Goal: Task Accomplishment & Management: Complete application form

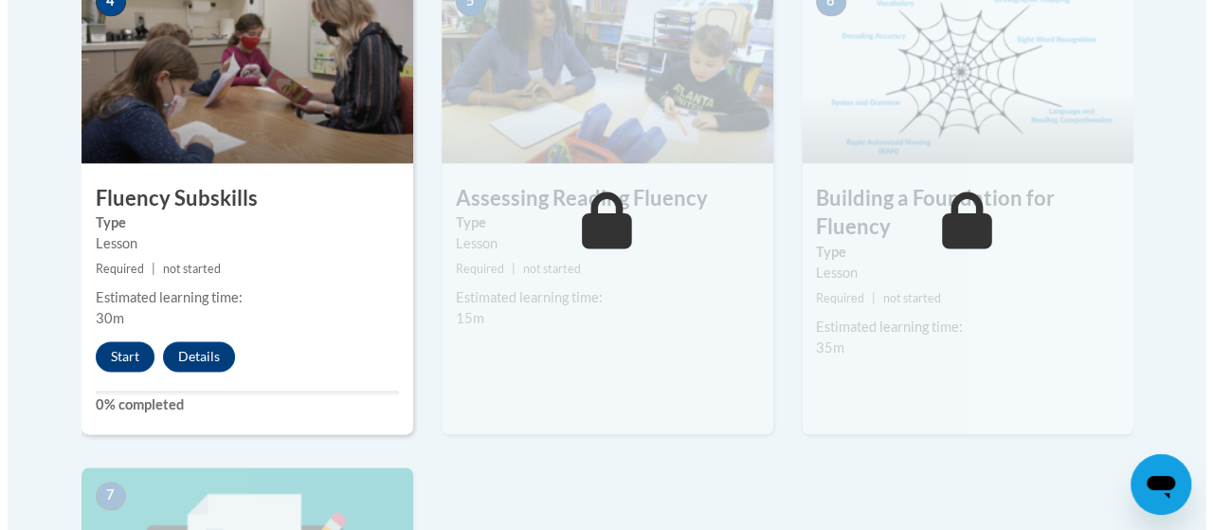
scroll to position [1247, 0]
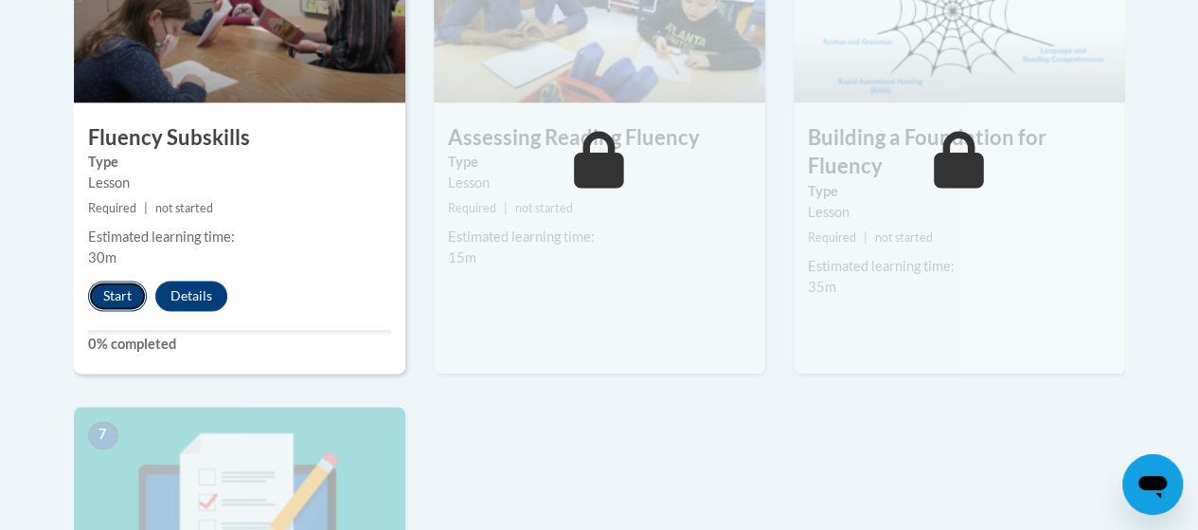
click at [117, 298] on button "Start" at bounding box center [117, 295] width 59 height 30
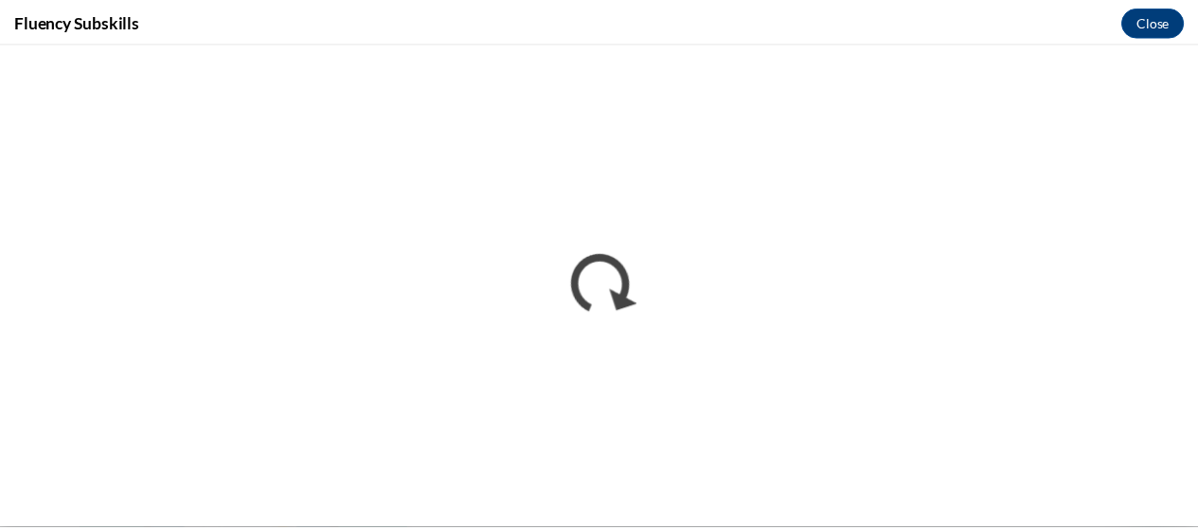
scroll to position [0, 0]
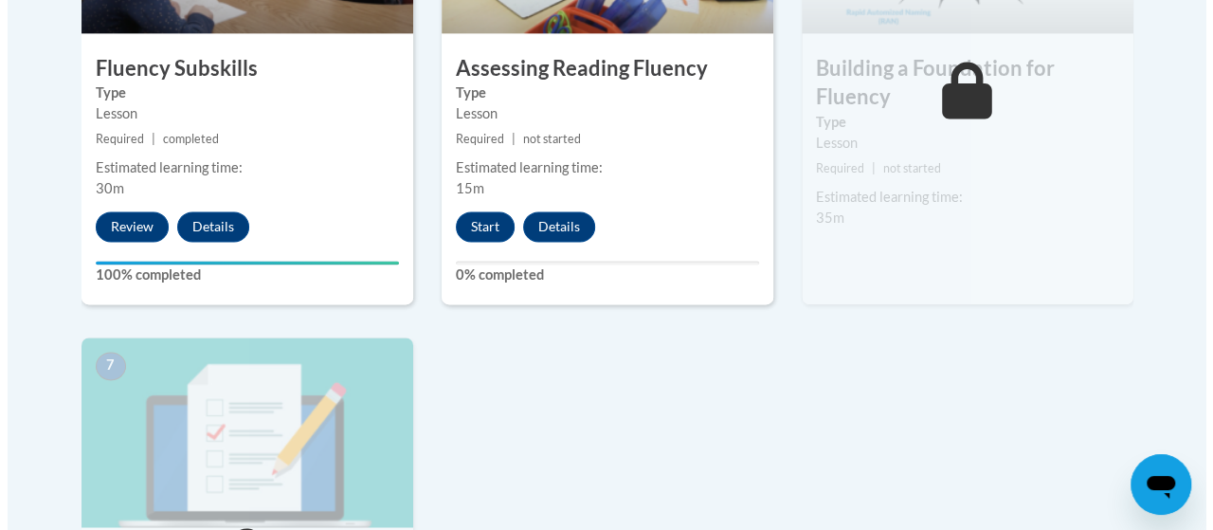
scroll to position [1315, 0]
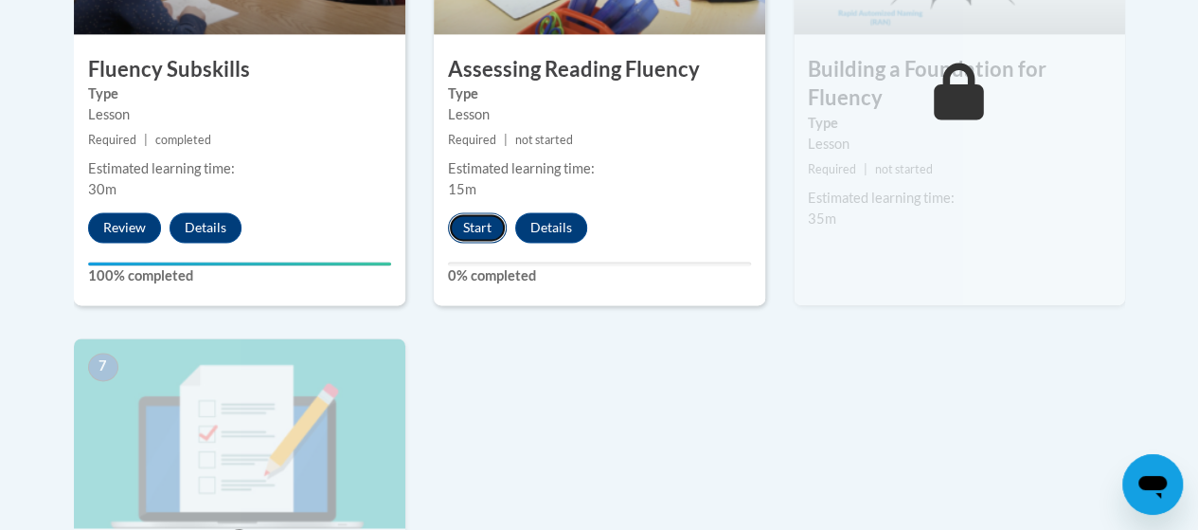
click at [476, 236] on button "Start" at bounding box center [477, 227] width 59 height 30
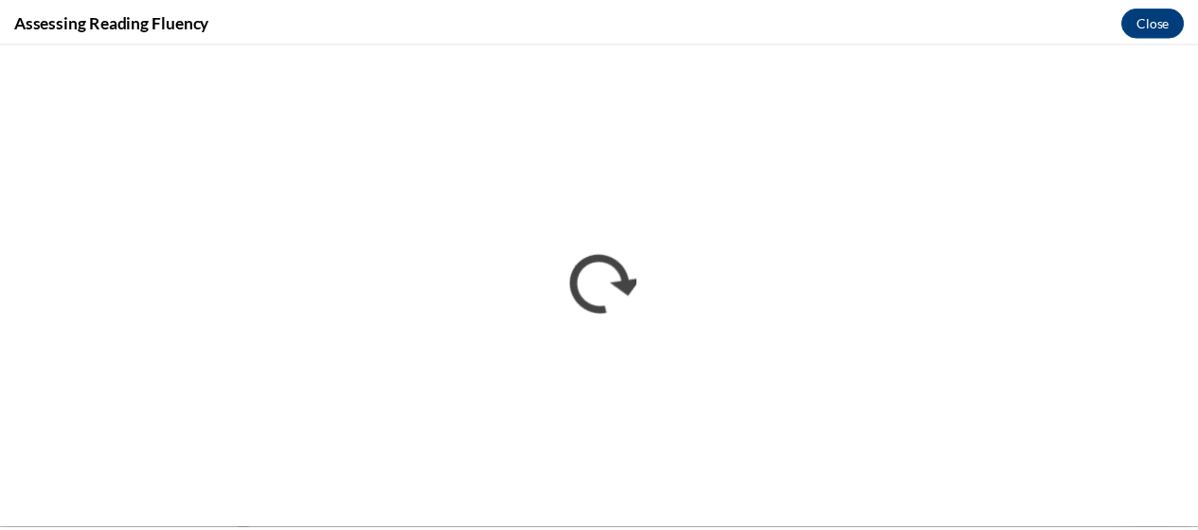
scroll to position [0, 0]
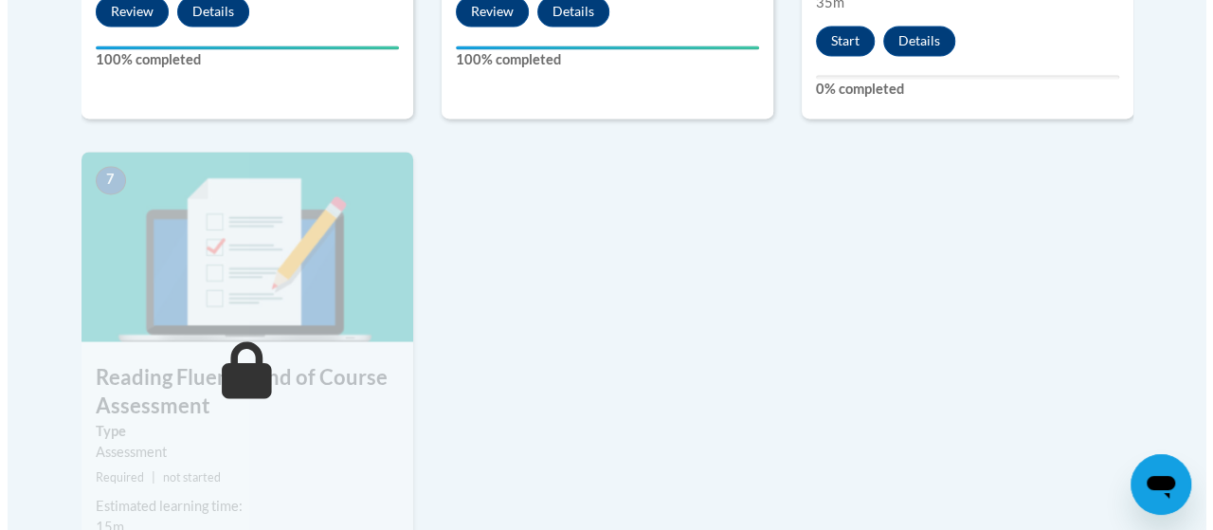
scroll to position [1532, 0]
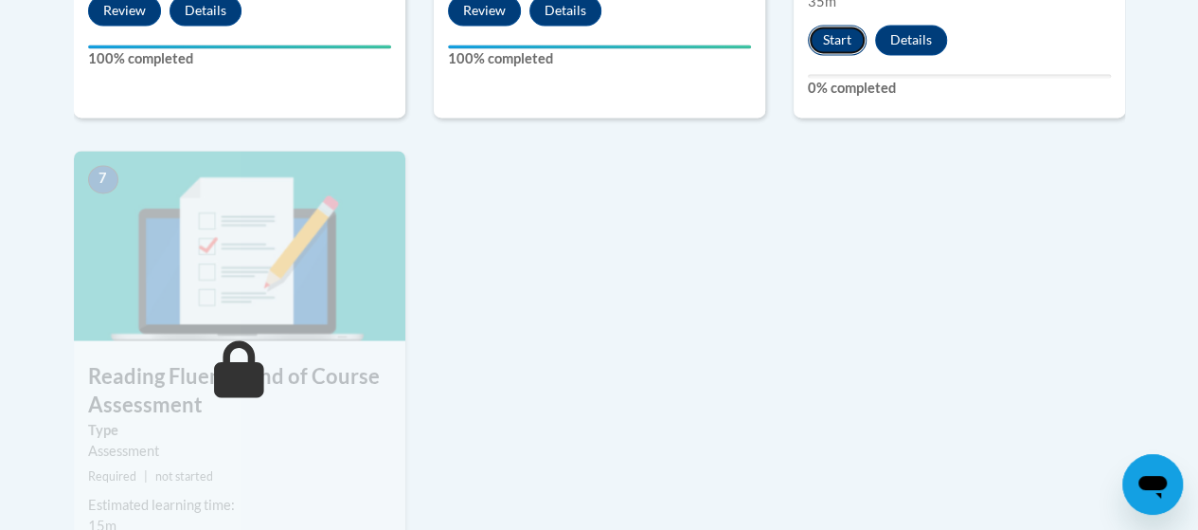
click at [826, 36] on button "Start" at bounding box center [837, 40] width 59 height 30
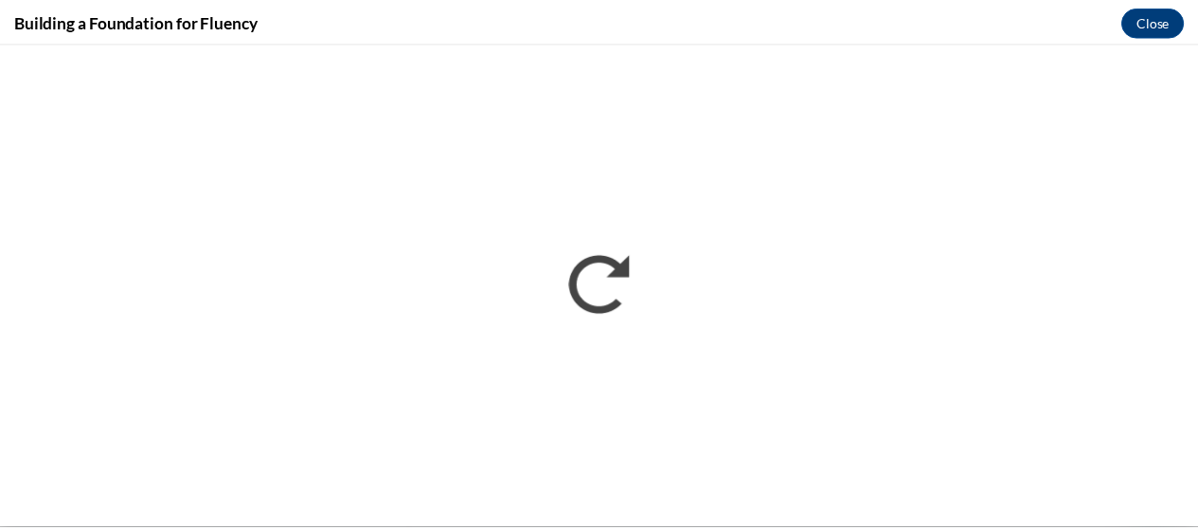
scroll to position [0, 0]
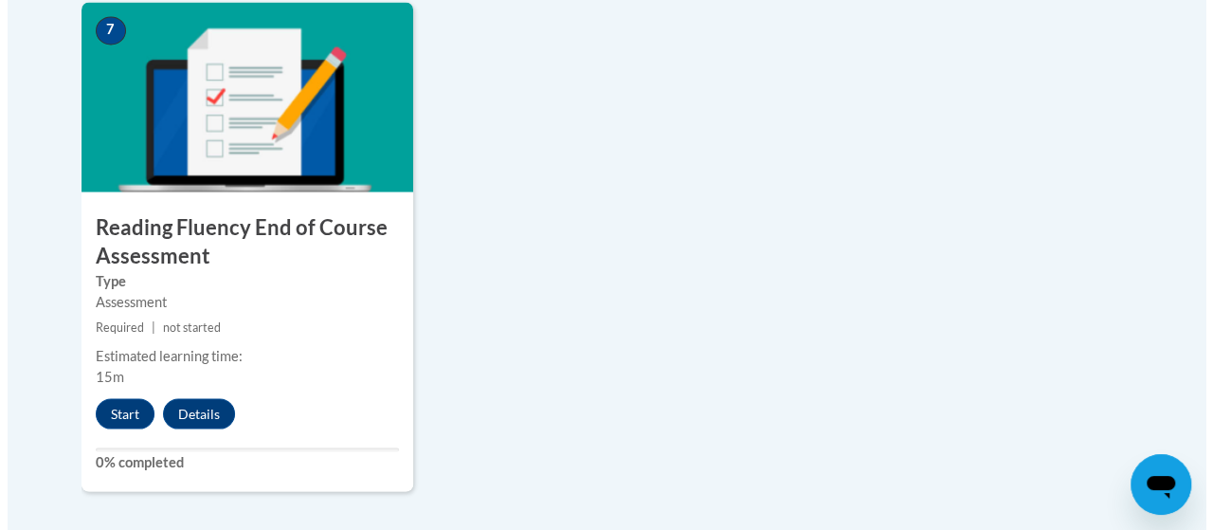
scroll to position [1681, 0]
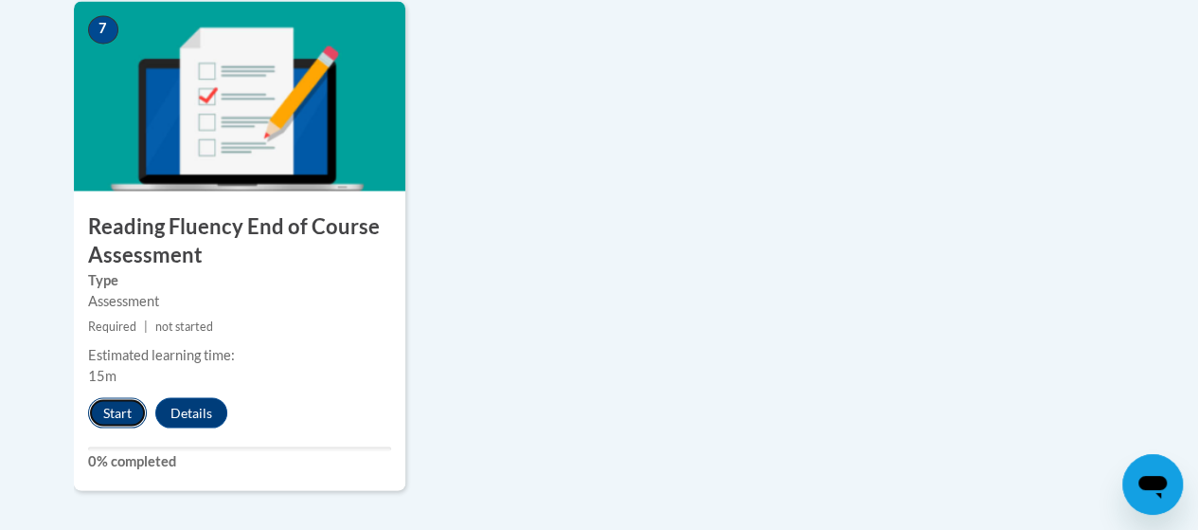
click at [117, 408] on button "Start" at bounding box center [117, 412] width 59 height 30
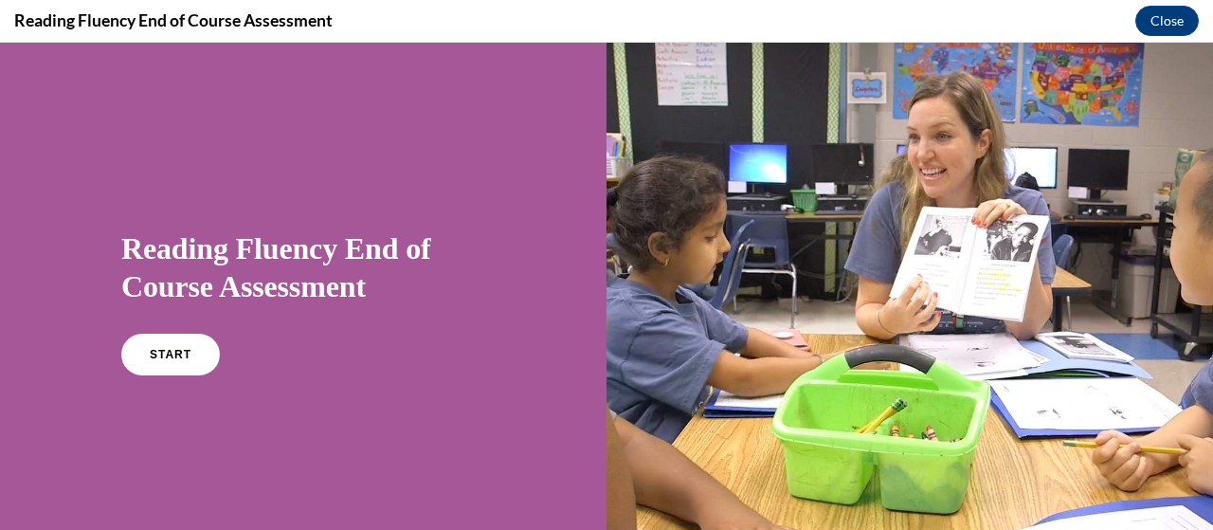
scroll to position [87, 0]
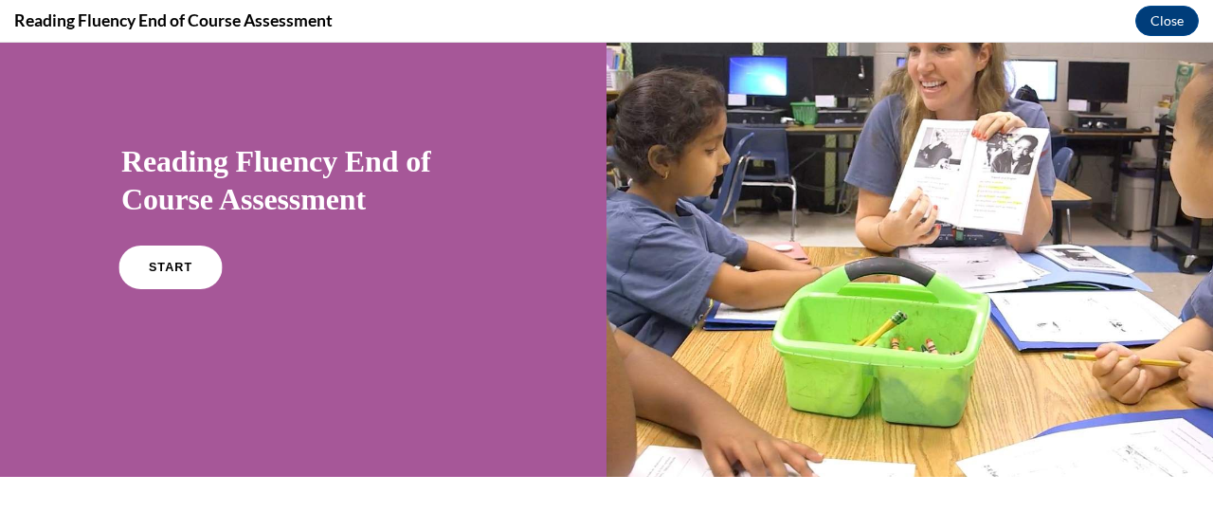
click at [191, 272] on link "START" at bounding box center [169, 267] width 103 height 44
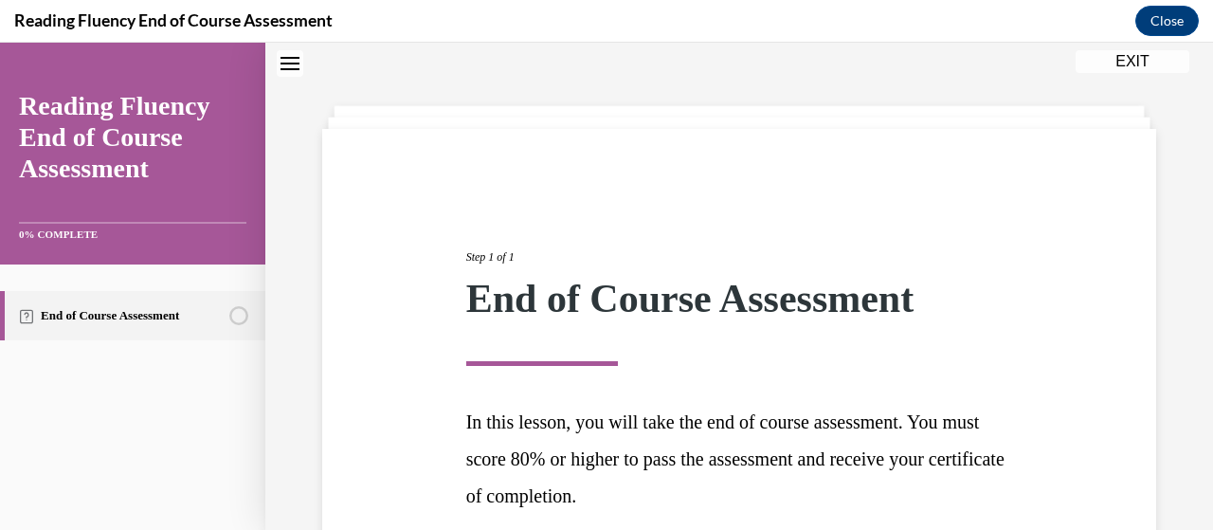
scroll to position [231, 0]
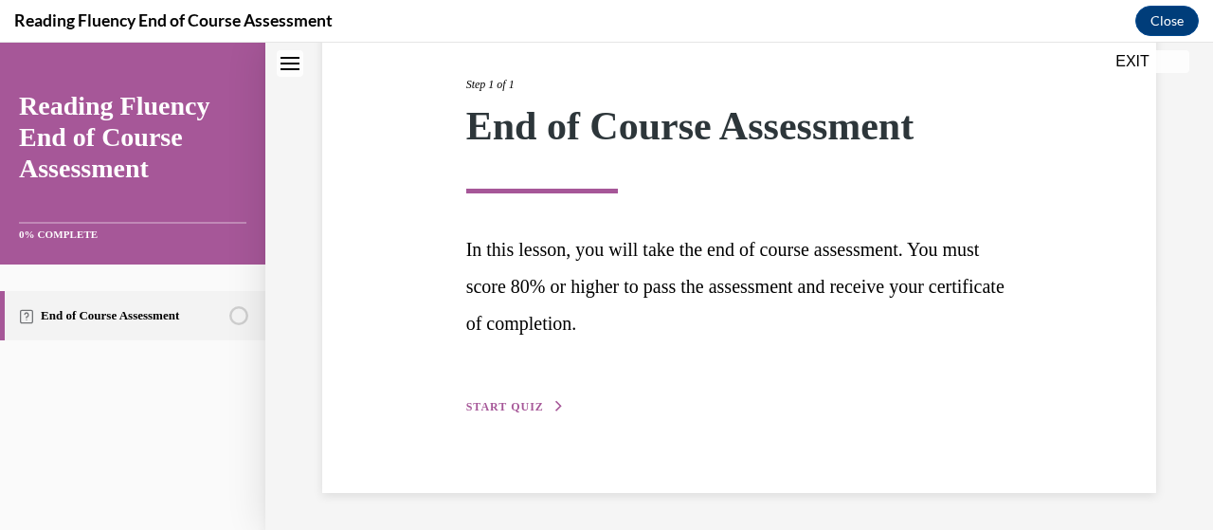
click at [501, 406] on span "START QUIZ" at bounding box center [505, 406] width 78 height 13
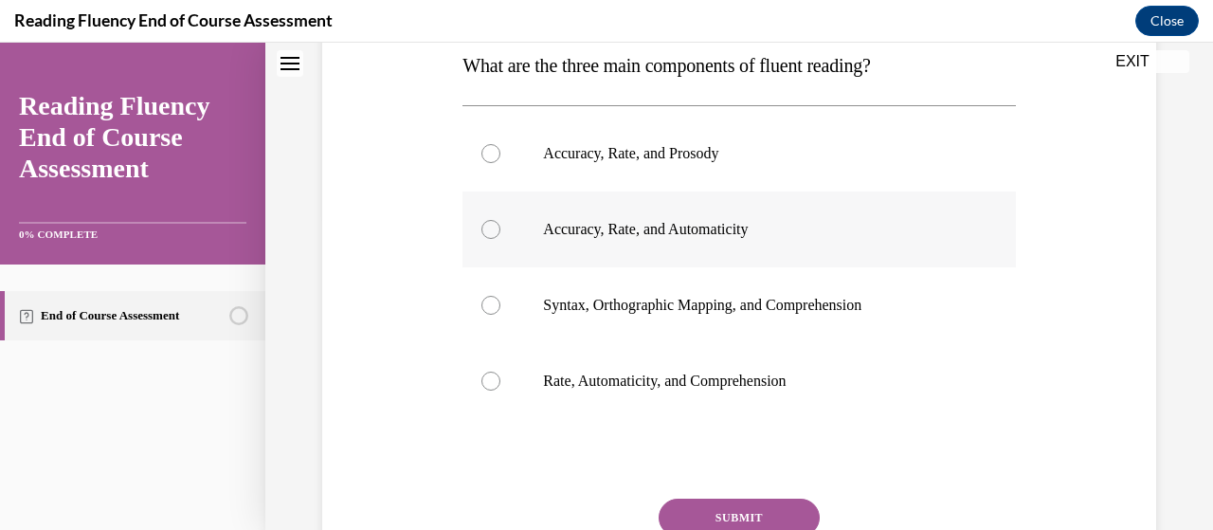
scroll to position [320, 0]
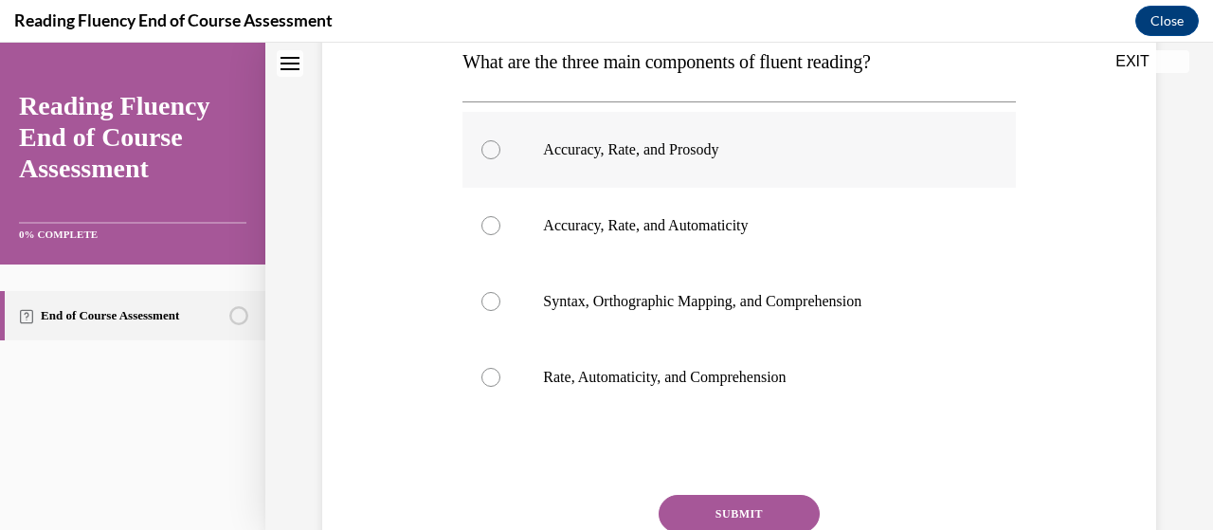
click at [701, 164] on label "Accuracy, Rate, and Prosody" at bounding box center [738, 150] width 552 height 76
click at [500, 159] on input "Accuracy, Rate, and Prosody" at bounding box center [490, 149] width 19 height 19
radio input "true"
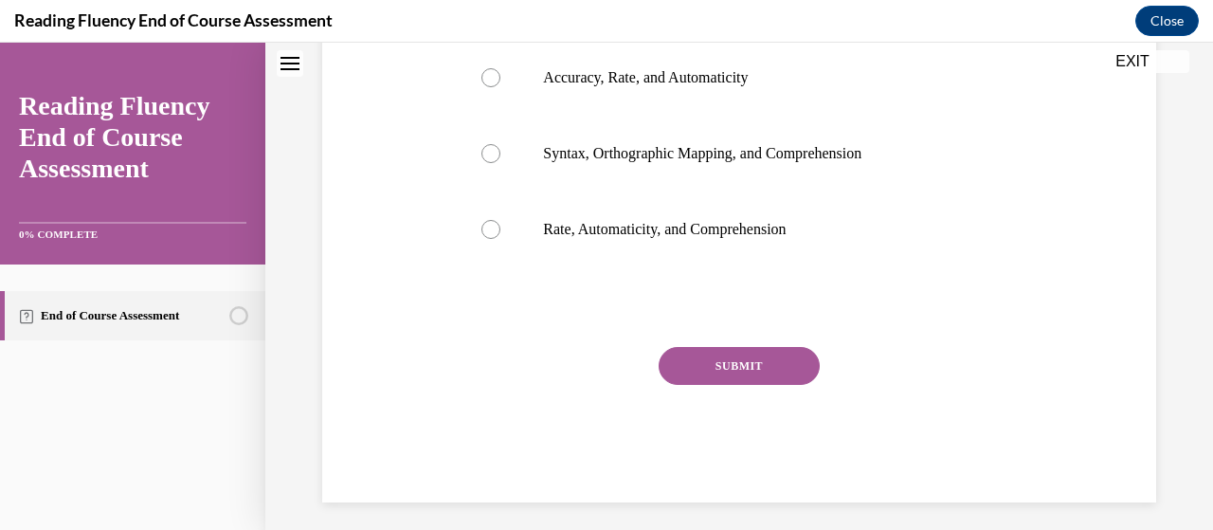
click at [764, 368] on button "SUBMIT" at bounding box center [738, 366] width 161 height 38
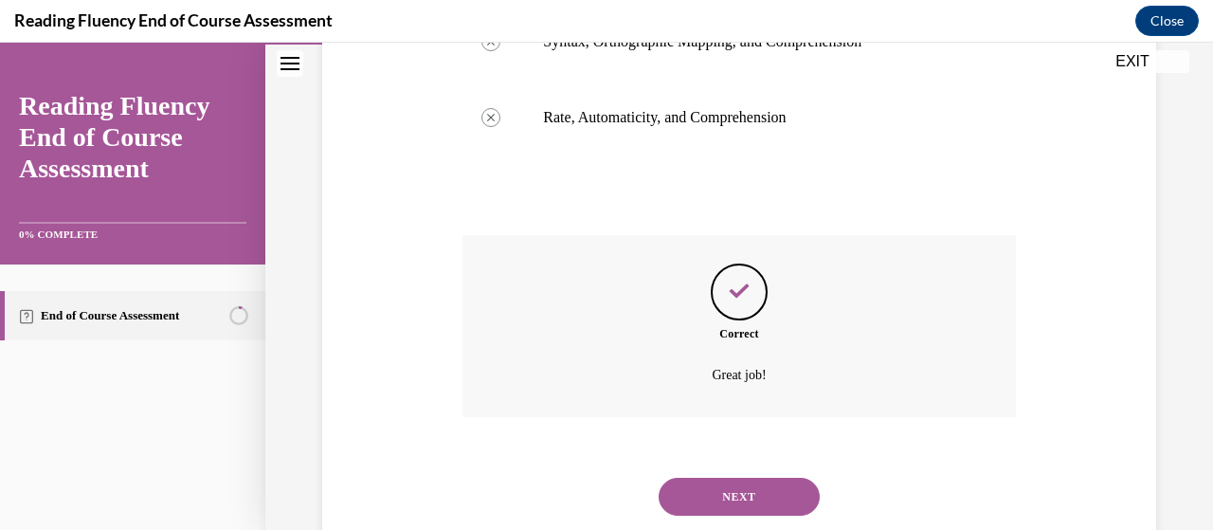
scroll to position [631, 0]
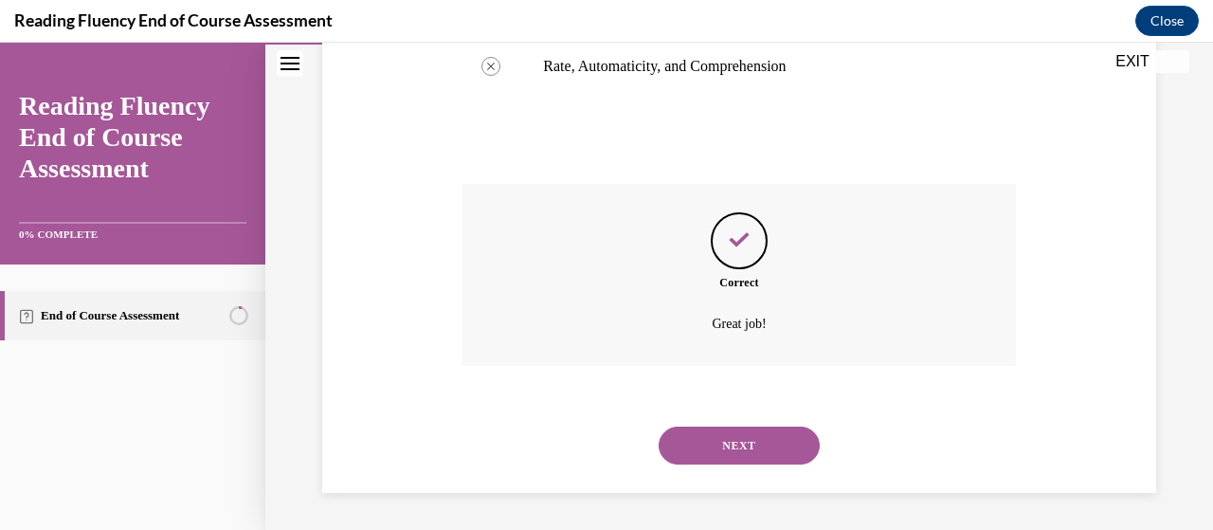
click at [725, 452] on button "NEXT" at bounding box center [738, 445] width 161 height 38
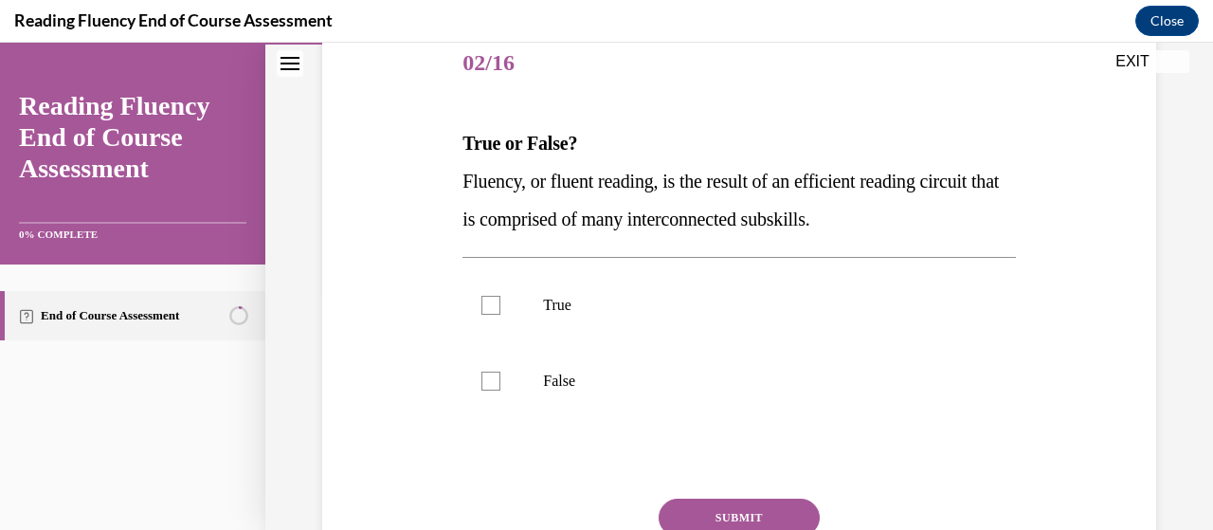
scroll to position [238, 0]
click at [551, 310] on p "True" at bounding box center [755, 304] width 424 height 19
click at [500, 310] on input "True" at bounding box center [490, 304] width 19 height 19
checkbox input "true"
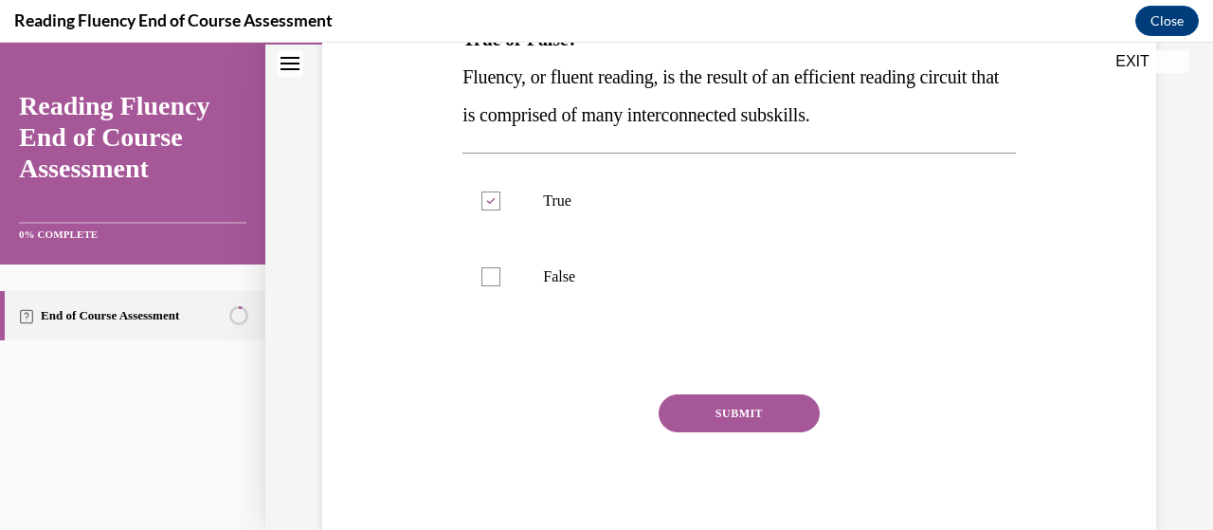
click at [741, 406] on button "SUBMIT" at bounding box center [738, 413] width 161 height 38
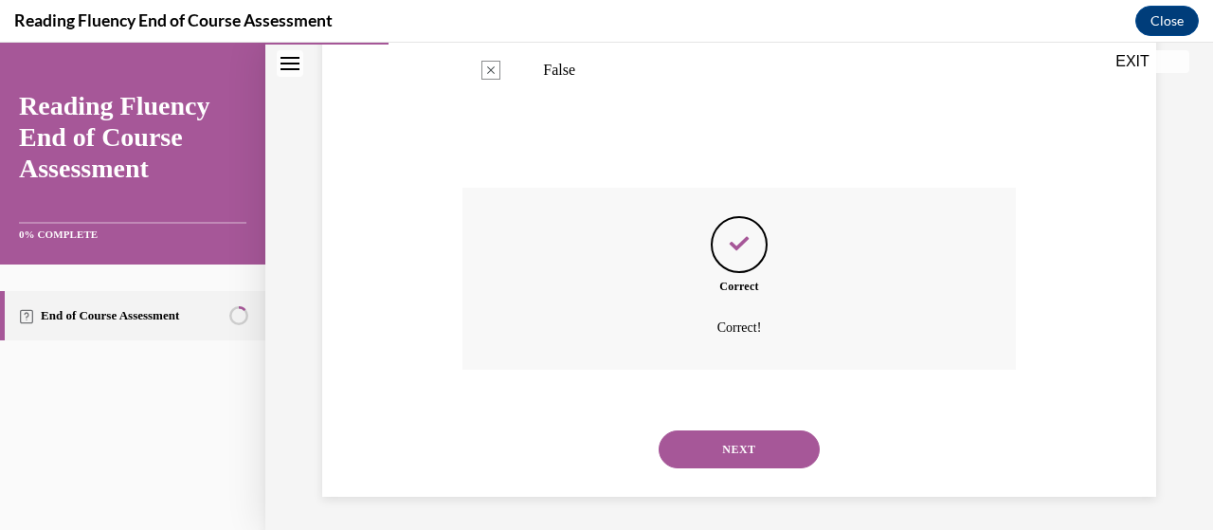
scroll to position [551, 0]
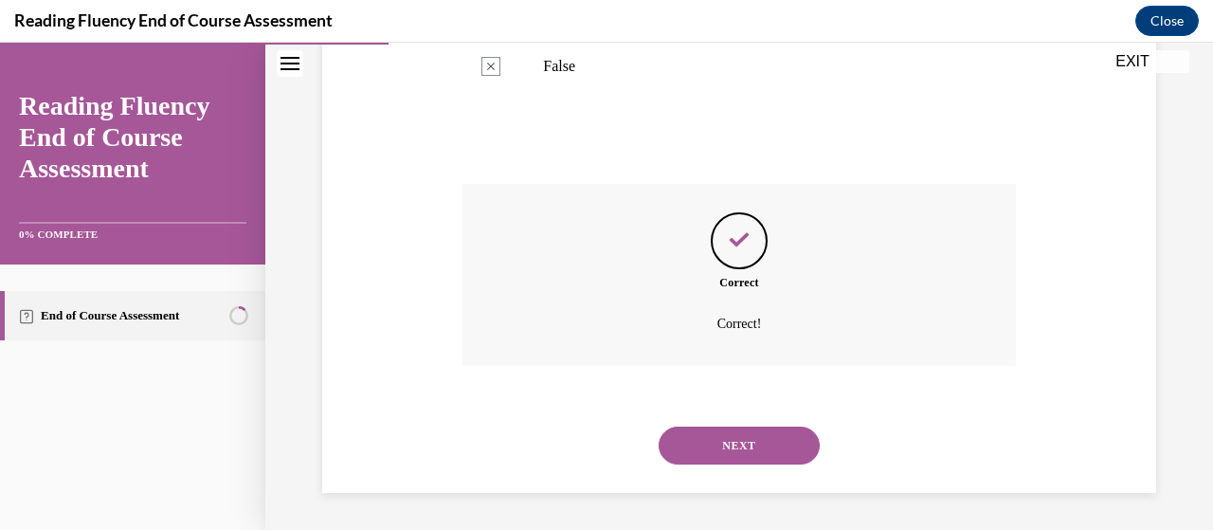
click at [730, 439] on button "NEXT" at bounding box center [738, 445] width 161 height 38
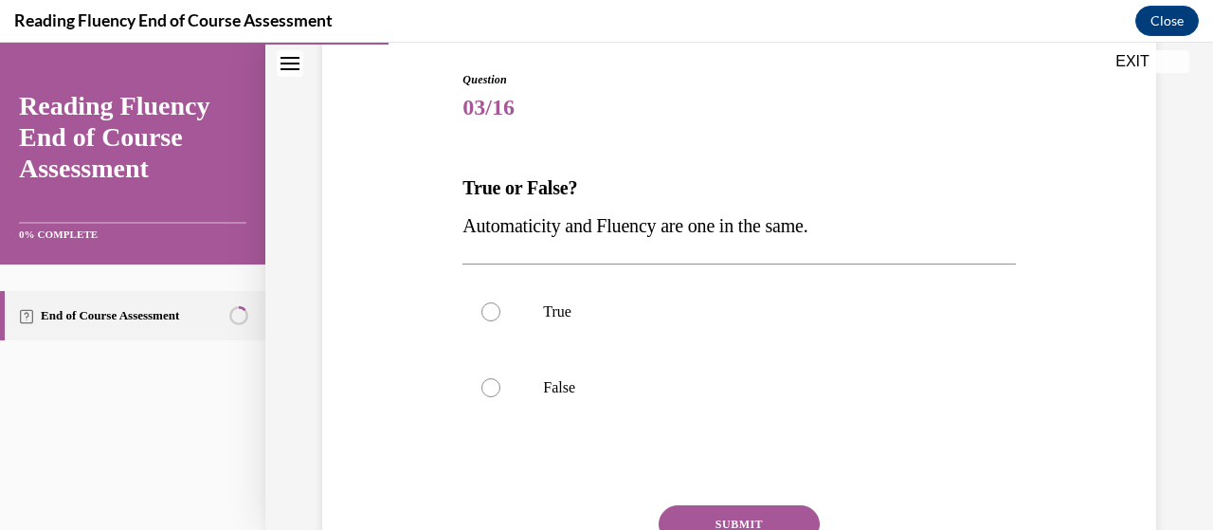
scroll to position [238, 0]
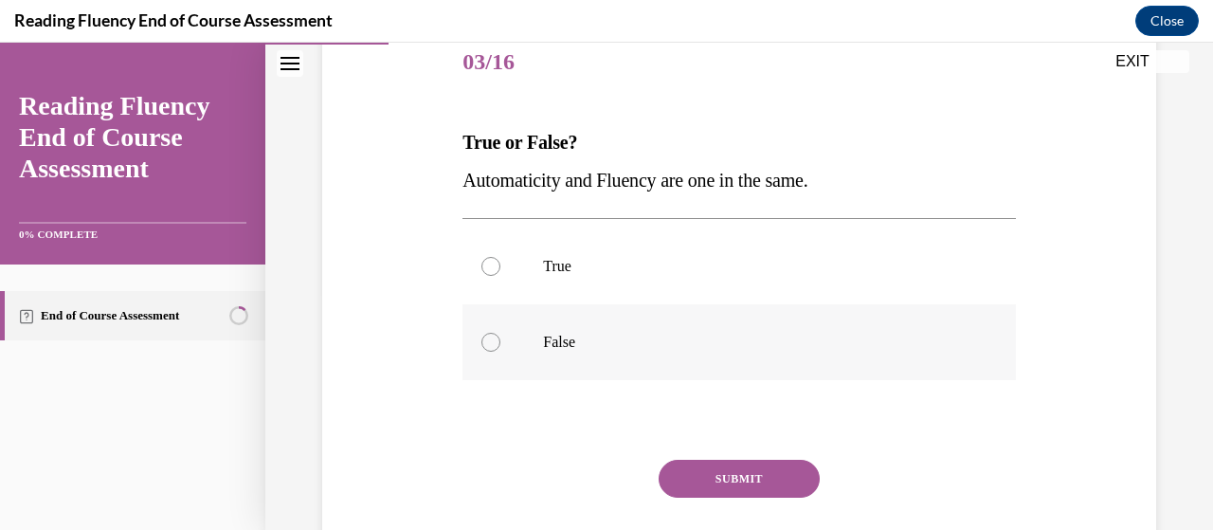
click at [642, 324] on label "False" at bounding box center [738, 342] width 552 height 76
click at [500, 332] on input "False" at bounding box center [490, 341] width 19 height 19
radio input "true"
click at [695, 477] on button "SUBMIT" at bounding box center [738, 478] width 161 height 38
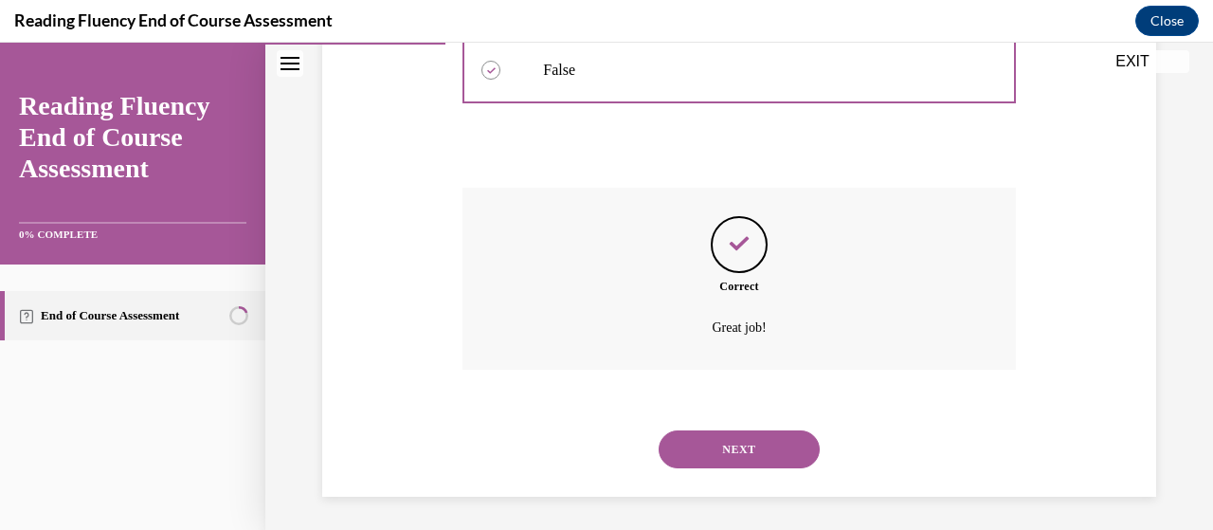
scroll to position [513, 0]
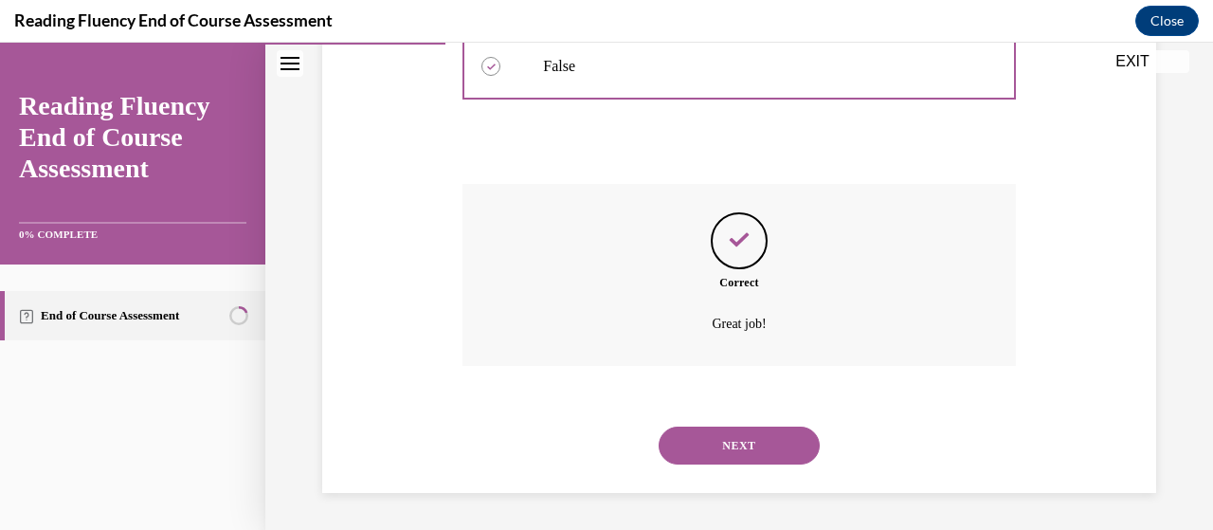
click at [706, 444] on button "NEXT" at bounding box center [738, 445] width 161 height 38
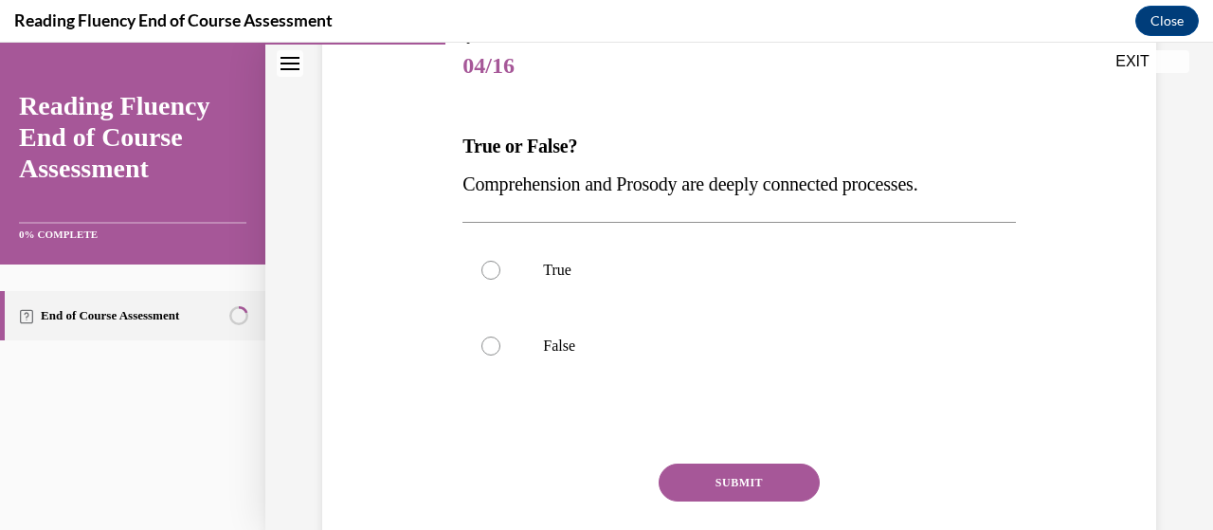
scroll to position [236, 0]
click at [648, 270] on p "True" at bounding box center [755, 268] width 424 height 19
click at [500, 270] on input "True" at bounding box center [490, 268] width 19 height 19
radio input "true"
click at [719, 472] on button "SUBMIT" at bounding box center [738, 480] width 161 height 38
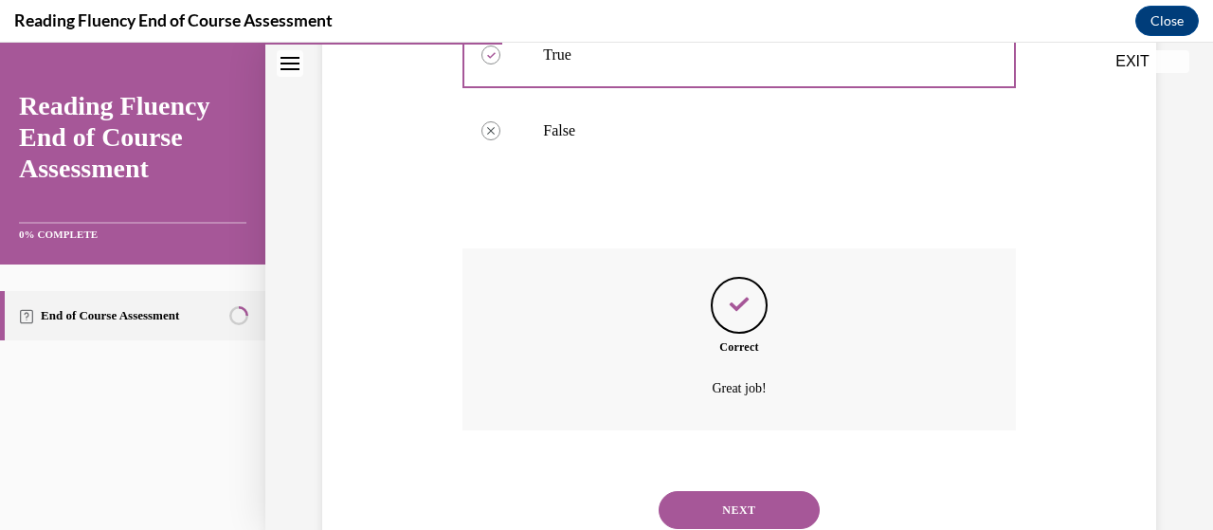
scroll to position [513, 0]
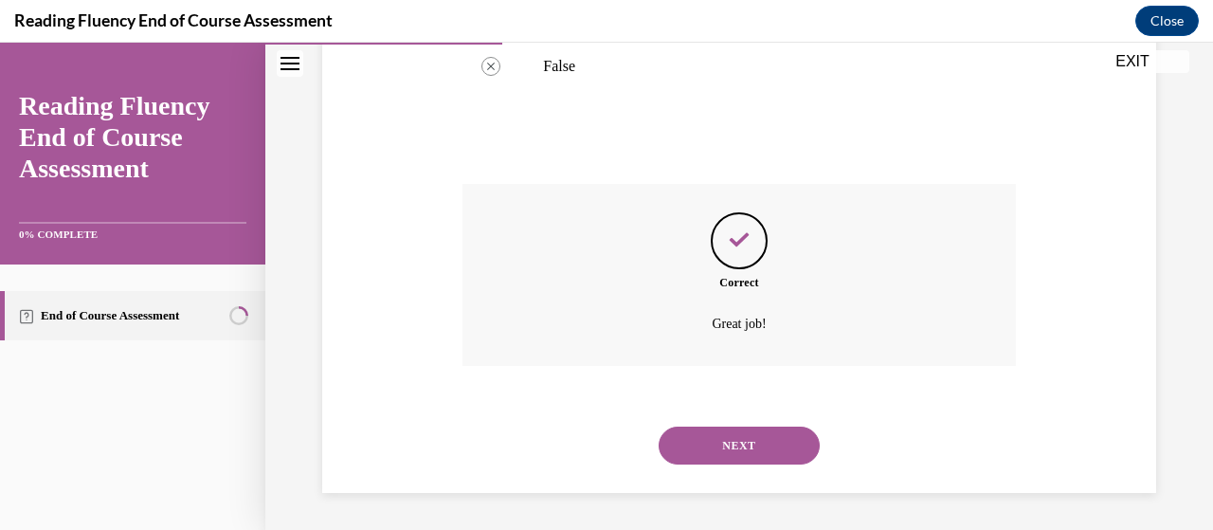
click at [709, 448] on button "NEXT" at bounding box center [738, 445] width 161 height 38
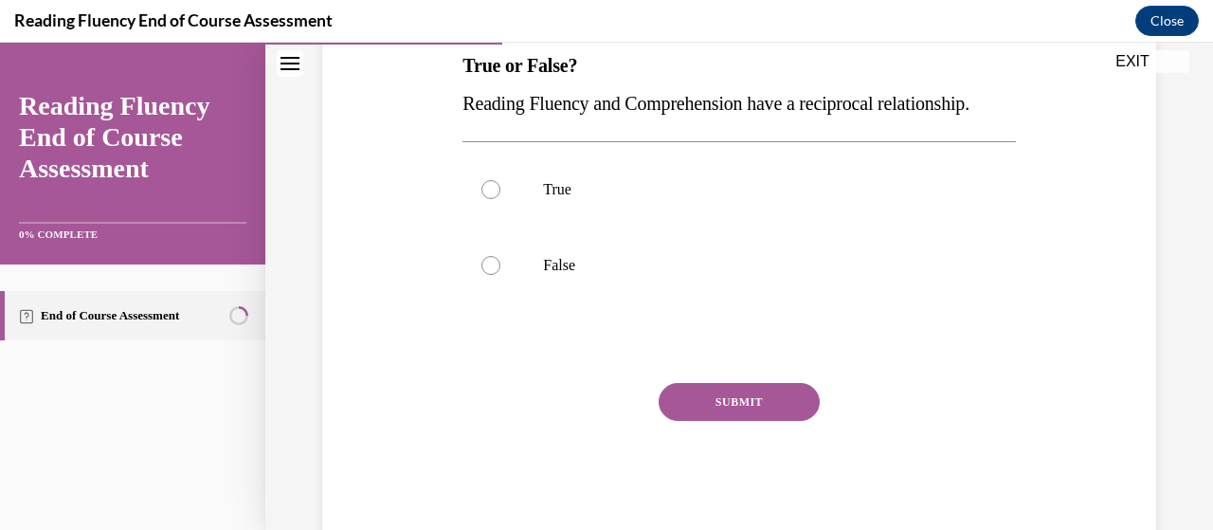
scroll to position [313, 0]
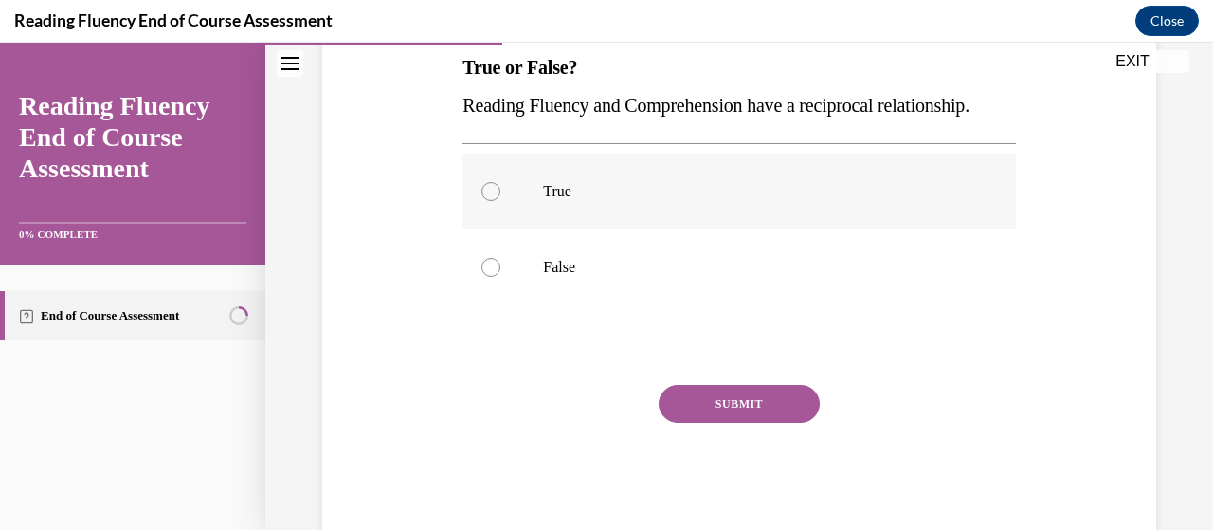
click at [574, 201] on p "True" at bounding box center [755, 191] width 424 height 19
click at [500, 201] on input "True" at bounding box center [490, 191] width 19 height 19
radio input "true"
click at [691, 422] on button "SUBMIT" at bounding box center [738, 404] width 161 height 38
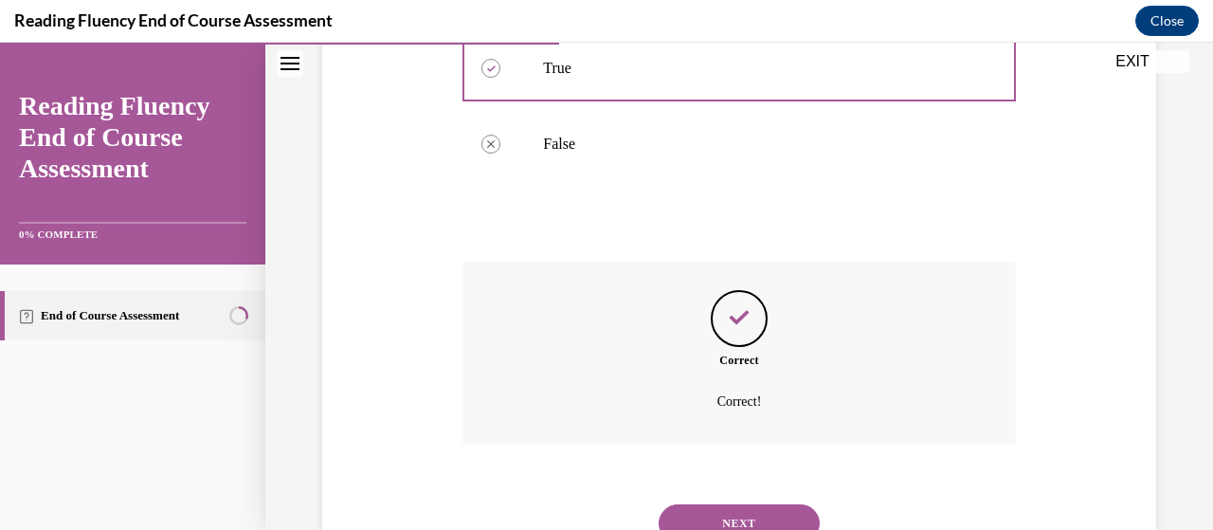
scroll to position [551, 0]
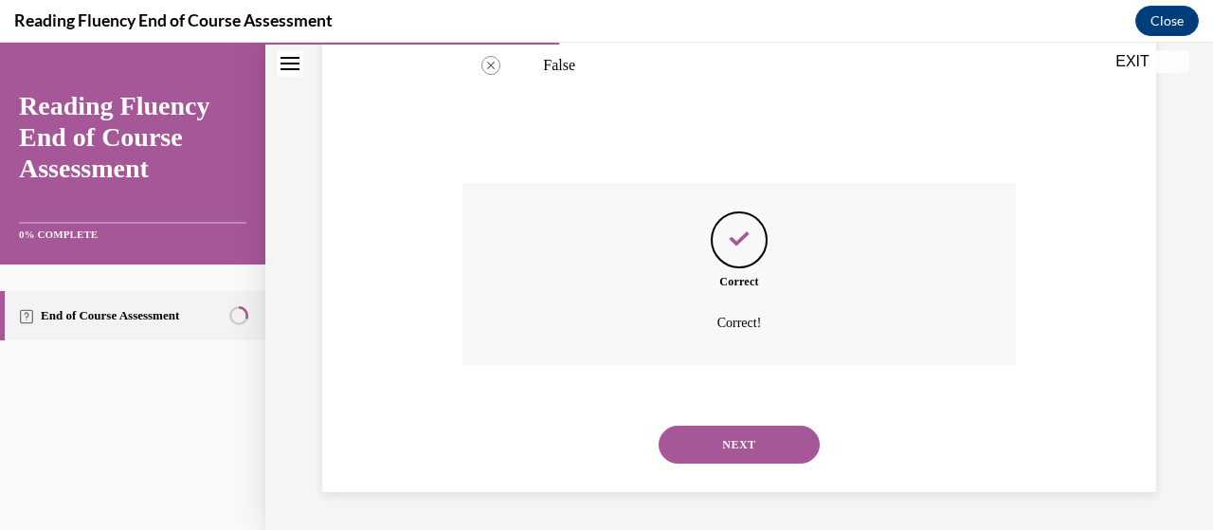
click at [710, 452] on button "NEXT" at bounding box center [738, 444] width 161 height 38
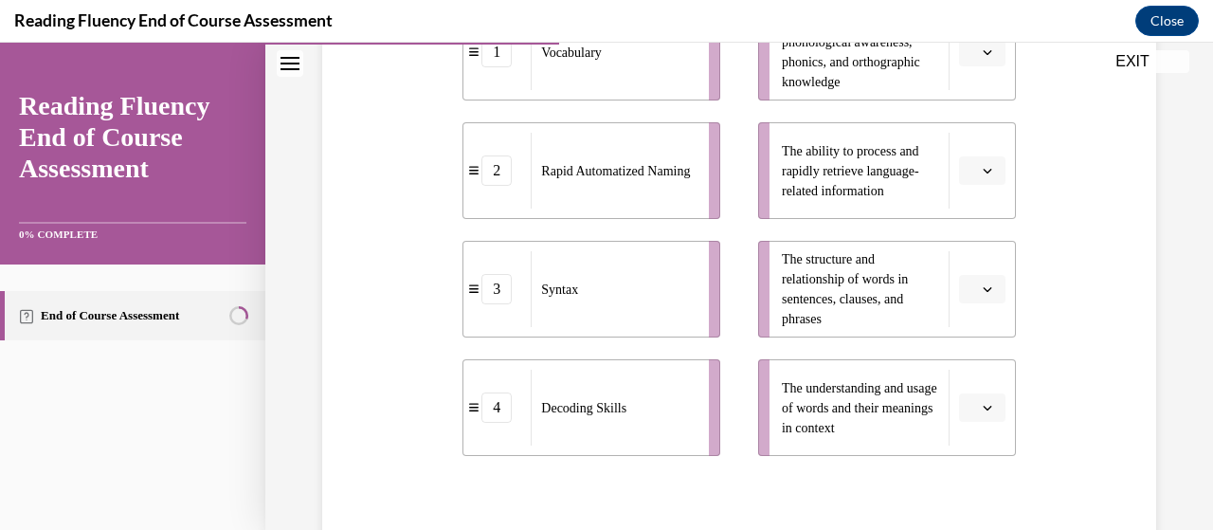
scroll to position [496, 0]
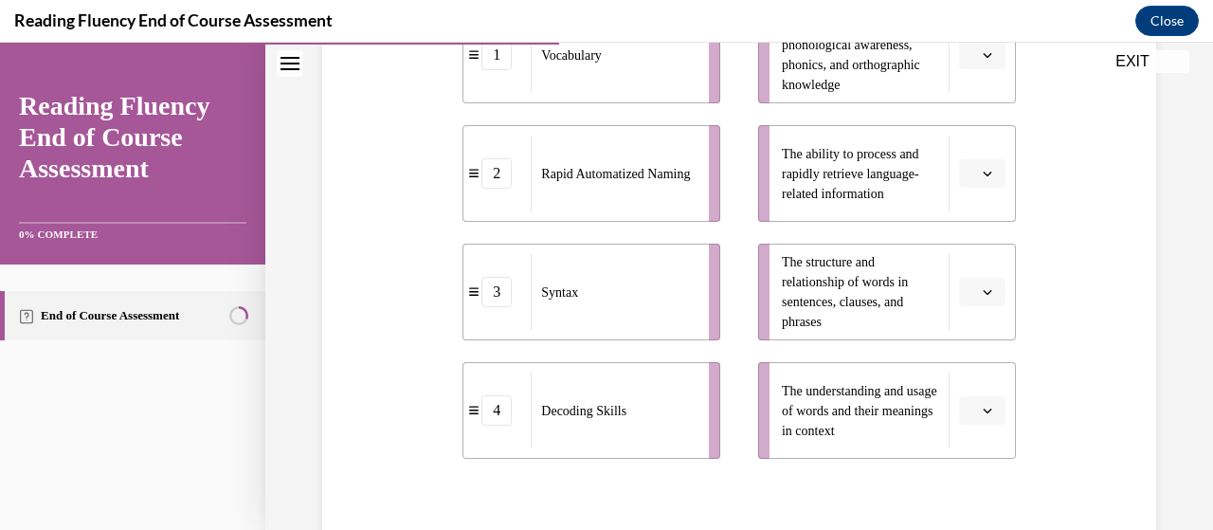
click at [982, 411] on icon "button" at bounding box center [986, 410] width 9 height 5
click at [955, 253] on div "1" at bounding box center [967, 255] width 46 height 38
click at [982, 296] on icon "button" at bounding box center [986, 291] width 9 height 9
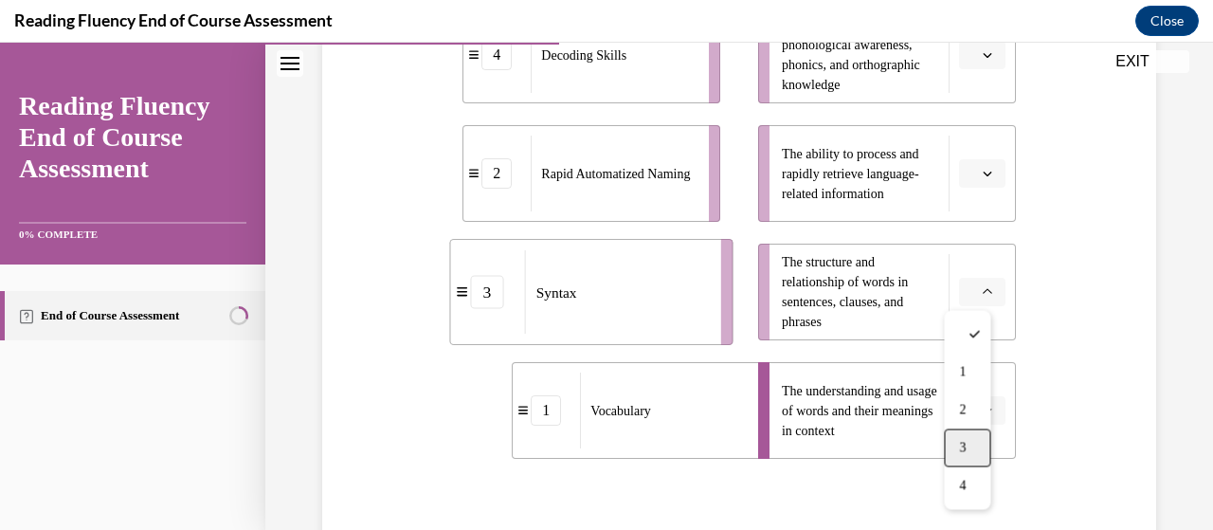
click at [979, 442] on div "3" at bounding box center [967, 447] width 46 height 38
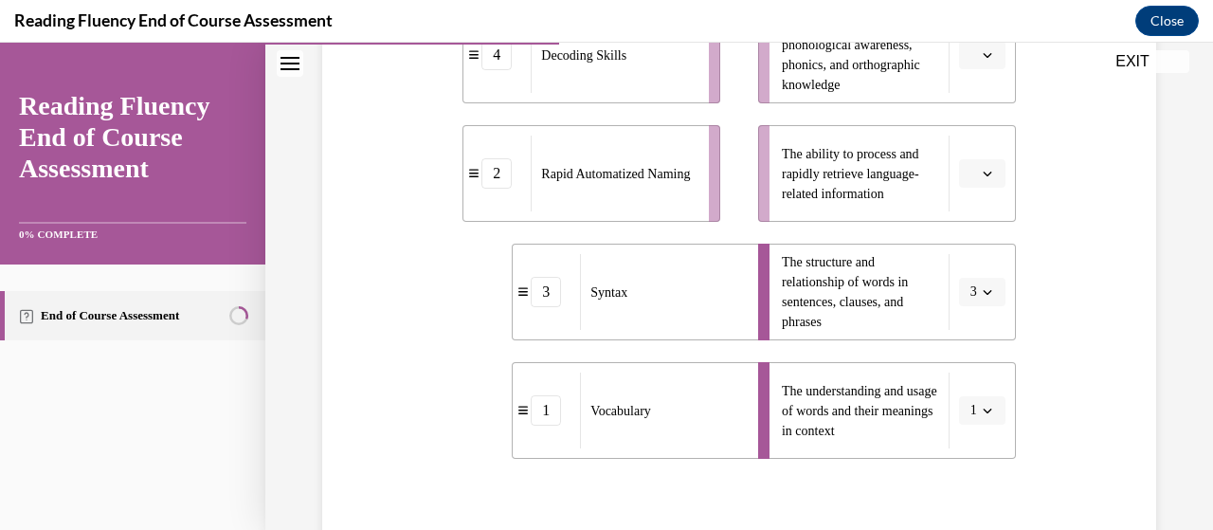
click at [970, 173] on span "Please select an option" at bounding box center [973, 173] width 7 height 19
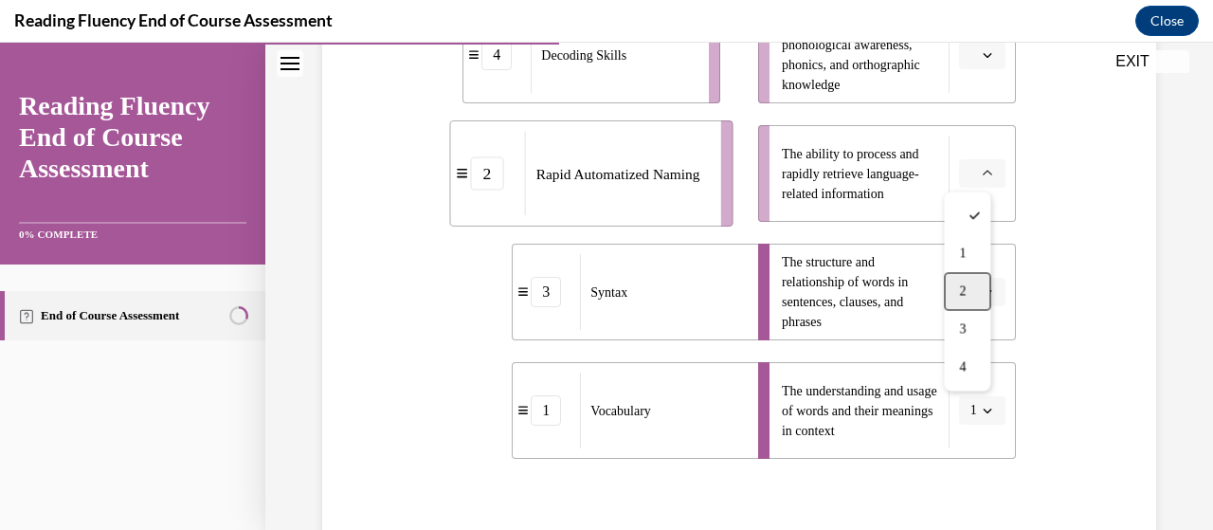
click at [960, 293] on span "2" at bounding box center [962, 290] width 7 height 15
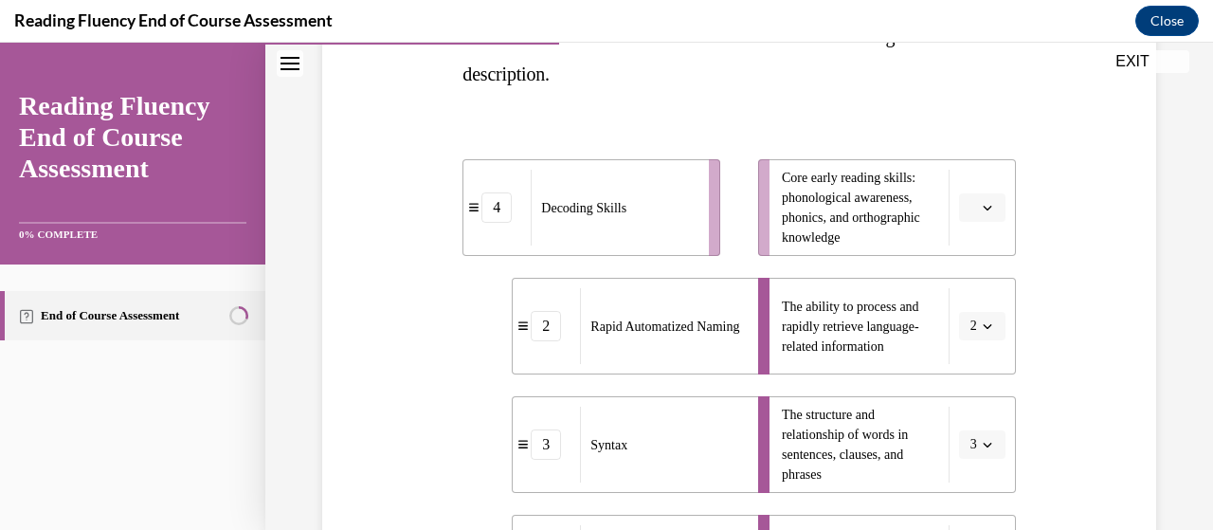
scroll to position [341, 0]
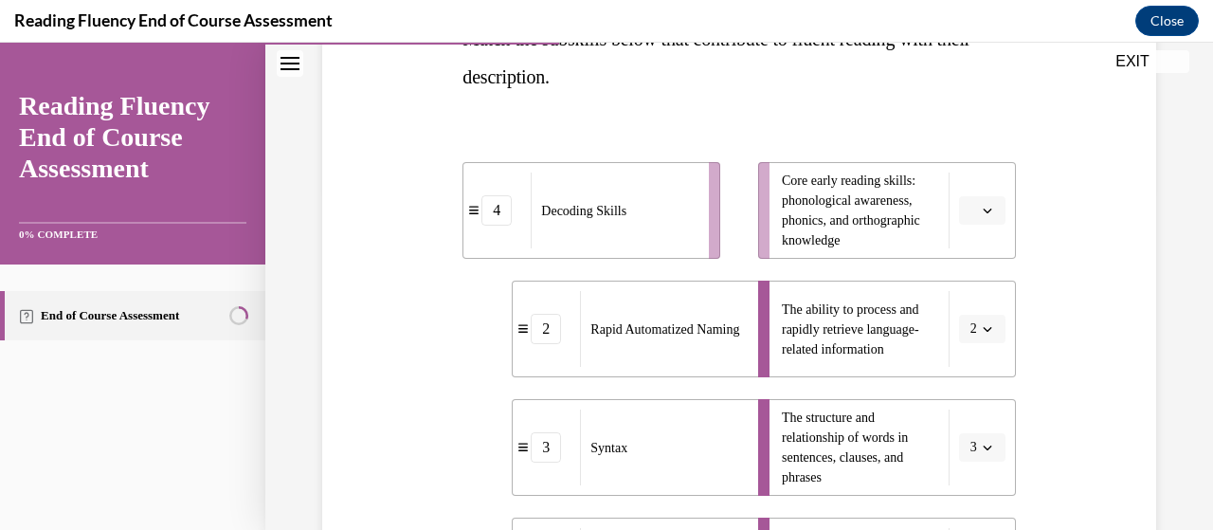
click at [966, 212] on button "button" at bounding box center [982, 210] width 46 height 28
click at [972, 397] on div "4" at bounding box center [967, 404] width 46 height 38
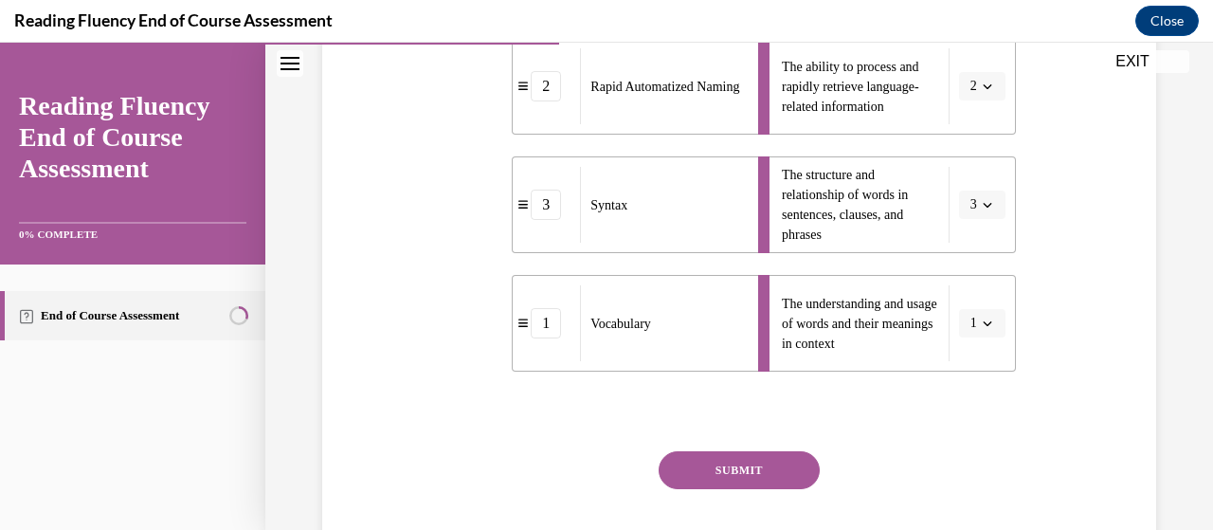
scroll to position [697, 0]
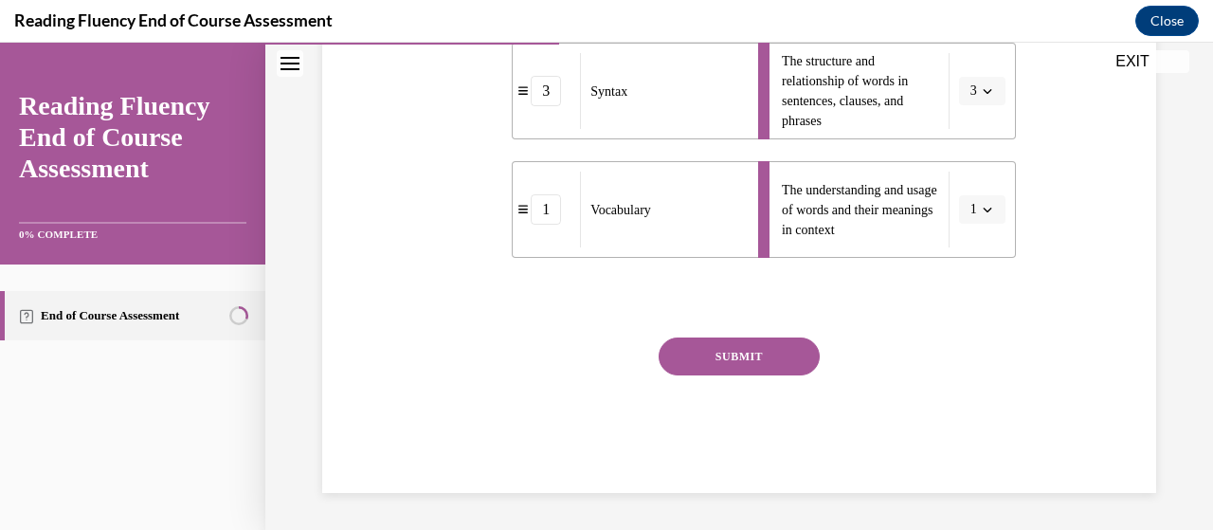
click at [726, 380] on div "SUBMIT" at bounding box center [738, 384] width 552 height 95
click at [727, 352] on button "SUBMIT" at bounding box center [738, 356] width 161 height 38
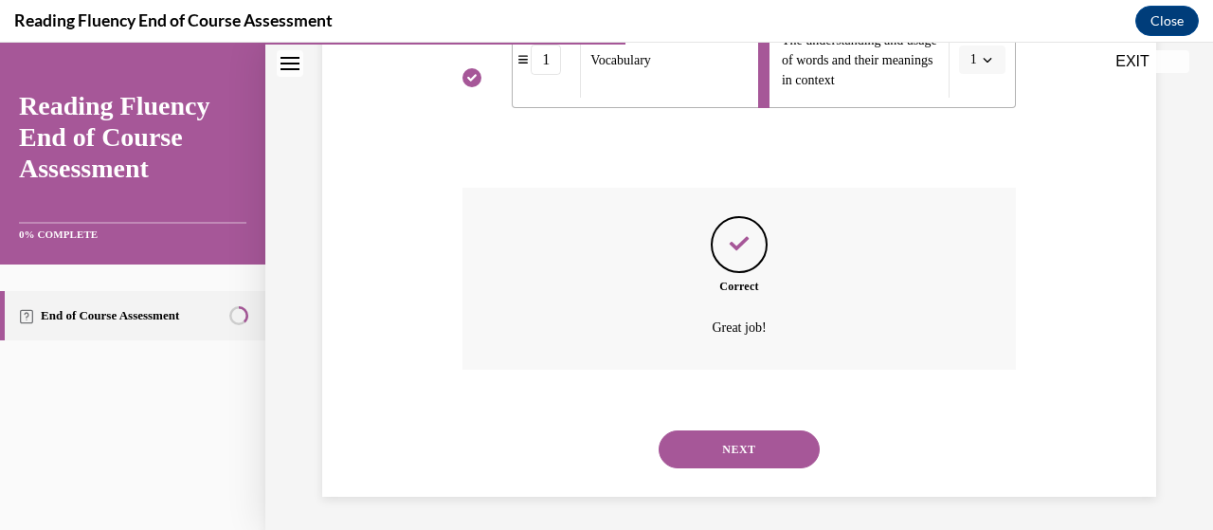
scroll to position [851, 0]
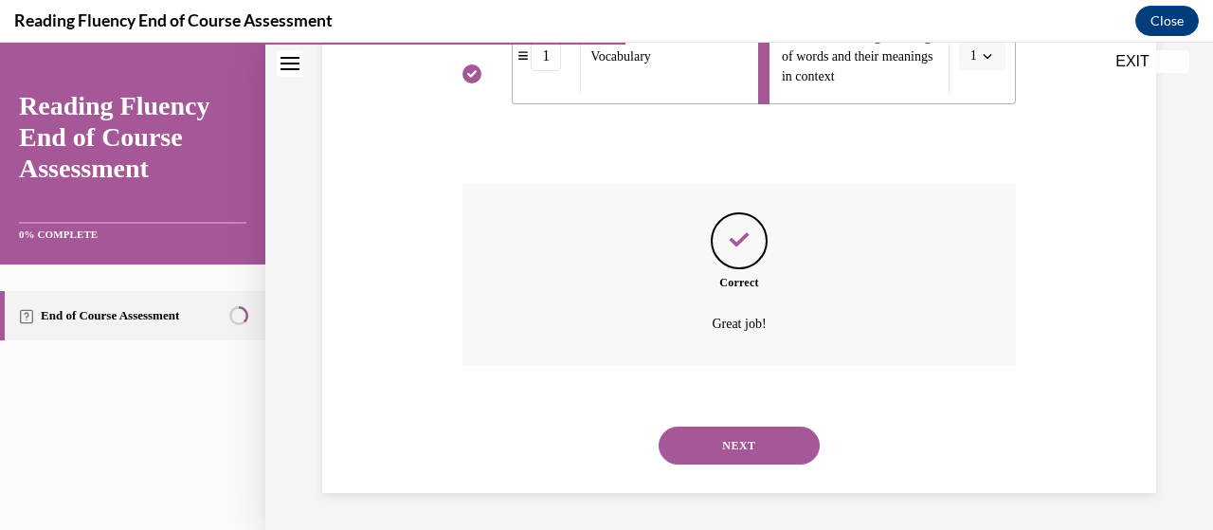
click at [717, 444] on button "NEXT" at bounding box center [738, 445] width 161 height 38
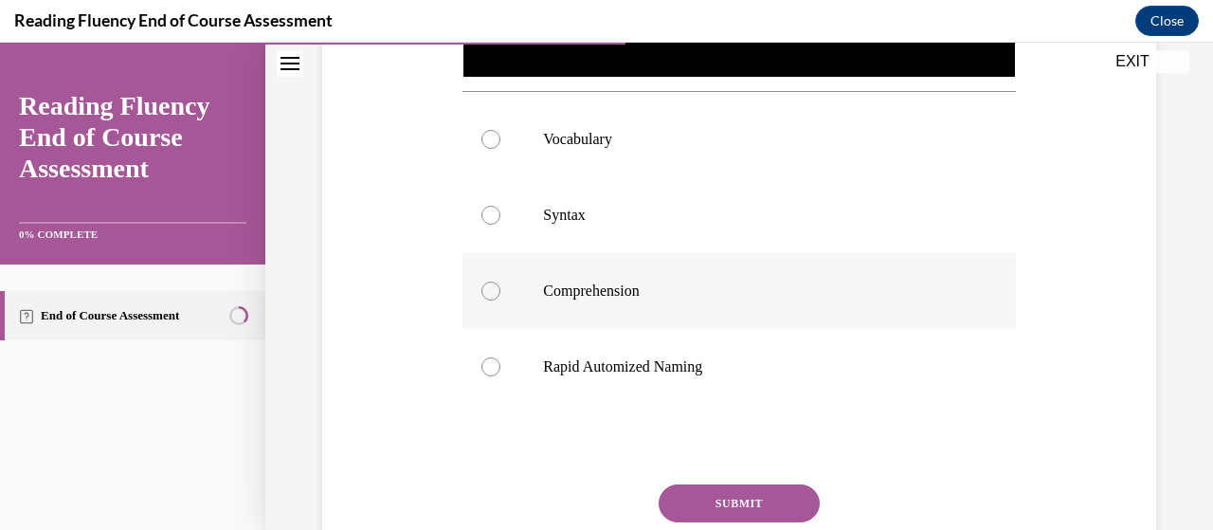
scroll to position [691, 0]
click at [628, 361] on p "Rapid Automized Naming" at bounding box center [755, 365] width 424 height 19
click at [500, 361] on input "Rapid Automized Naming" at bounding box center [490, 365] width 19 height 19
radio input "true"
click at [705, 498] on button "SUBMIT" at bounding box center [738, 502] width 161 height 38
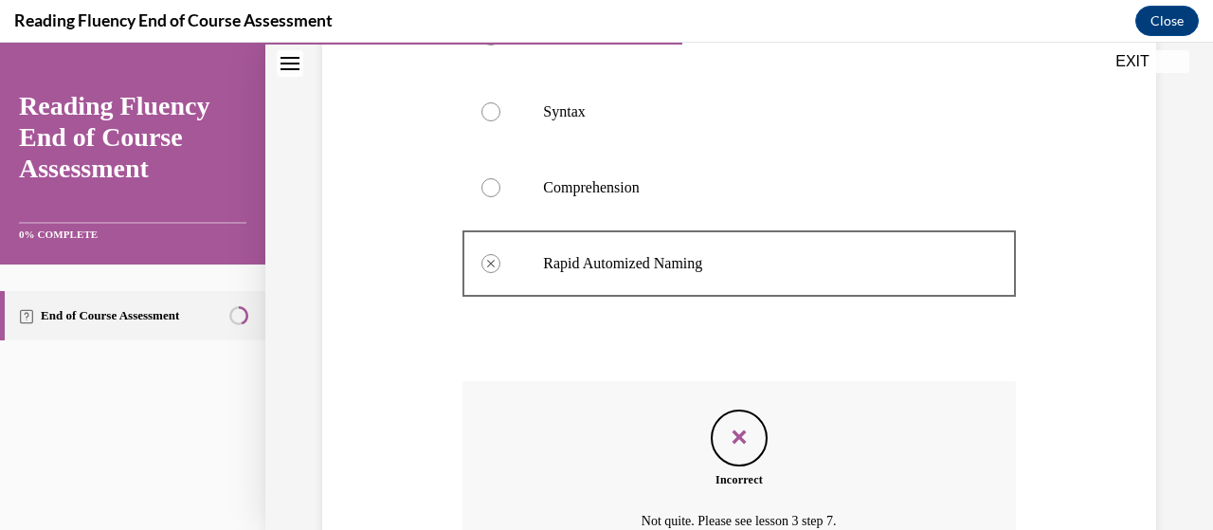
scroll to position [984, 0]
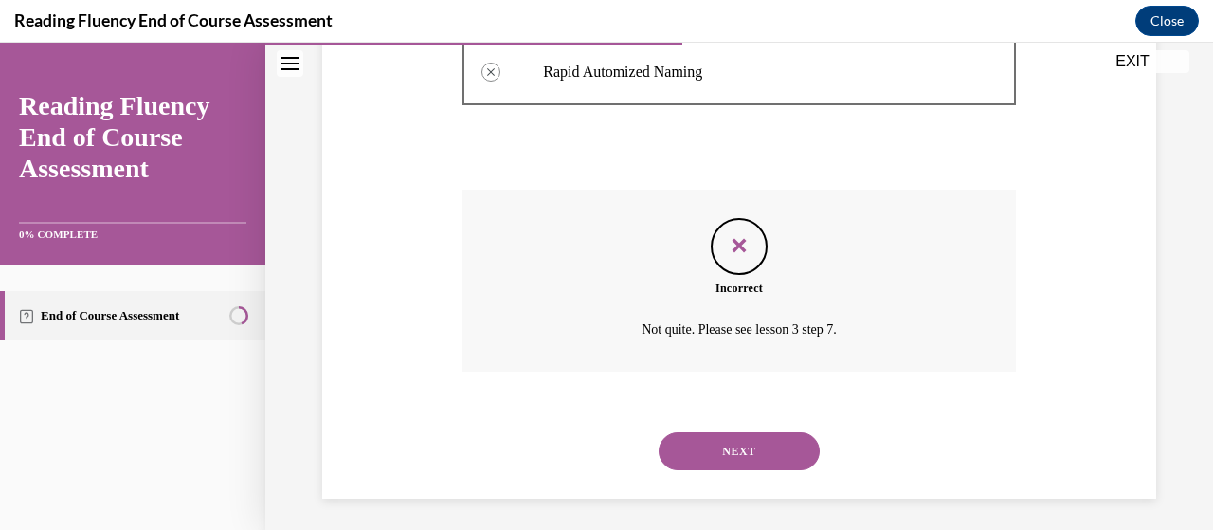
click at [727, 442] on button "NEXT" at bounding box center [738, 451] width 161 height 38
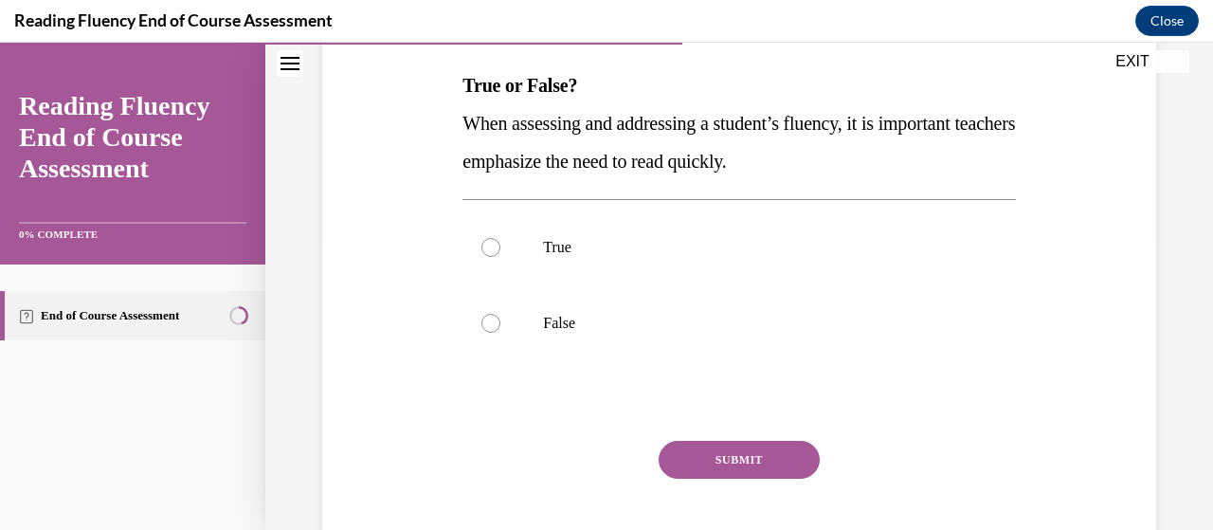
scroll to position [296, 0]
click at [693, 316] on p "False" at bounding box center [755, 322] width 424 height 19
click at [500, 316] on input "False" at bounding box center [490, 322] width 19 height 19
radio input "true"
click at [714, 455] on button "SUBMIT" at bounding box center [738, 459] width 161 height 38
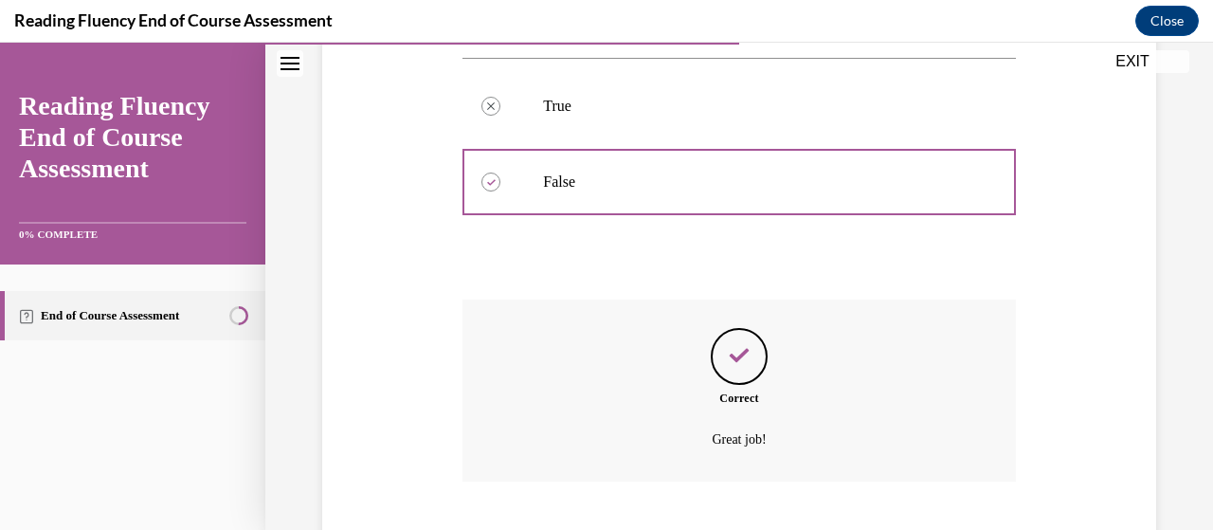
scroll to position [551, 0]
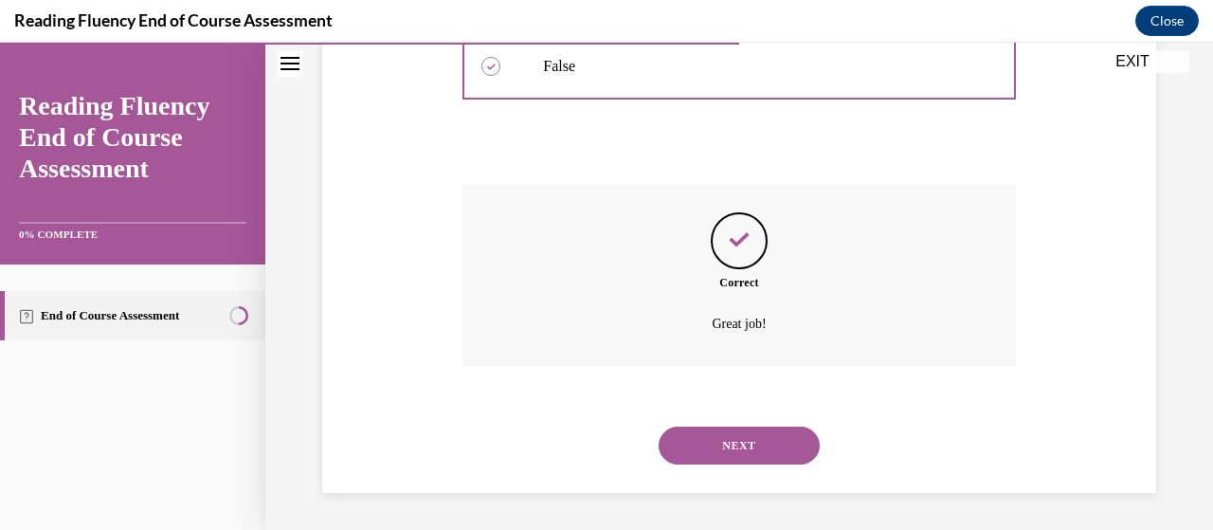
click at [697, 437] on button "NEXT" at bounding box center [738, 445] width 161 height 38
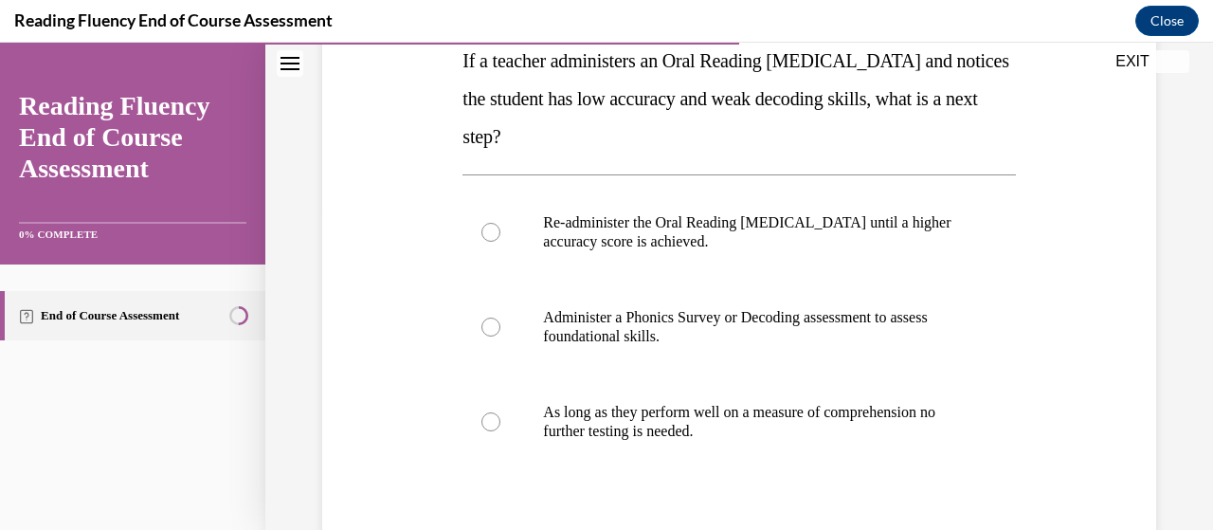
scroll to position [320, 0]
click at [662, 334] on p "Administer a Phonics Survey or Decoding assessment to assess foundational skill…" at bounding box center [755, 326] width 424 height 38
click at [500, 334] on input "Administer a Phonics Survey or Decoding assessment to assess foundational skill…" at bounding box center [490, 325] width 19 height 19
radio input "true"
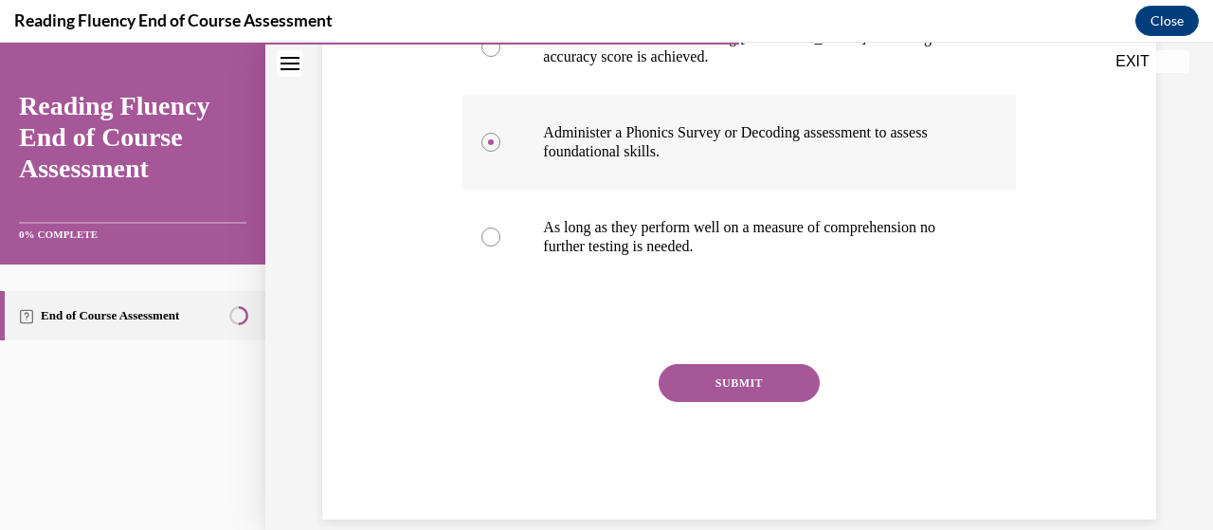
scroll to position [507, 0]
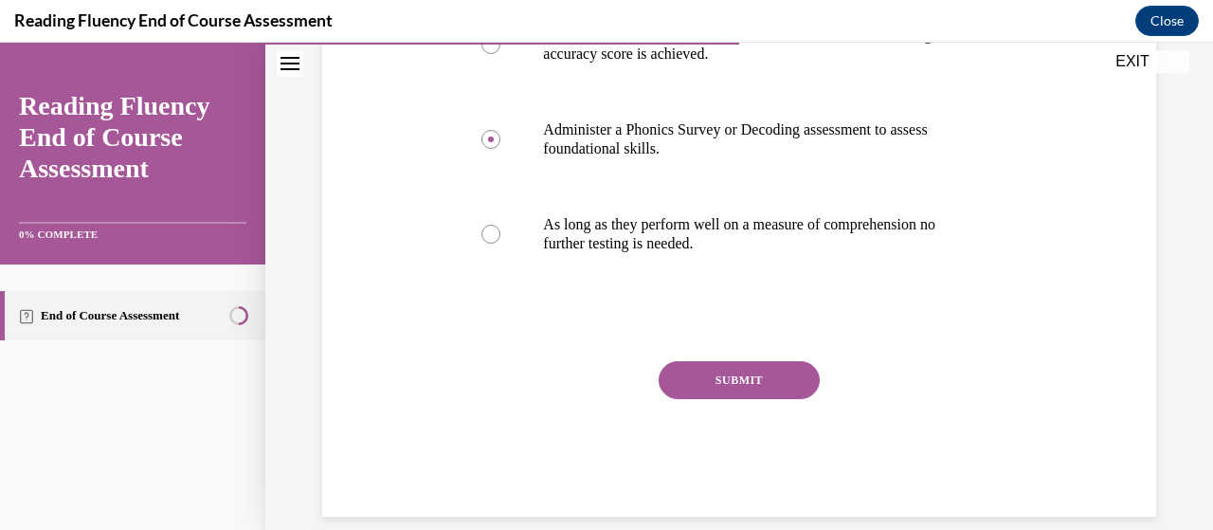
click at [701, 369] on button "SUBMIT" at bounding box center [738, 380] width 161 height 38
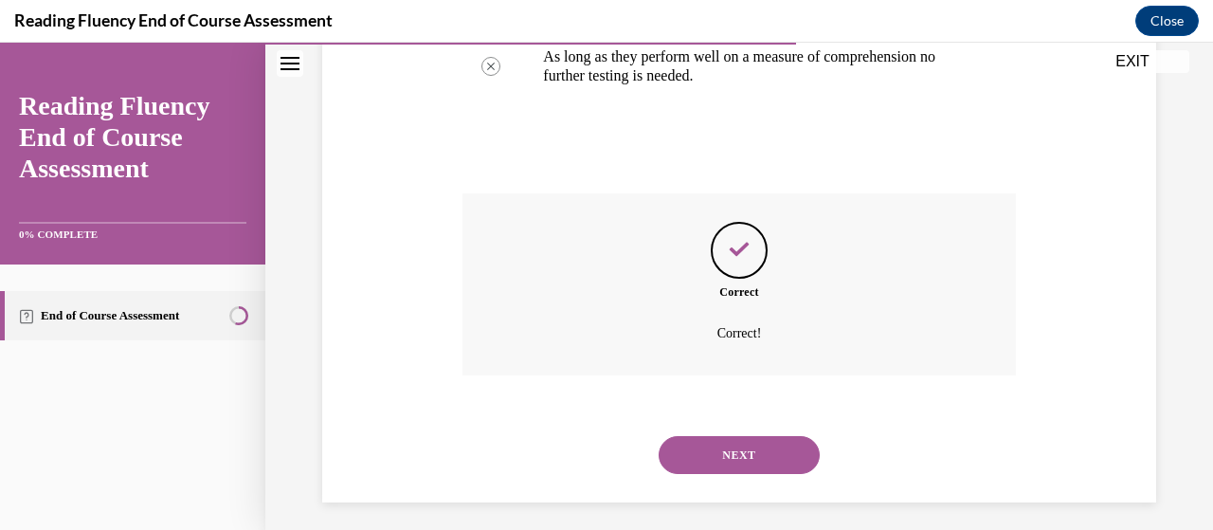
scroll to position [684, 0]
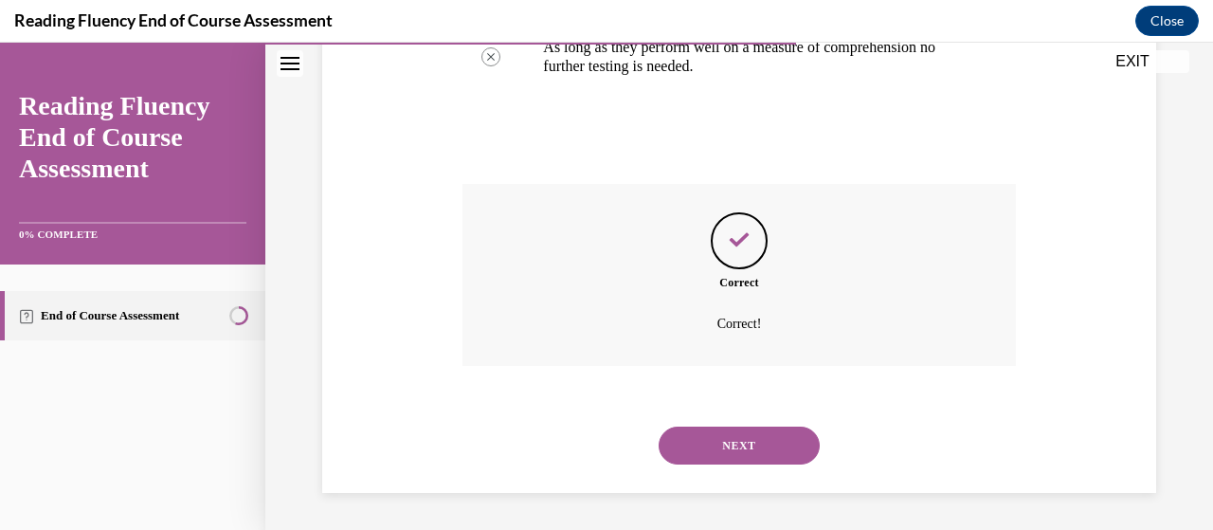
click at [701, 444] on button "NEXT" at bounding box center [738, 445] width 161 height 38
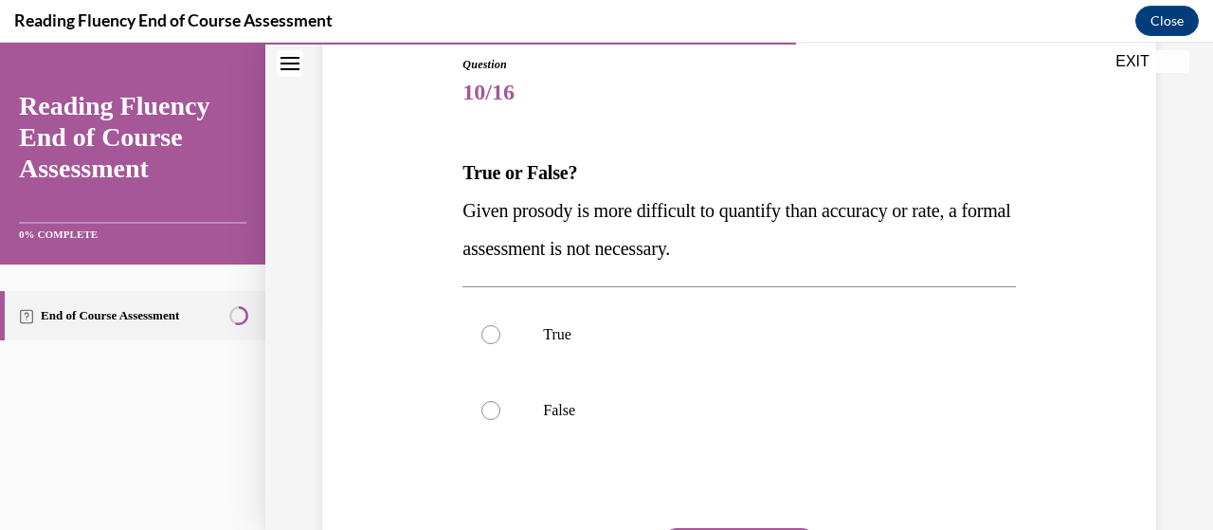
scroll to position [242, 0]
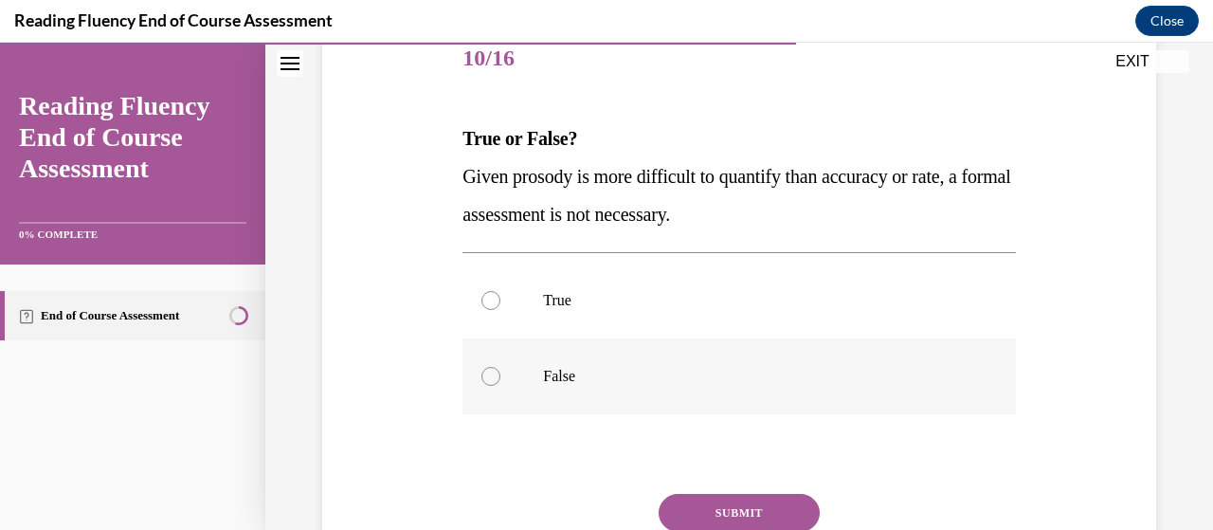
click at [649, 353] on label "False" at bounding box center [738, 376] width 552 height 76
click at [500, 367] on input "False" at bounding box center [490, 376] width 19 height 19
radio input "true"
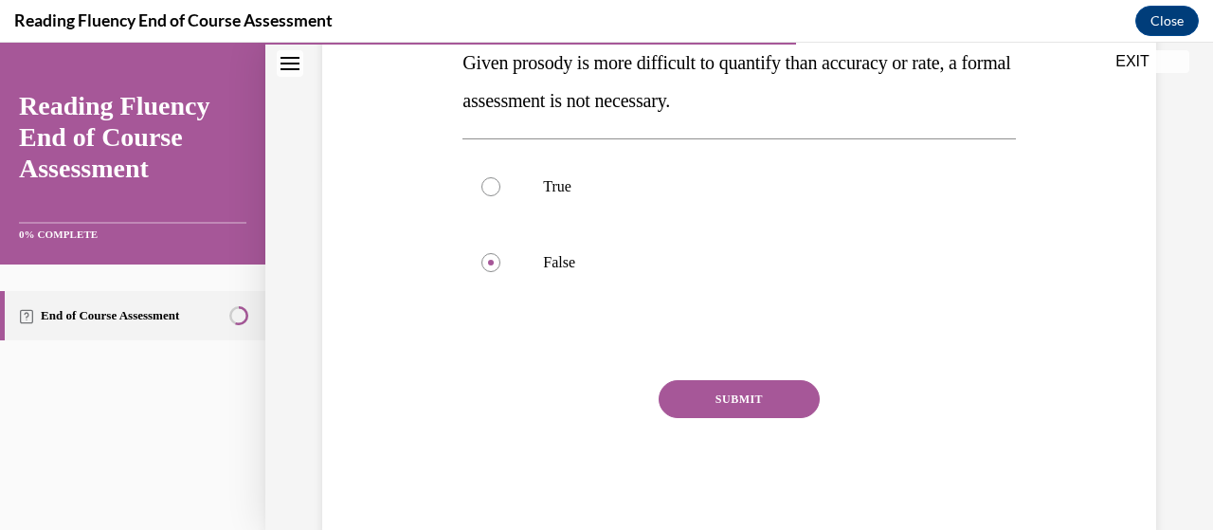
click at [695, 399] on button "SUBMIT" at bounding box center [738, 399] width 161 height 38
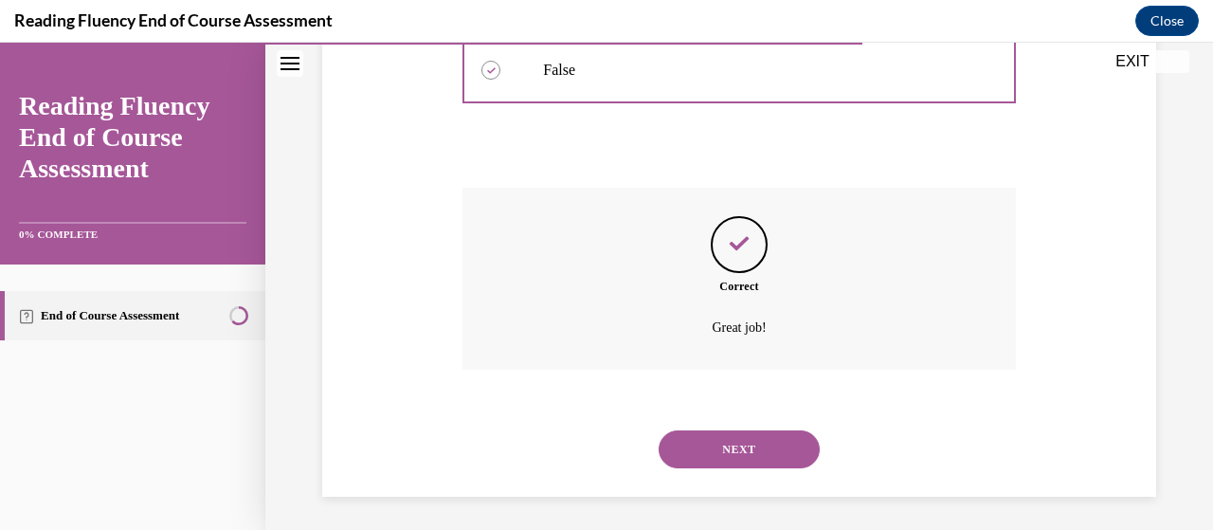
scroll to position [551, 0]
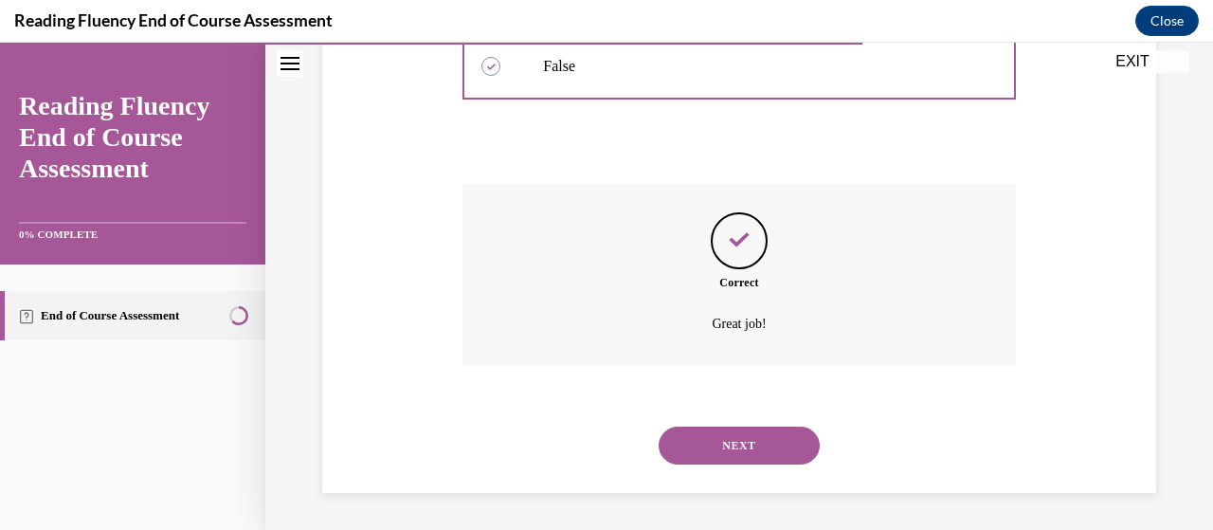
click at [697, 439] on button "NEXT" at bounding box center [738, 445] width 161 height 38
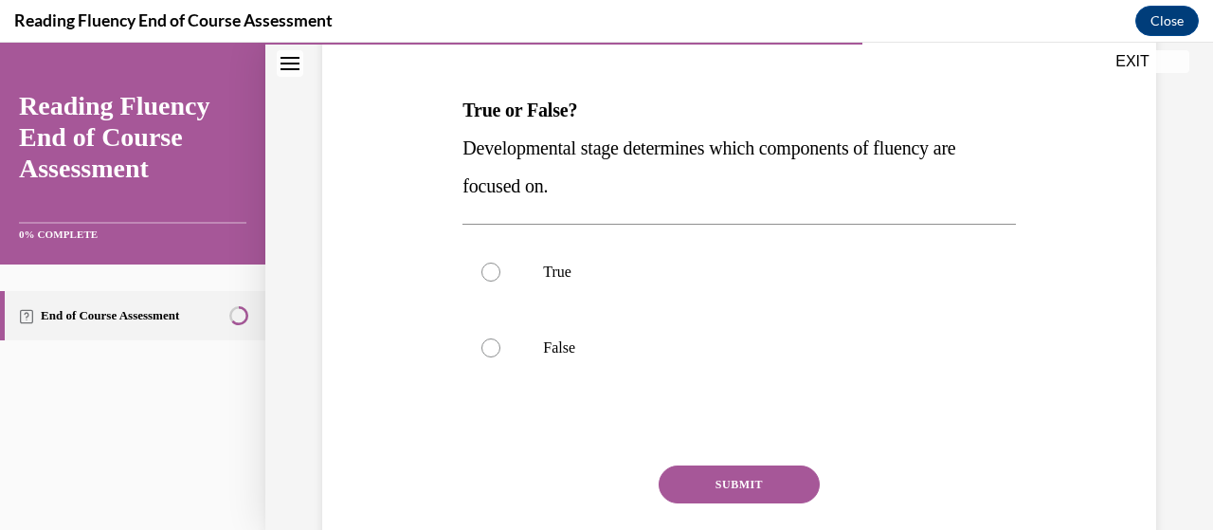
scroll to position [272, 0]
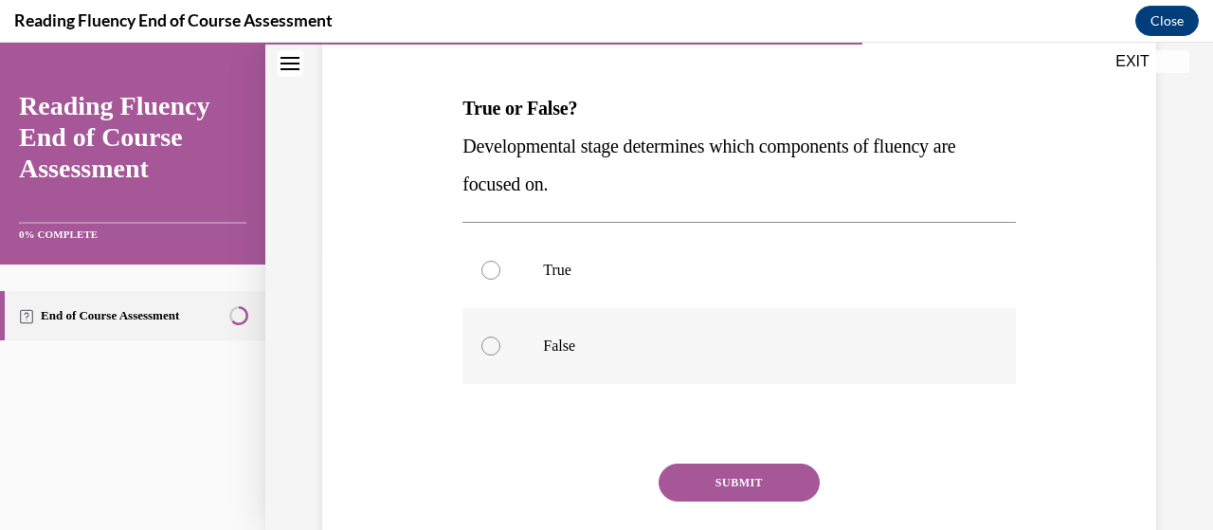
click at [614, 324] on label "False" at bounding box center [738, 346] width 552 height 76
click at [500, 336] on input "False" at bounding box center [490, 345] width 19 height 19
radio input "true"
click at [710, 473] on button "SUBMIT" at bounding box center [738, 482] width 161 height 38
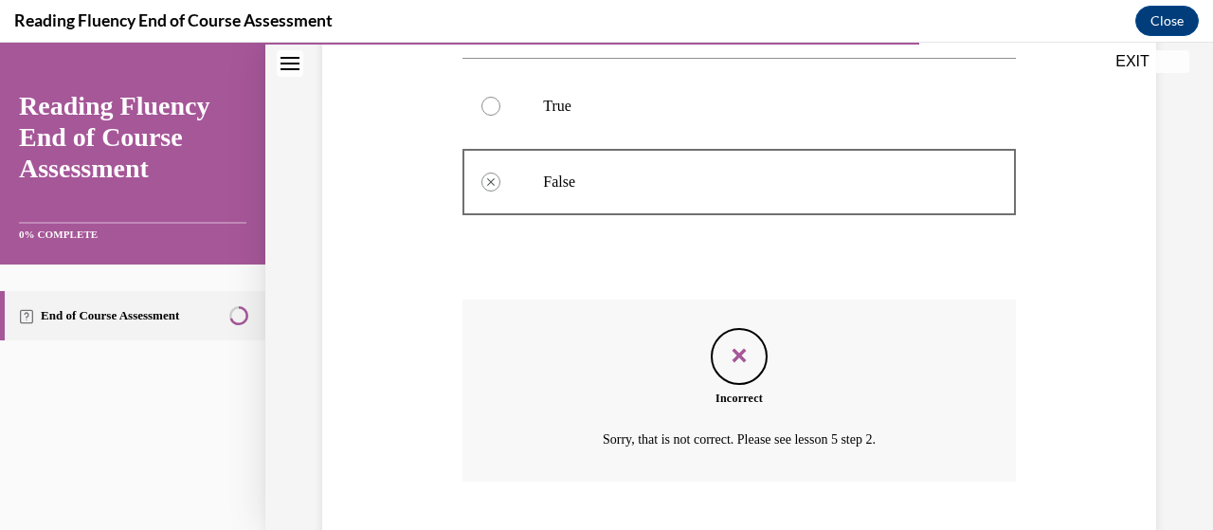
scroll to position [551, 0]
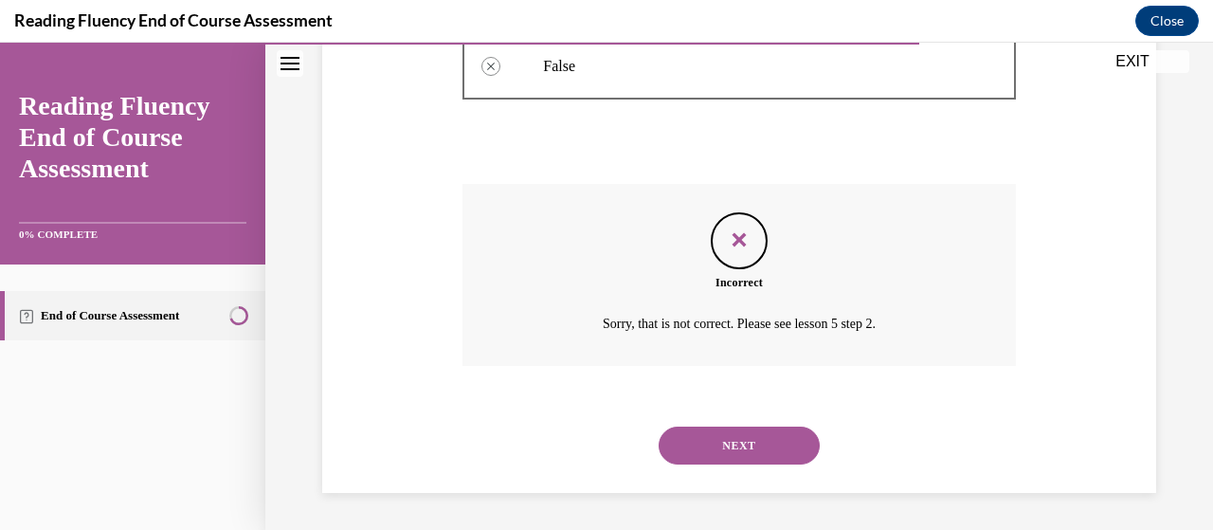
click at [741, 440] on button "NEXT" at bounding box center [738, 445] width 161 height 38
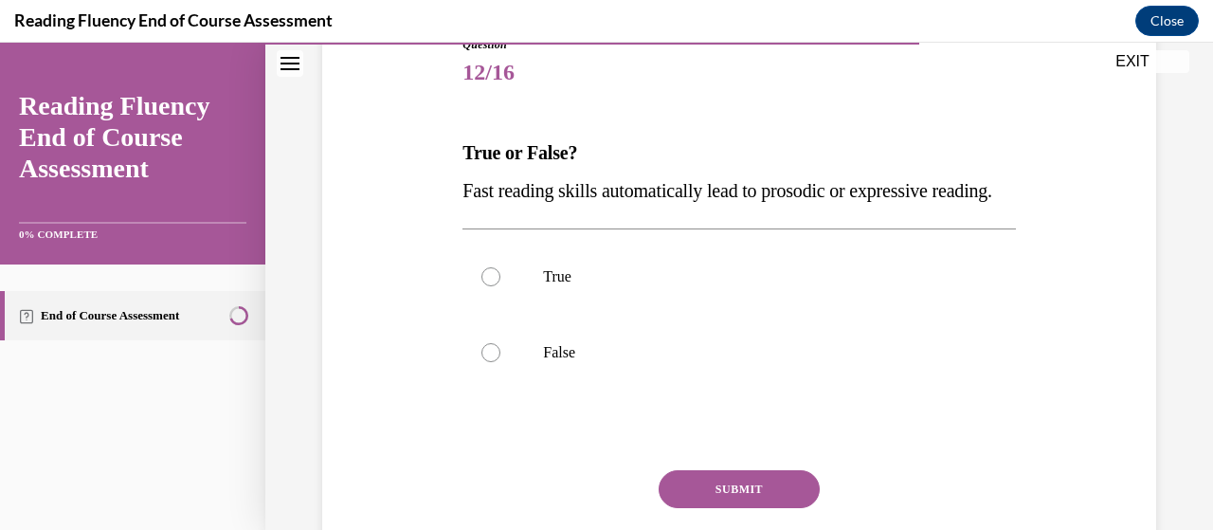
scroll to position [229, 0]
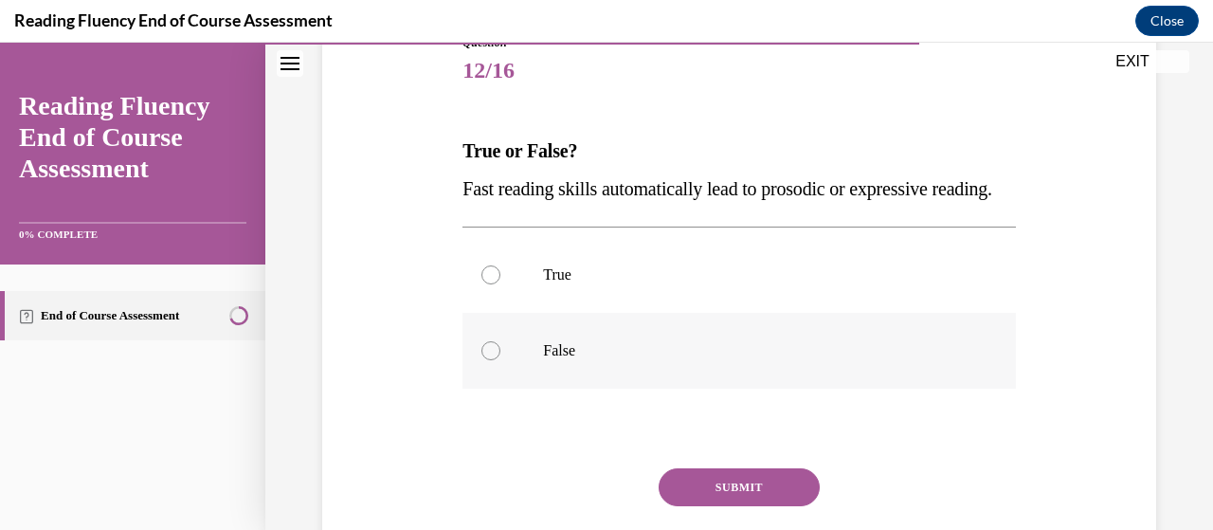
click at [685, 388] on label "False" at bounding box center [738, 351] width 552 height 76
click at [500, 360] on input "False" at bounding box center [490, 350] width 19 height 19
radio input "true"
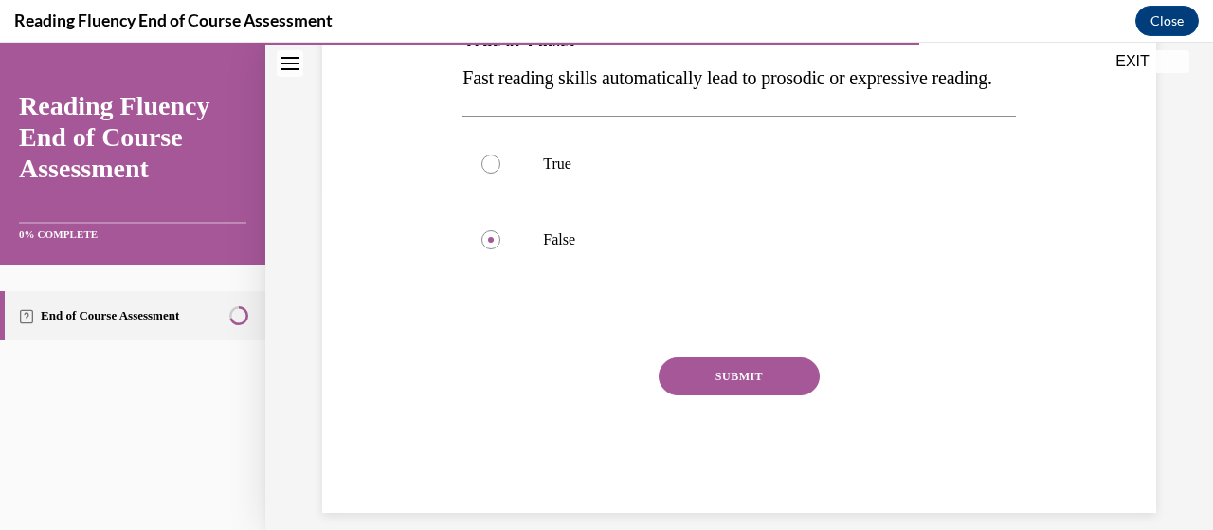
click at [696, 395] on button "SUBMIT" at bounding box center [738, 376] width 161 height 38
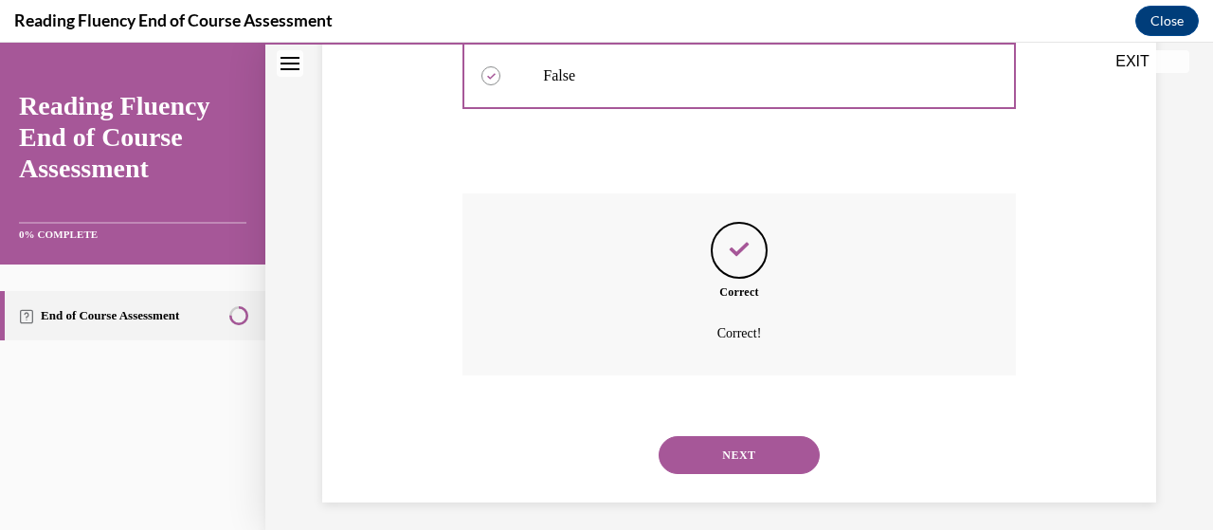
scroll to position [551, 0]
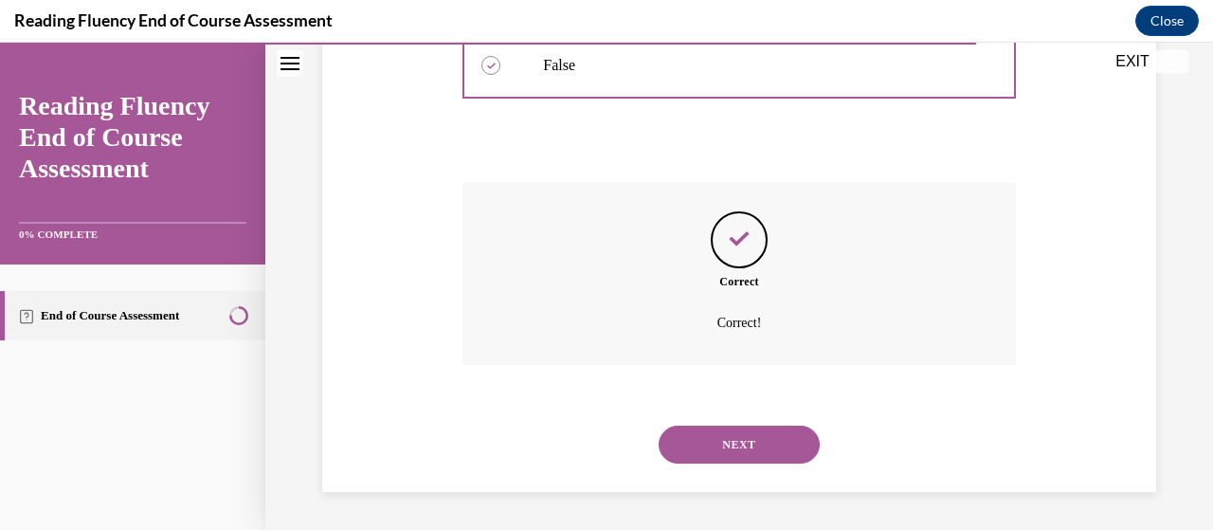
click at [697, 442] on button "NEXT" at bounding box center [738, 444] width 161 height 38
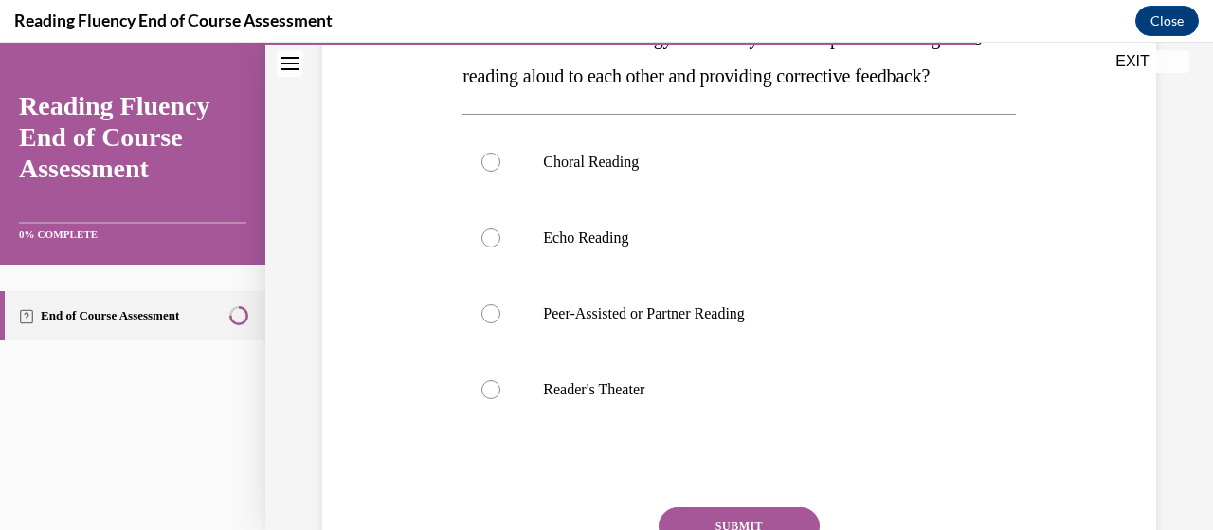
scroll to position [345, 0]
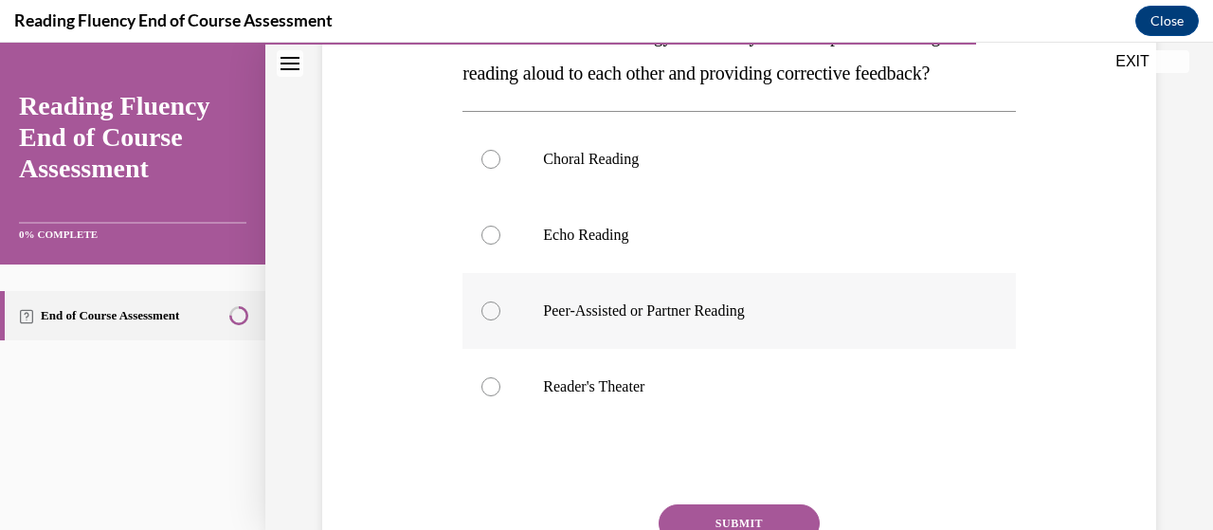
click at [664, 349] on label "Peer-Assisted or Partner Reading" at bounding box center [738, 311] width 552 height 76
click at [500, 320] on input "Peer-Assisted or Partner Reading" at bounding box center [490, 310] width 19 height 19
radio input "true"
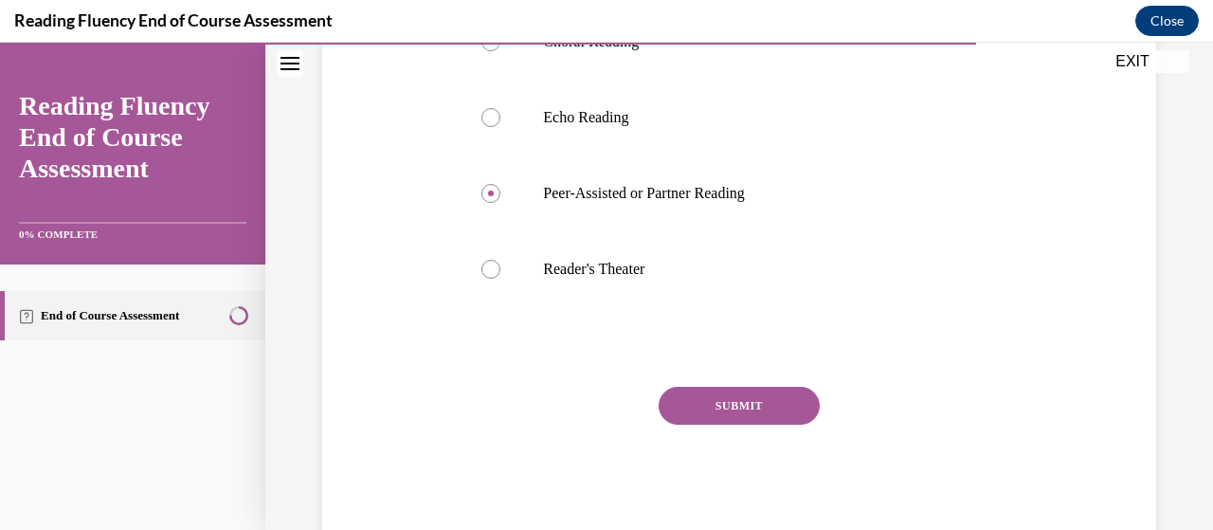
click at [740, 424] on button "SUBMIT" at bounding box center [738, 405] width 161 height 38
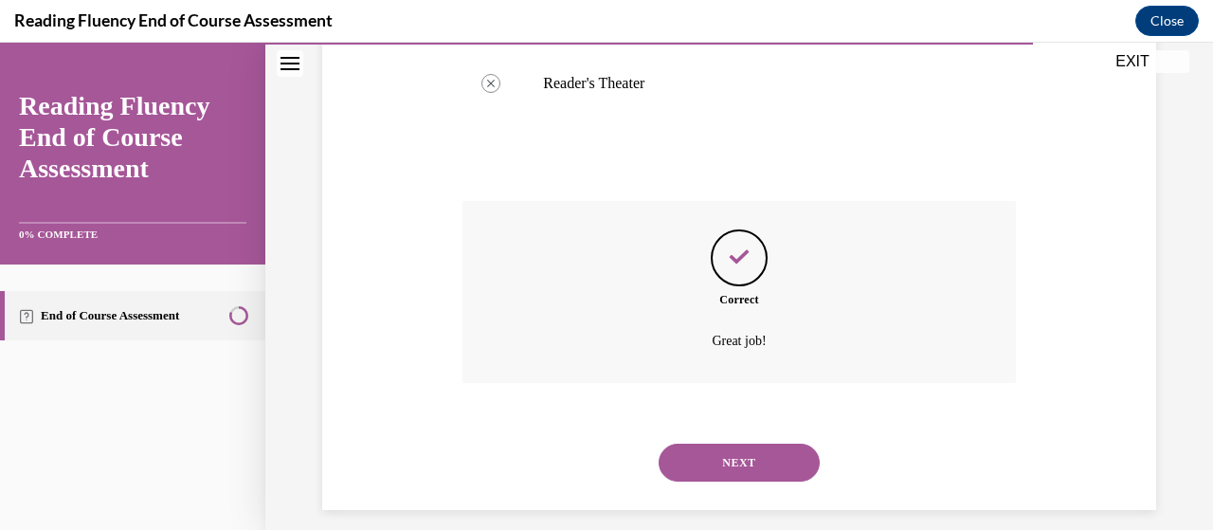
scroll to position [703, 0]
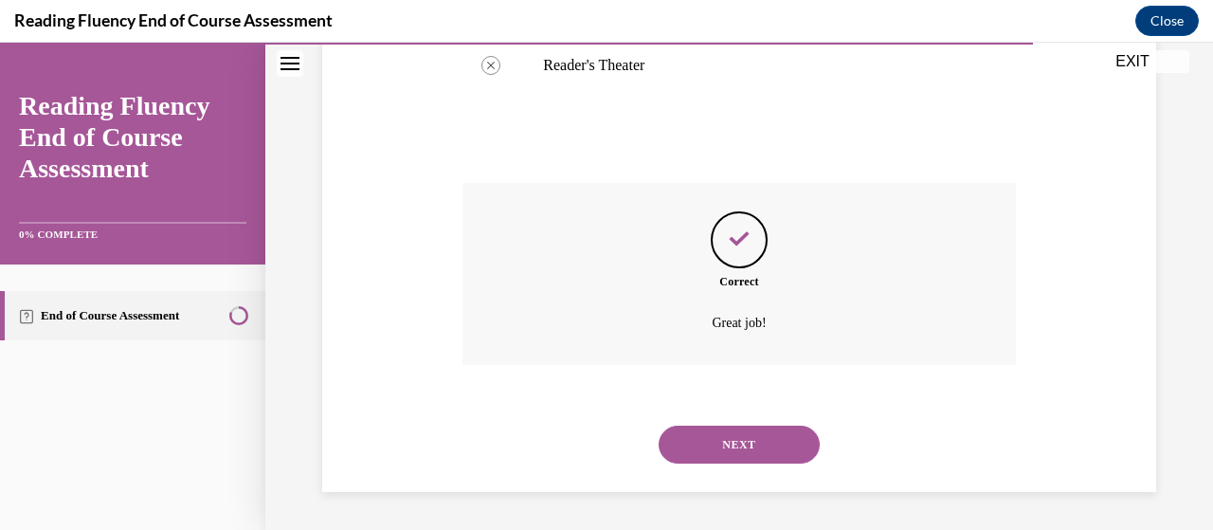
click at [740, 442] on button "NEXT" at bounding box center [738, 444] width 161 height 38
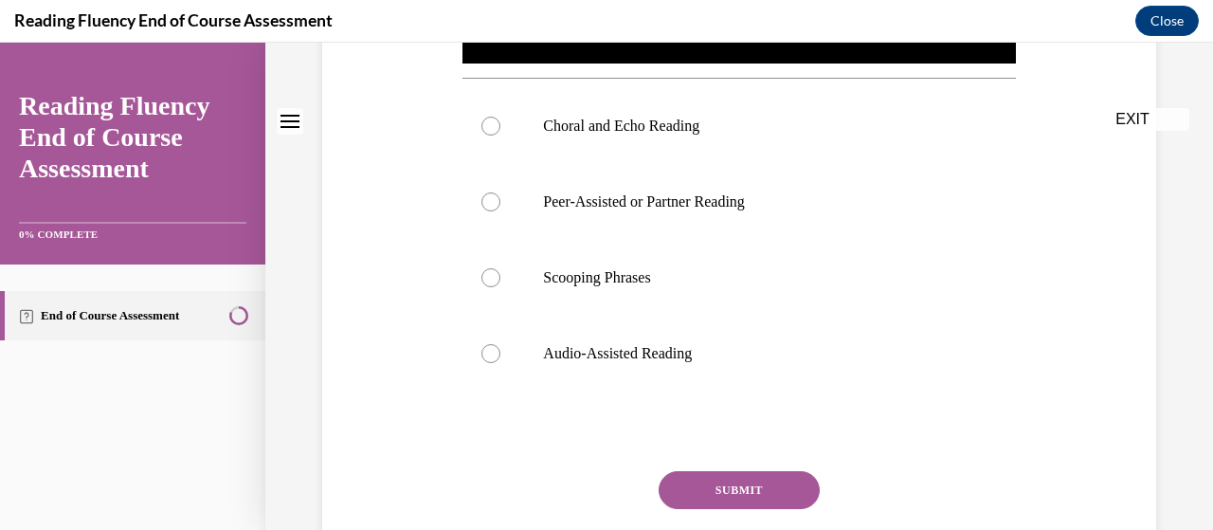
scroll to position [0, 0]
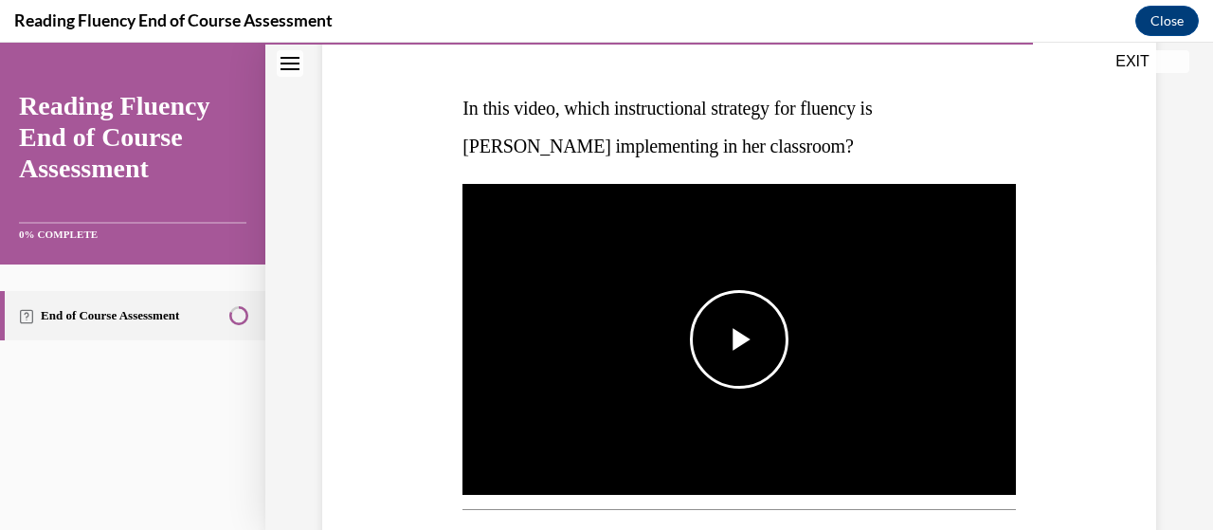
scroll to position [273, 0]
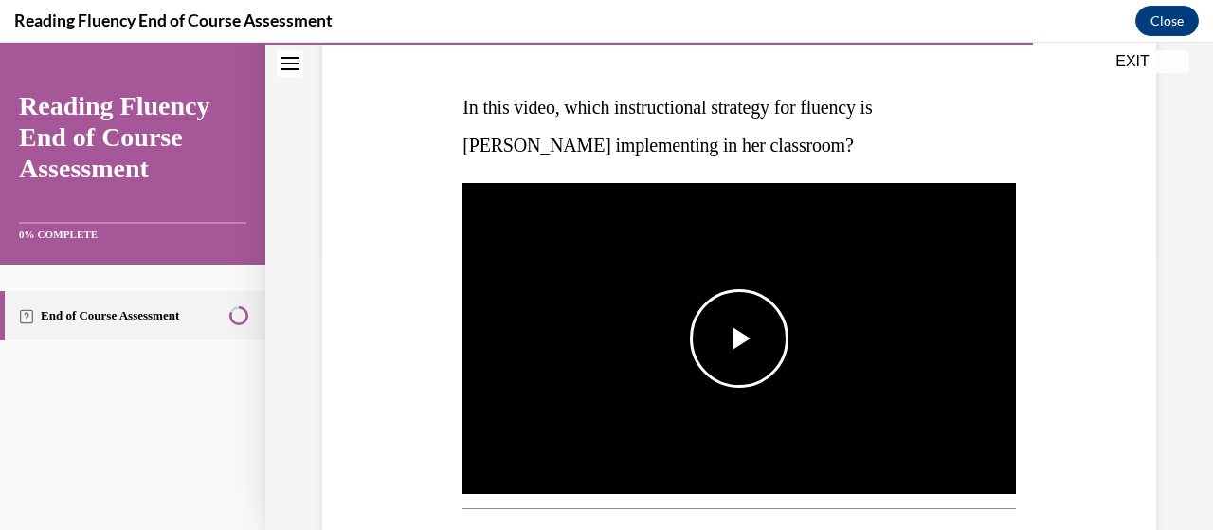
click at [739, 338] on span "Video player" at bounding box center [739, 338] width 0 height 0
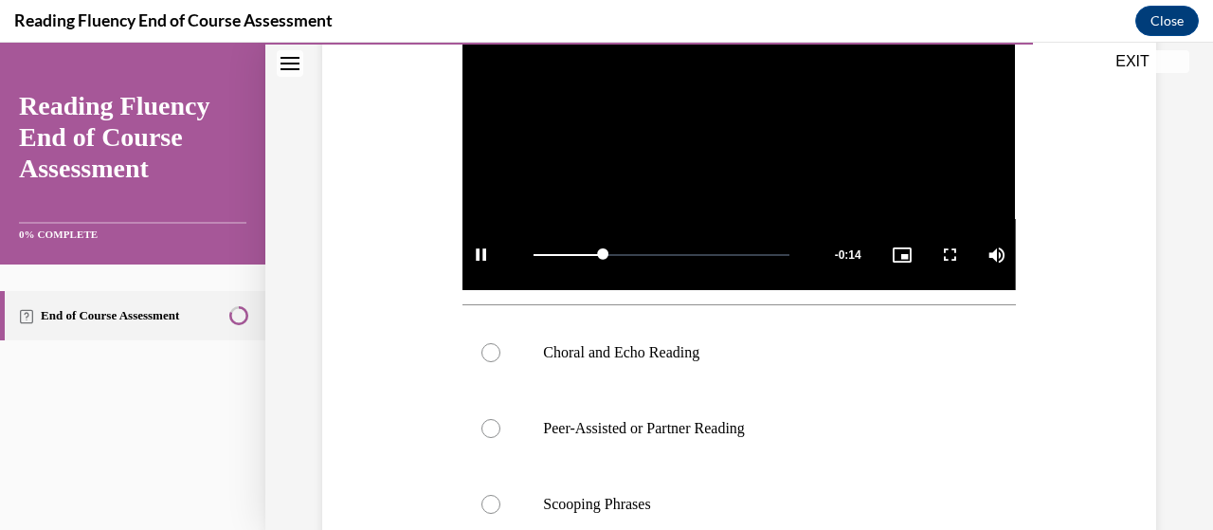
scroll to position [481, 0]
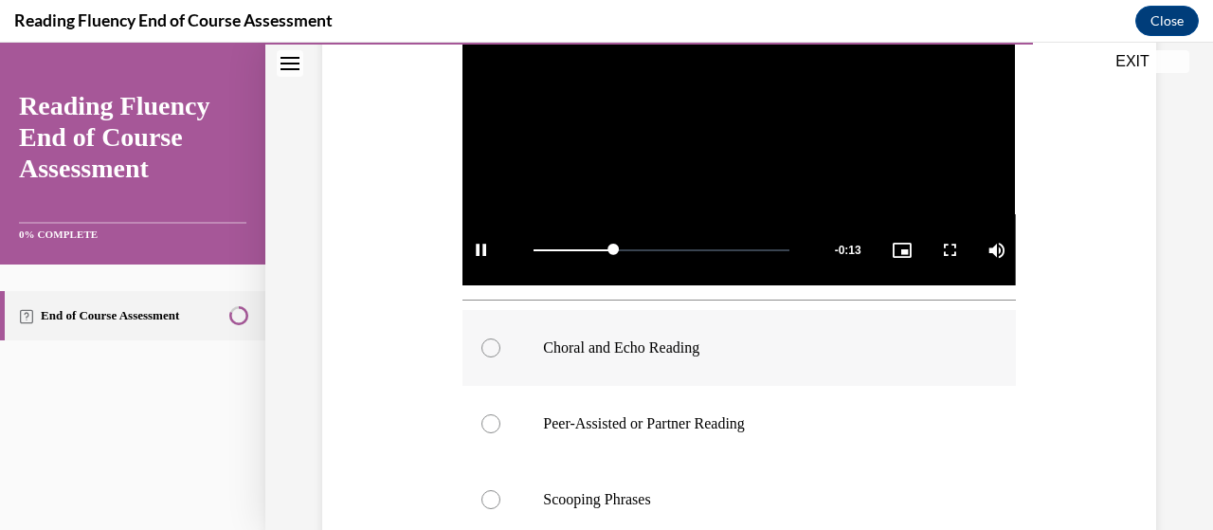
click at [699, 339] on p "Choral and Echo Reading" at bounding box center [755, 347] width 424 height 19
click at [500, 339] on input "Choral and Echo Reading" at bounding box center [490, 347] width 19 height 19
radio input "true"
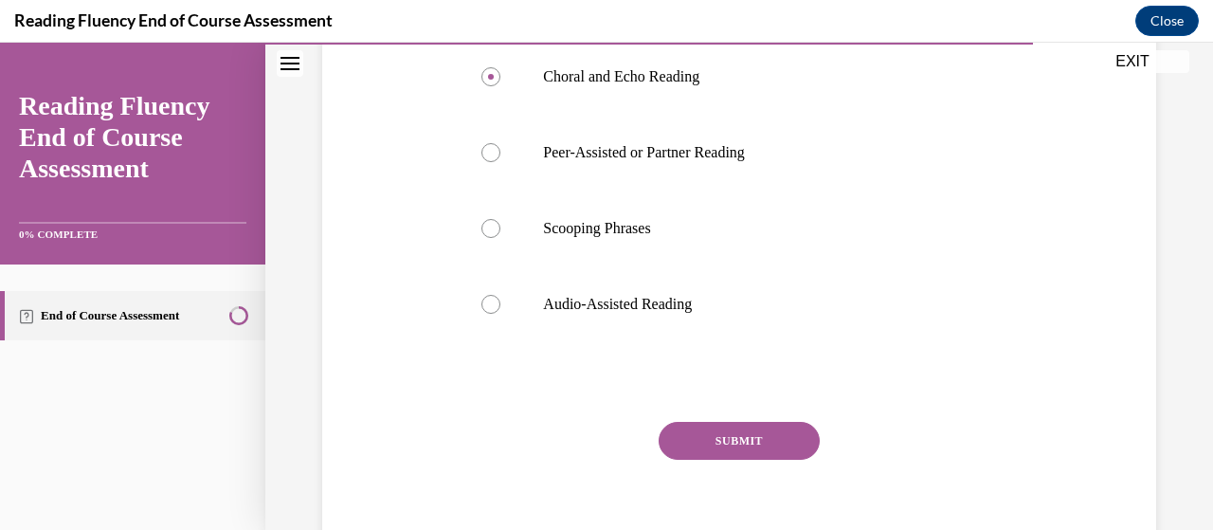
click at [729, 428] on button "SUBMIT" at bounding box center [738, 441] width 161 height 38
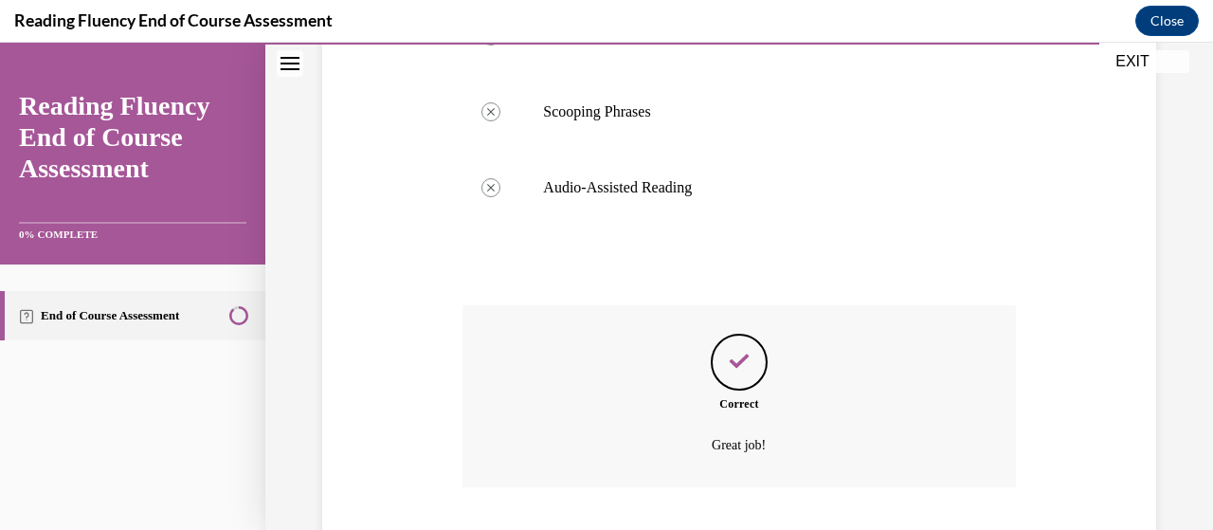
scroll to position [984, 0]
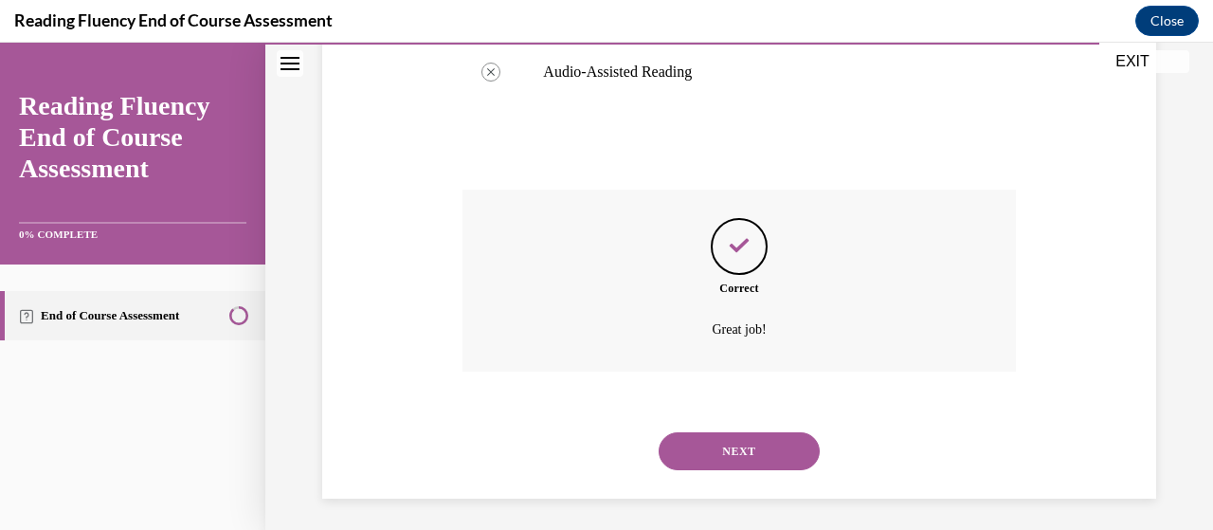
click at [726, 435] on button "NEXT" at bounding box center [738, 451] width 161 height 38
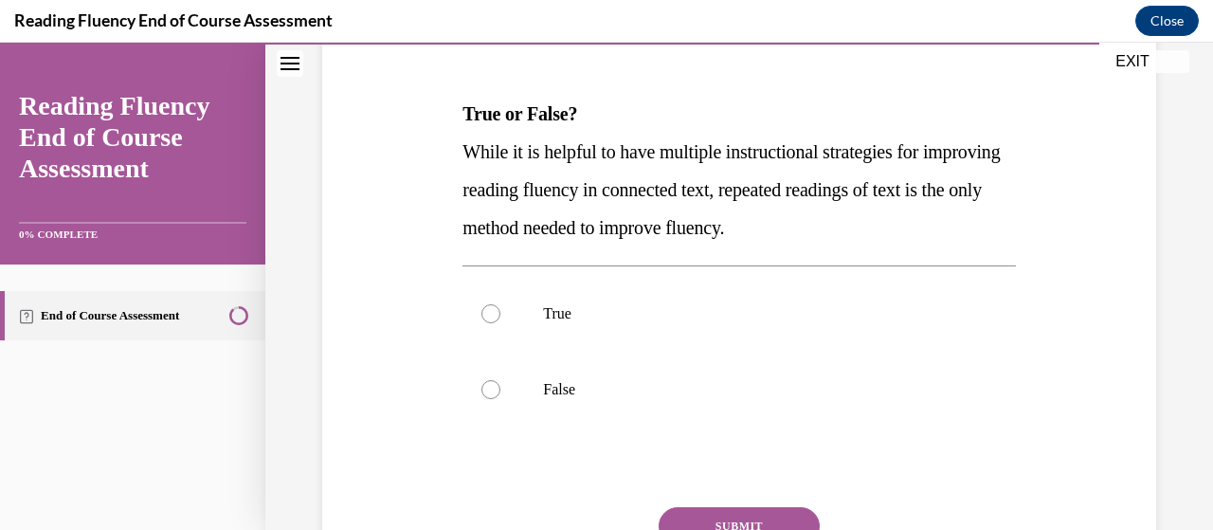
scroll to position [265, 0]
click at [676, 407] on label "False" at bounding box center [738, 390] width 552 height 76
click at [500, 400] on input "False" at bounding box center [490, 390] width 19 height 19
radio input "true"
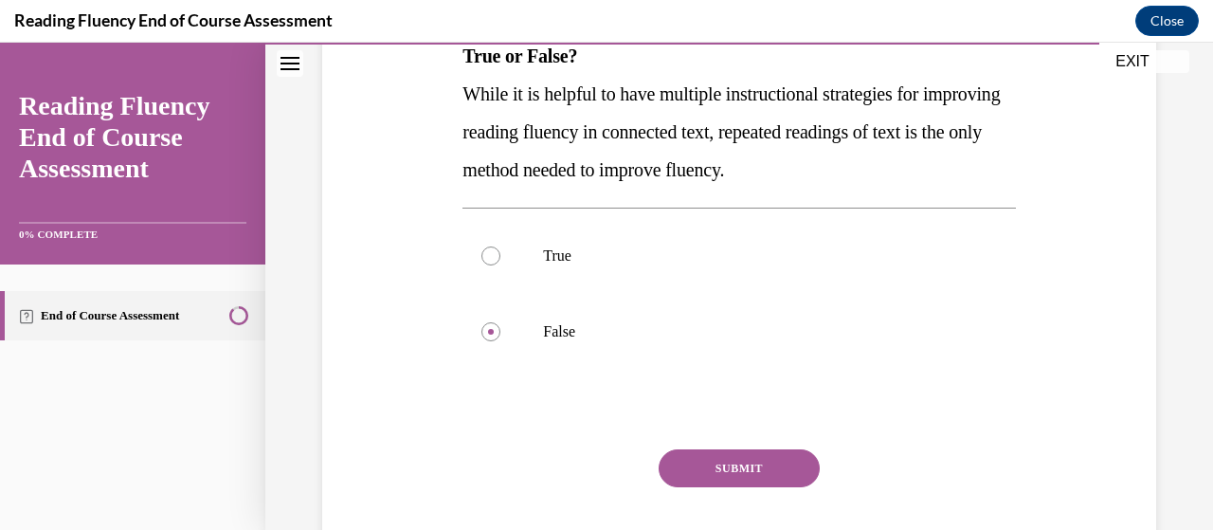
click at [721, 463] on button "SUBMIT" at bounding box center [738, 468] width 161 height 38
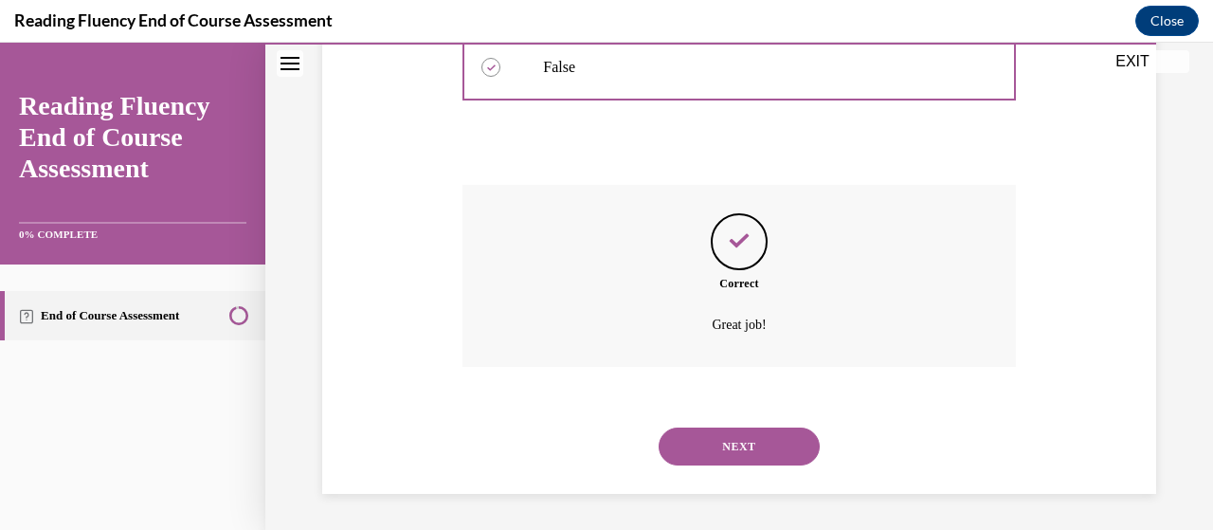
scroll to position [589, 0]
click at [730, 452] on button "NEXT" at bounding box center [738, 445] width 161 height 38
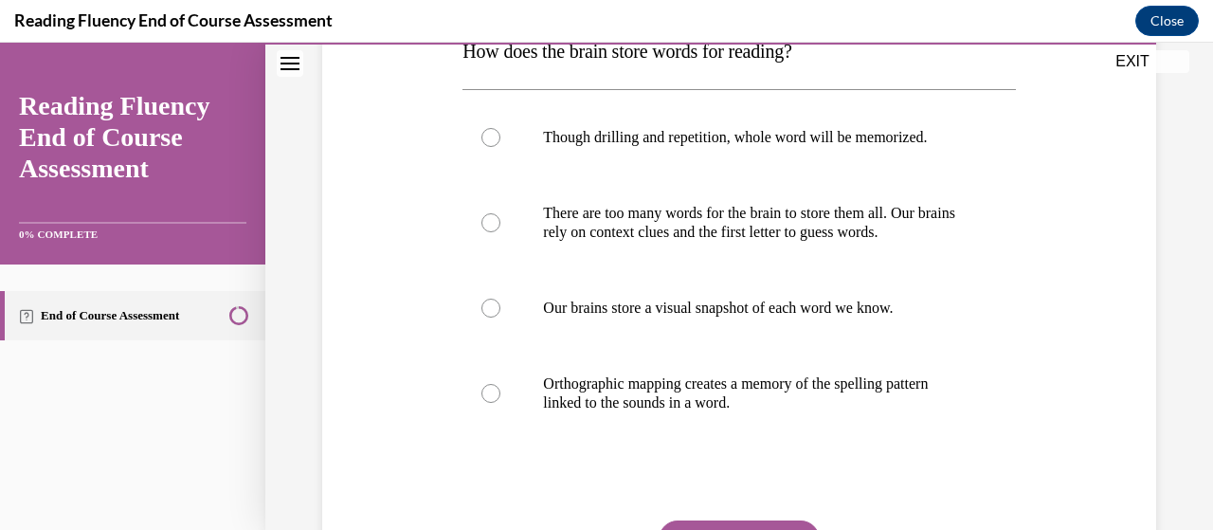
scroll to position [330, 0]
click at [714, 393] on p "Orthographic mapping creates a memory of the spelling pattern linked to the sou…" at bounding box center [755, 392] width 424 height 38
click at [500, 393] on input "Orthographic mapping creates a memory of the spelling pattern linked to the sou…" at bounding box center [490, 392] width 19 height 19
radio input "true"
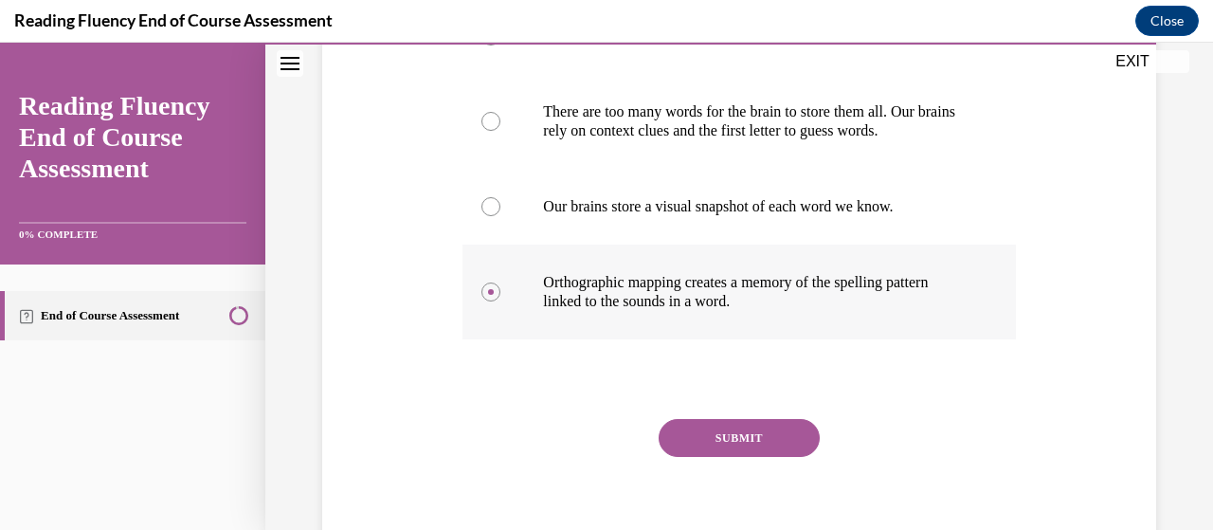
scroll to position [440, 0]
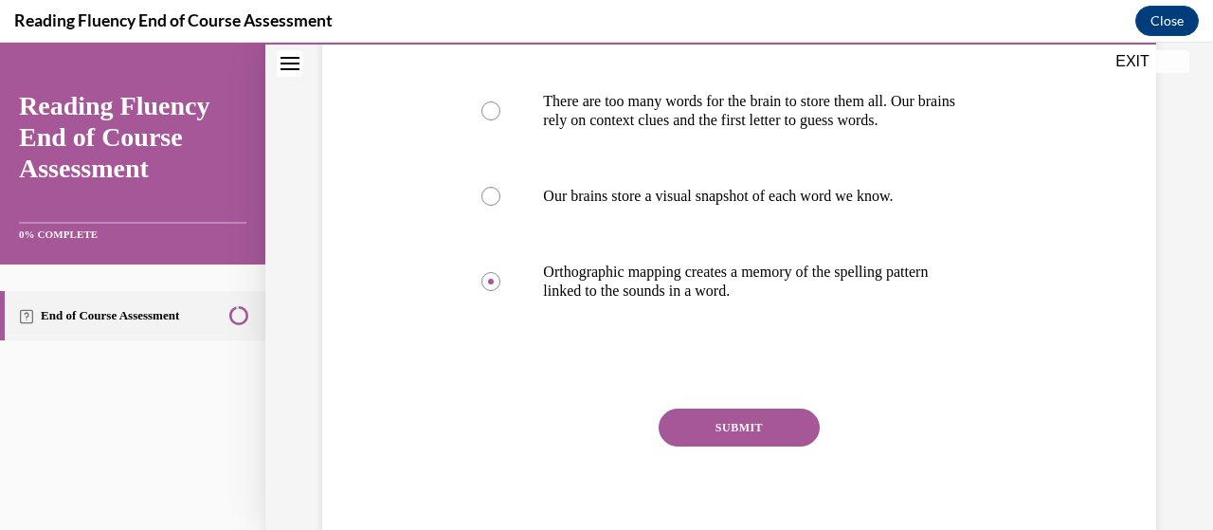
click at [728, 424] on button "SUBMIT" at bounding box center [738, 427] width 161 height 38
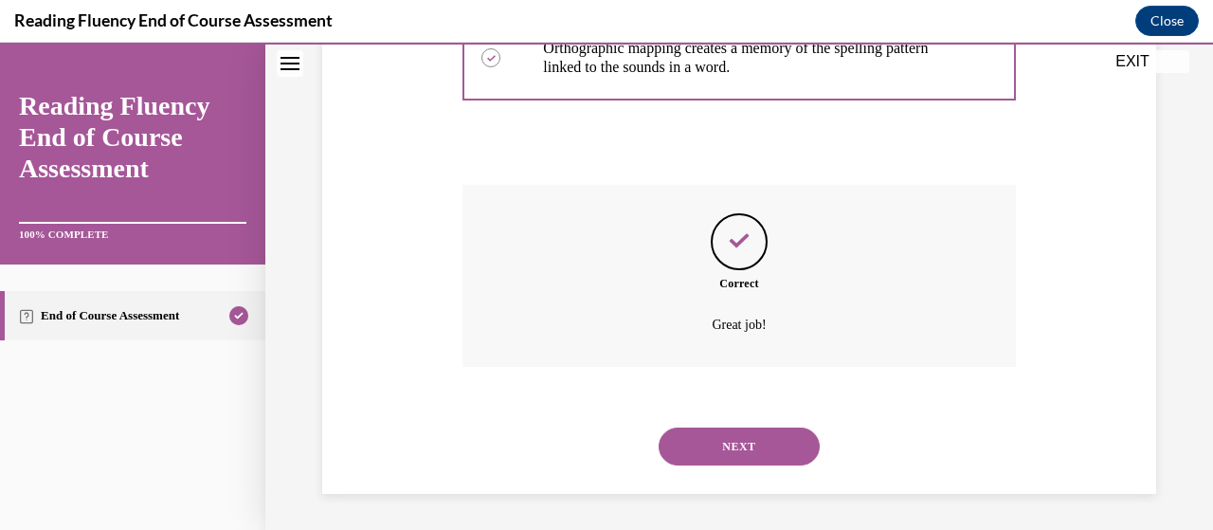
scroll to position [665, 0]
click at [728, 440] on button "NEXT" at bounding box center [738, 445] width 161 height 38
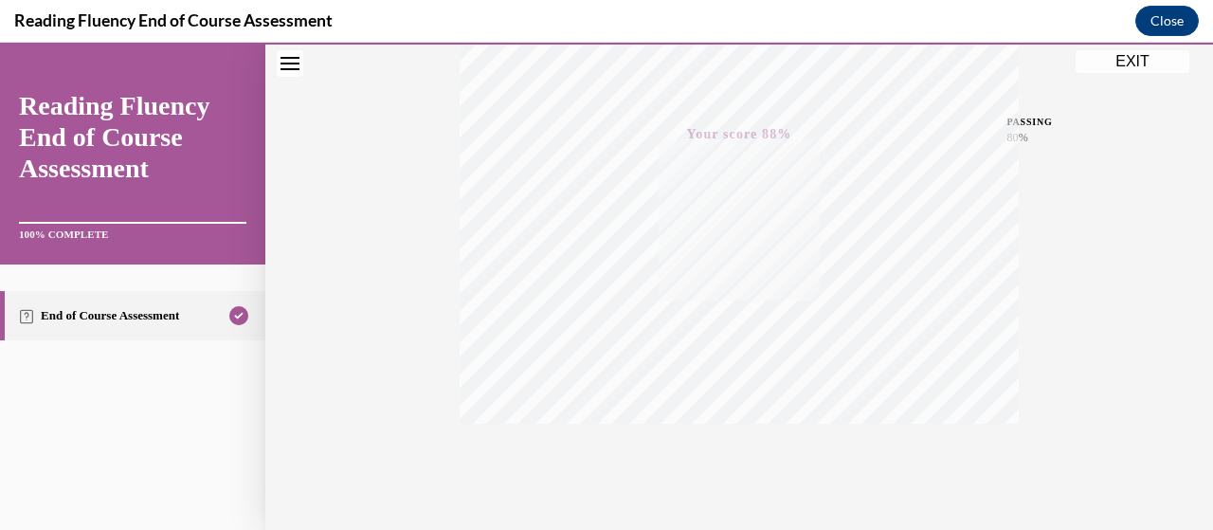
scroll to position [483, 0]
click at [1131, 70] on button "EXIT" at bounding box center [1132, 61] width 114 height 23
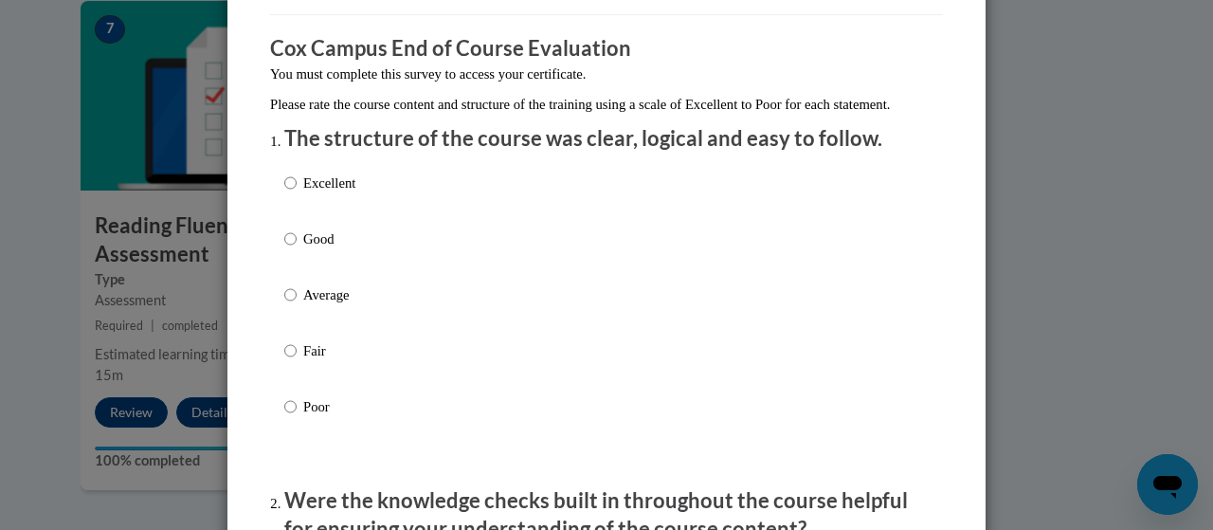
scroll to position [143, 0]
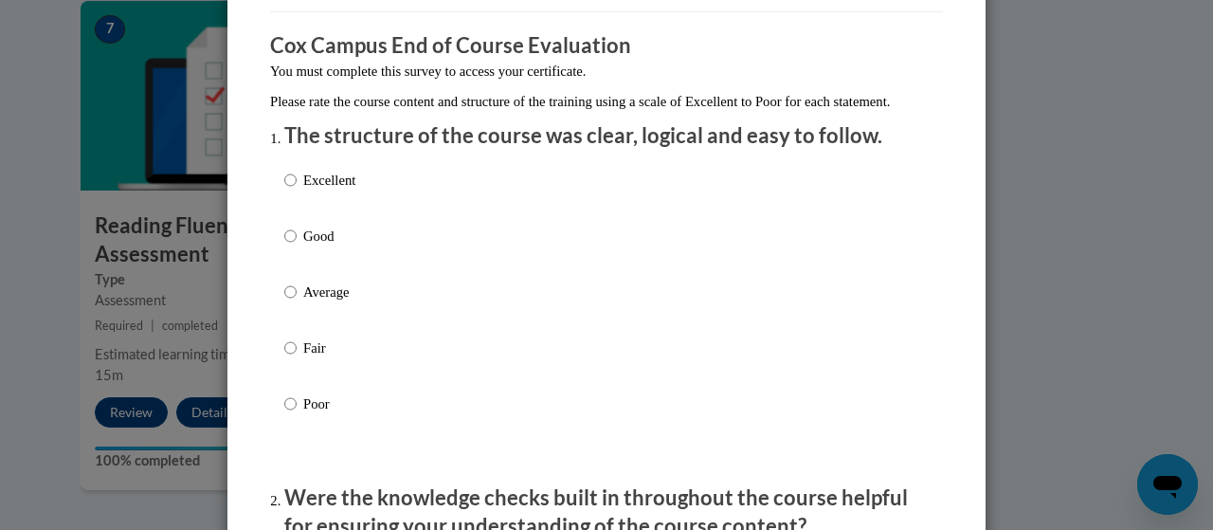
click at [306, 302] on p "Average" at bounding box center [329, 291] width 52 height 21
click at [297, 302] on input "Average" at bounding box center [290, 291] width 12 height 21
radio input "true"
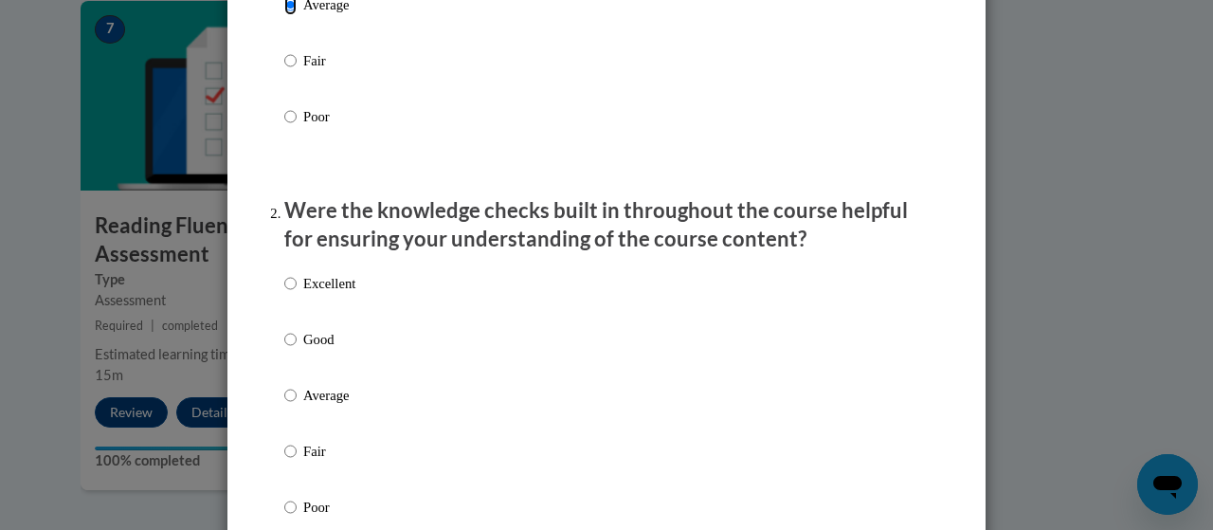
scroll to position [431, 0]
click at [329, 404] on p "Average" at bounding box center [329, 394] width 52 height 21
click at [297, 404] on input "Average" at bounding box center [290, 394] width 12 height 21
radio input "true"
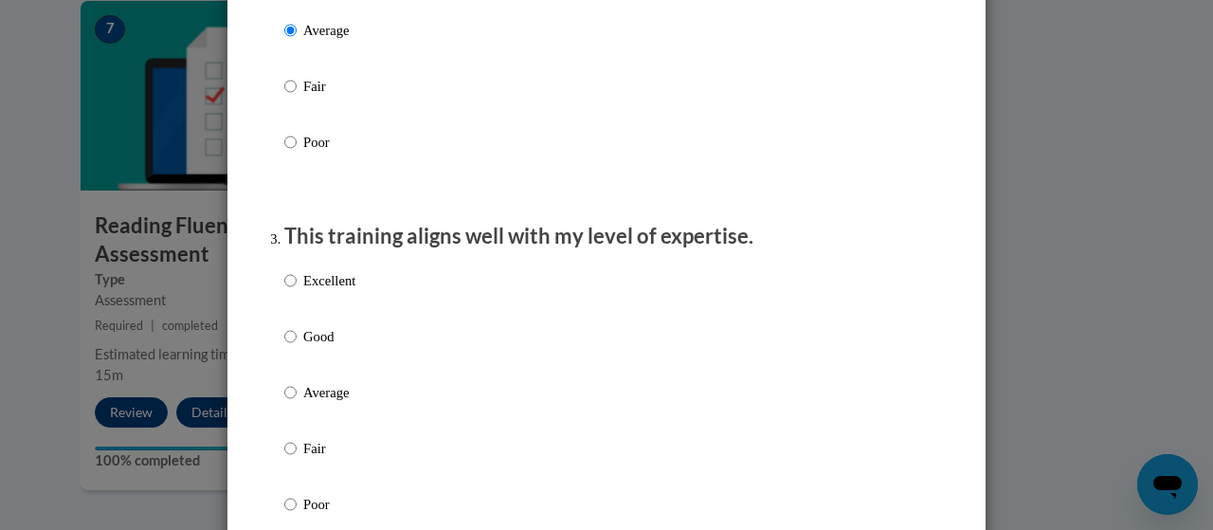
click at [324, 403] on p "Average" at bounding box center [329, 392] width 52 height 21
click at [297, 403] on input "Average" at bounding box center [290, 392] width 12 height 21
radio input "true"
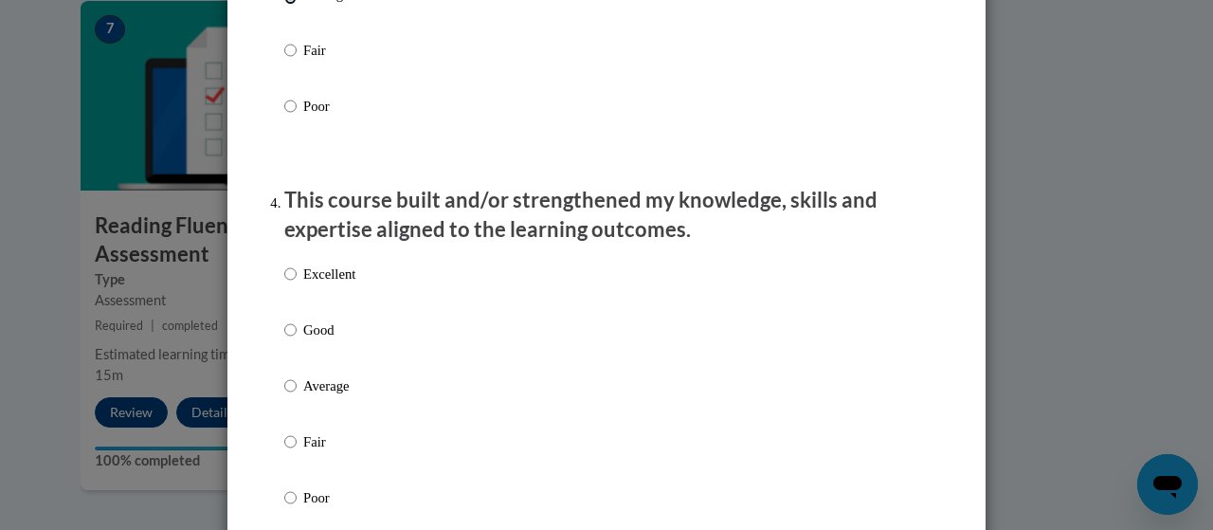
scroll to position [1197, 0]
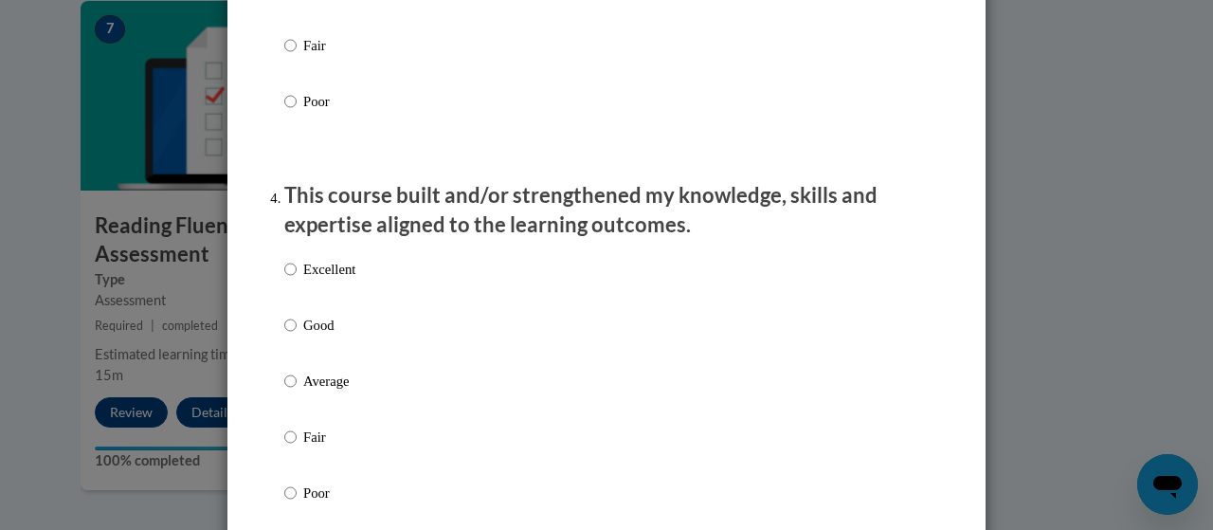
click at [318, 391] on p "Average" at bounding box center [329, 380] width 52 height 21
click at [297, 391] on input "Average" at bounding box center [290, 380] width 12 height 21
radio input "true"
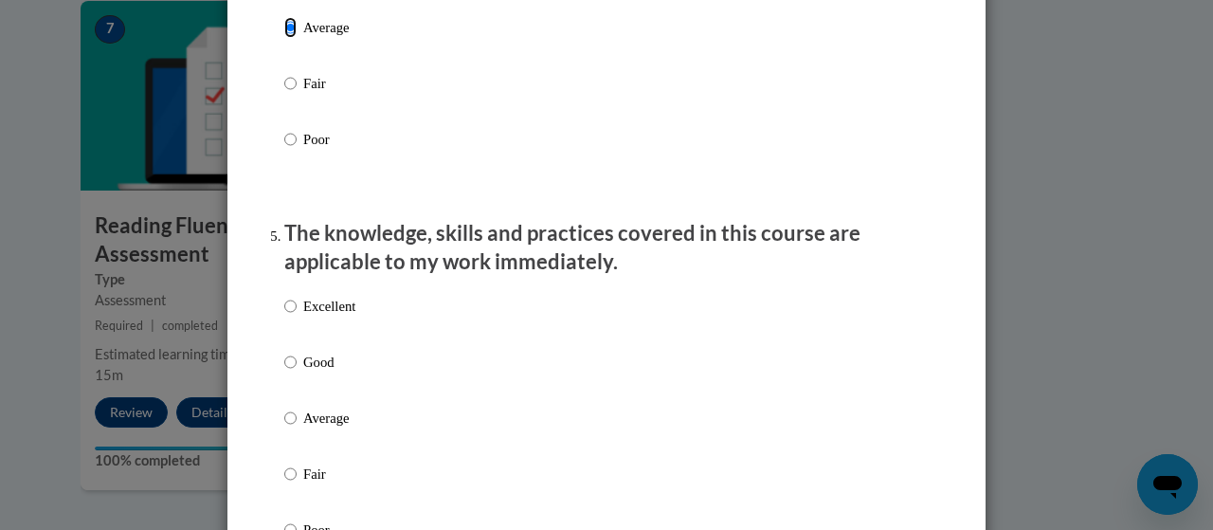
scroll to position [1554, 0]
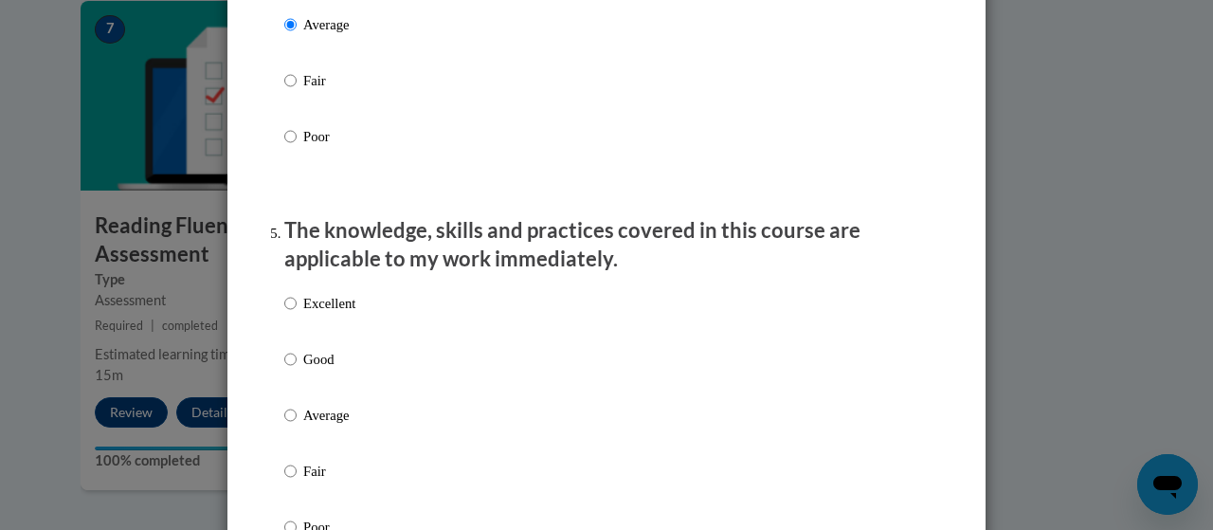
click at [324, 425] on p "Average" at bounding box center [329, 414] width 52 height 21
click at [297, 425] on input "Average" at bounding box center [290, 414] width 12 height 21
radio input "true"
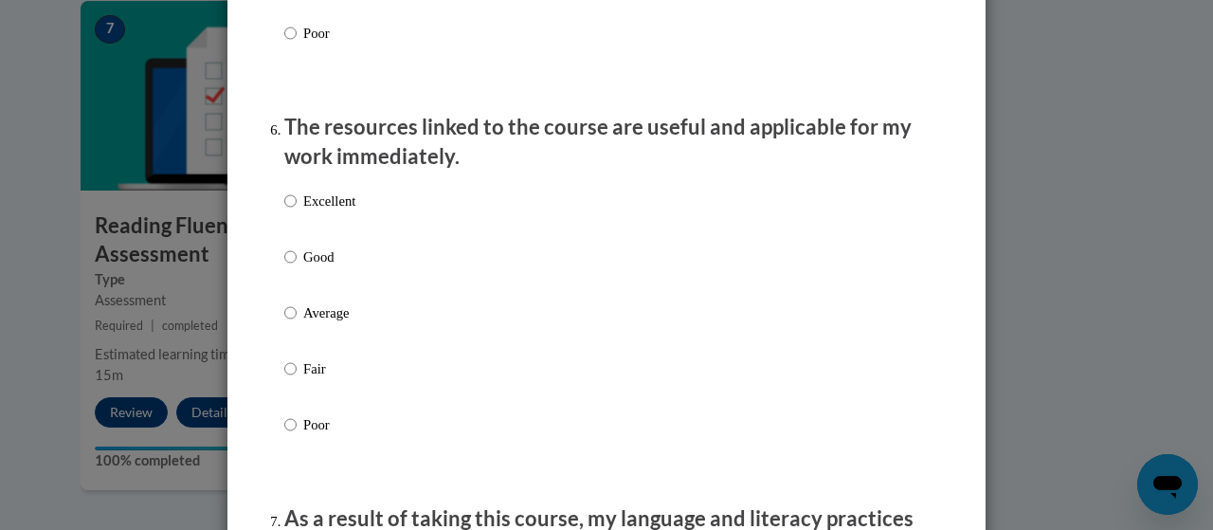
scroll to position [2054, 0]
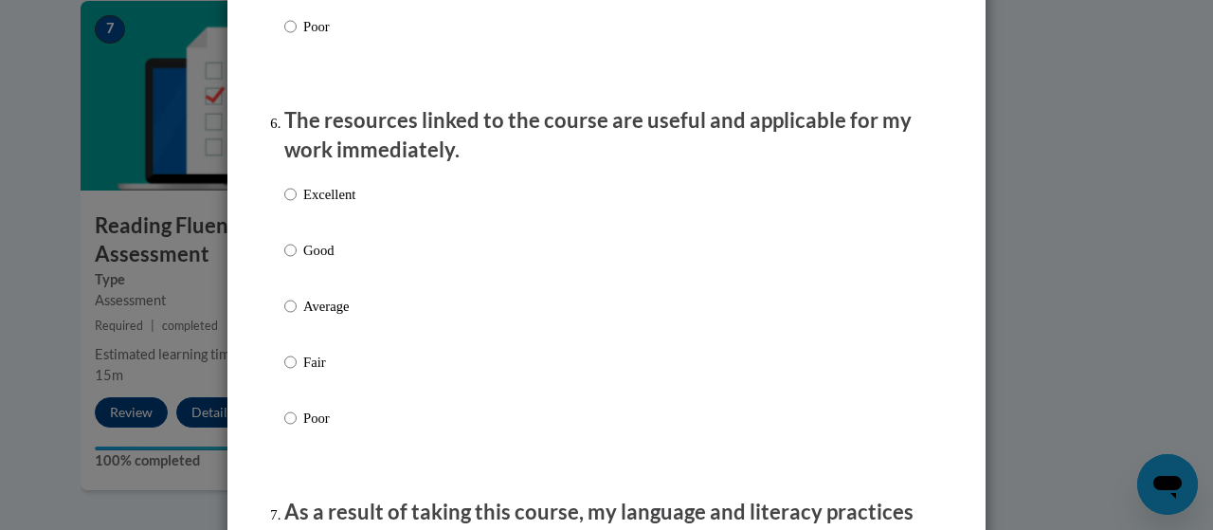
click at [320, 316] on p "Average" at bounding box center [329, 306] width 52 height 21
click at [297, 316] on input "Average" at bounding box center [290, 306] width 12 height 21
radio input "true"
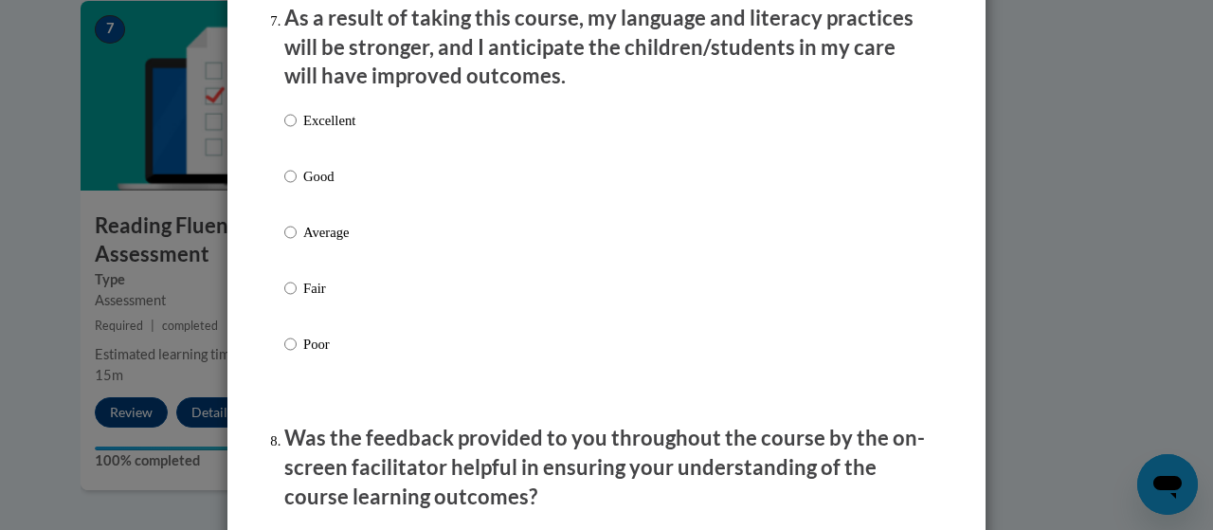
scroll to position [2556, 0]
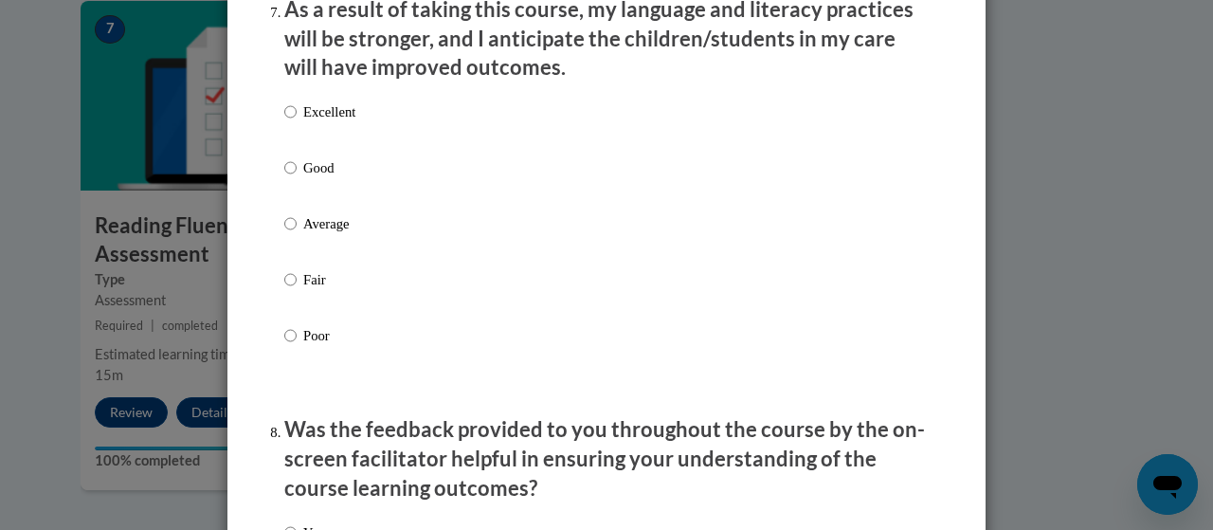
click at [303, 234] on p "Average" at bounding box center [329, 223] width 52 height 21
click at [297, 234] on input "Average" at bounding box center [290, 223] width 12 height 21
radio input "true"
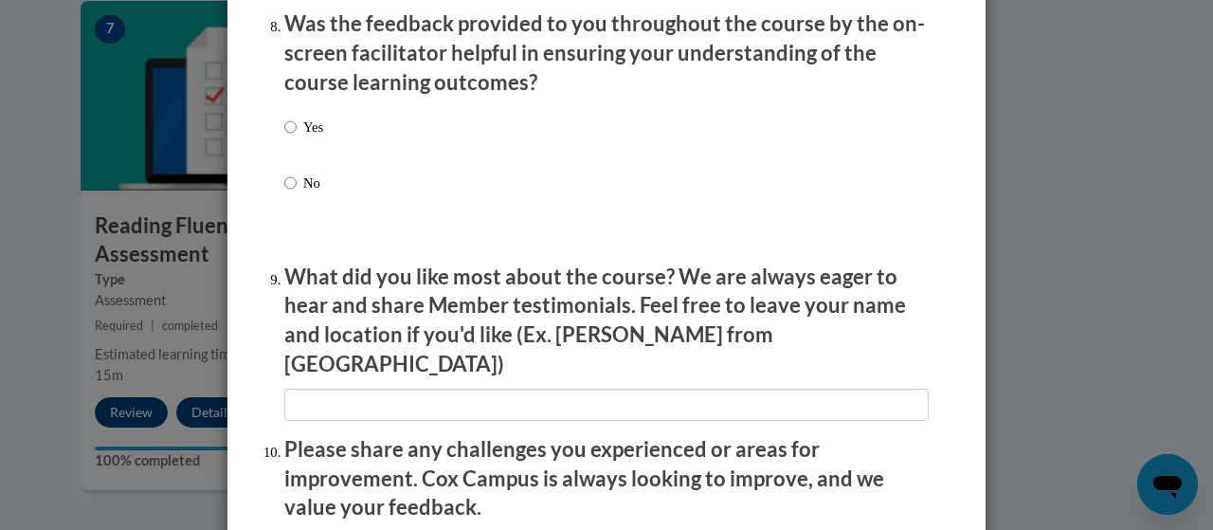
scroll to position [2962, 0]
click at [286, 136] on input "Yes" at bounding box center [290, 126] width 12 height 21
radio input "true"
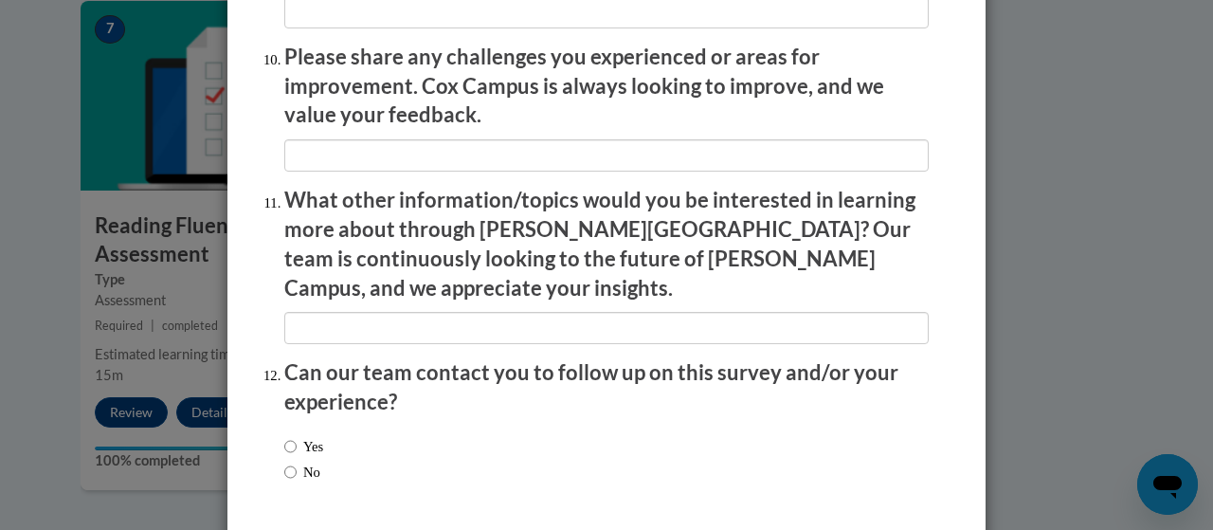
scroll to position [3409, 0]
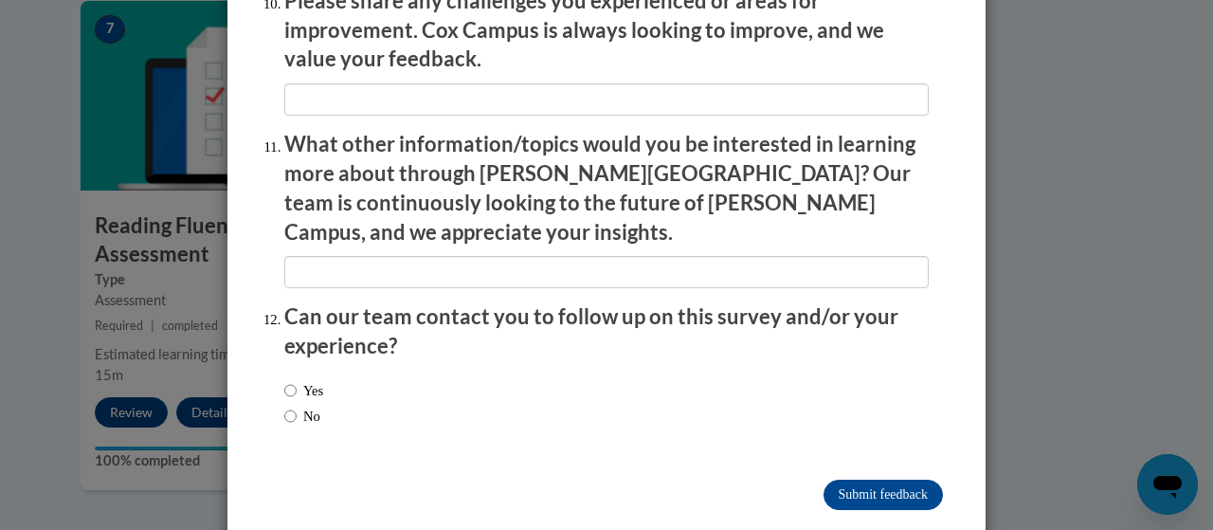
click at [303, 405] on label "No" at bounding box center [302, 415] width 36 height 21
click at [297, 405] on input "No" at bounding box center [290, 415] width 12 height 21
radio input "true"
click at [854, 479] on input "Submit feedback" at bounding box center [882, 494] width 119 height 30
